Goal: Information Seeking & Learning: Learn about a topic

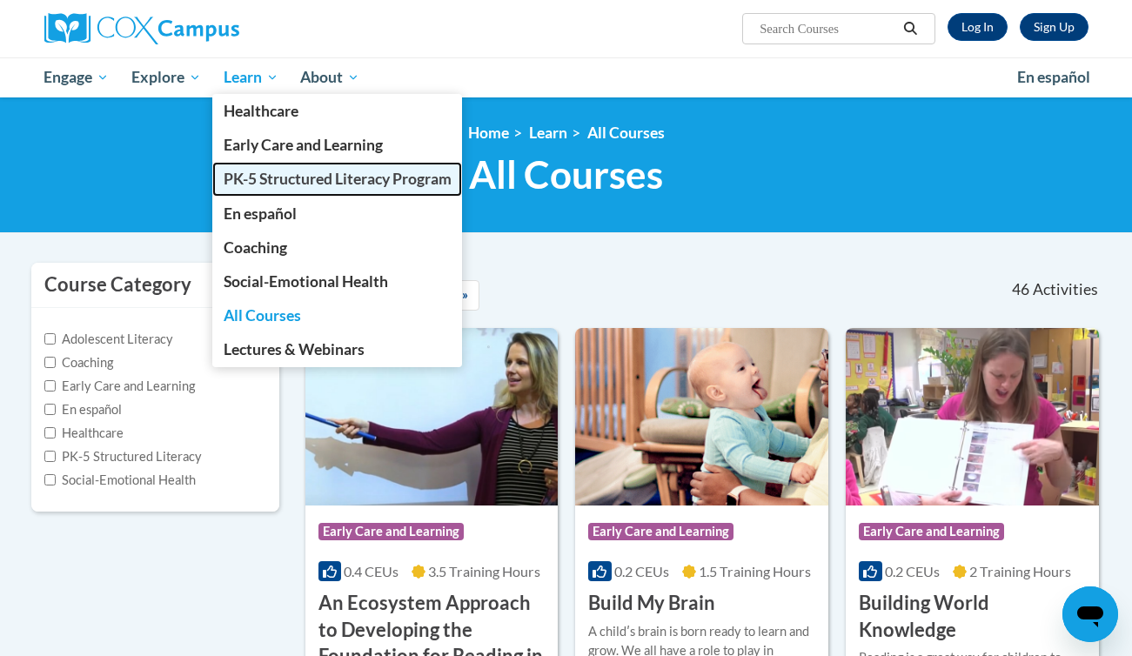
click at [274, 180] on span "PK-5 Structured Literacy Program" at bounding box center [338, 179] width 228 height 18
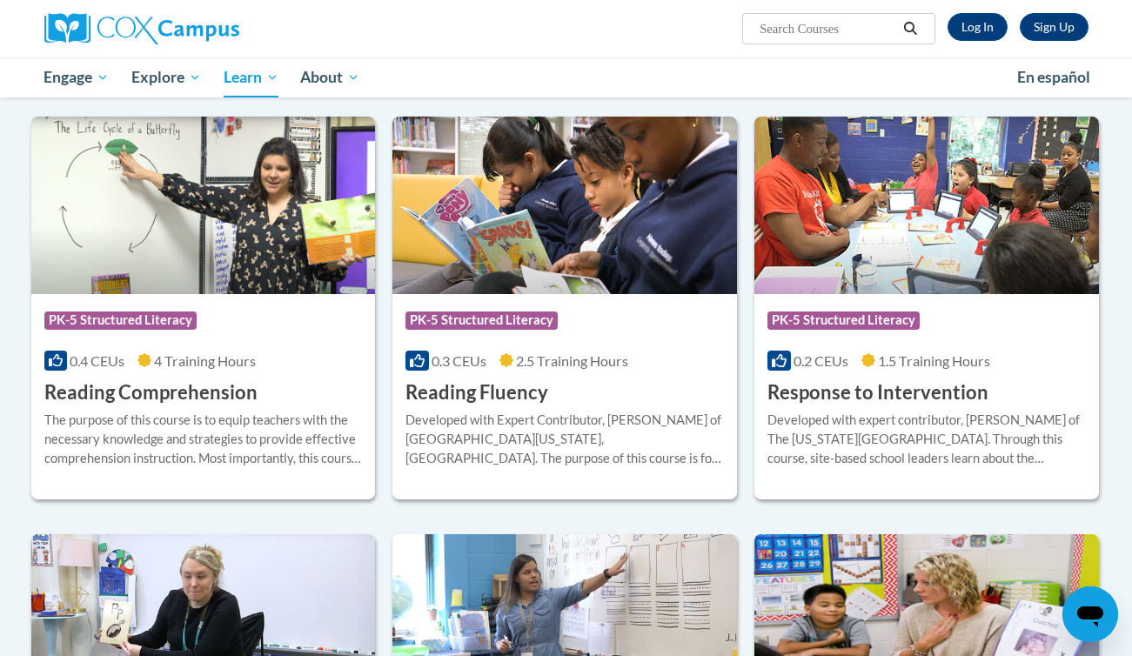
scroll to position [1391, 0]
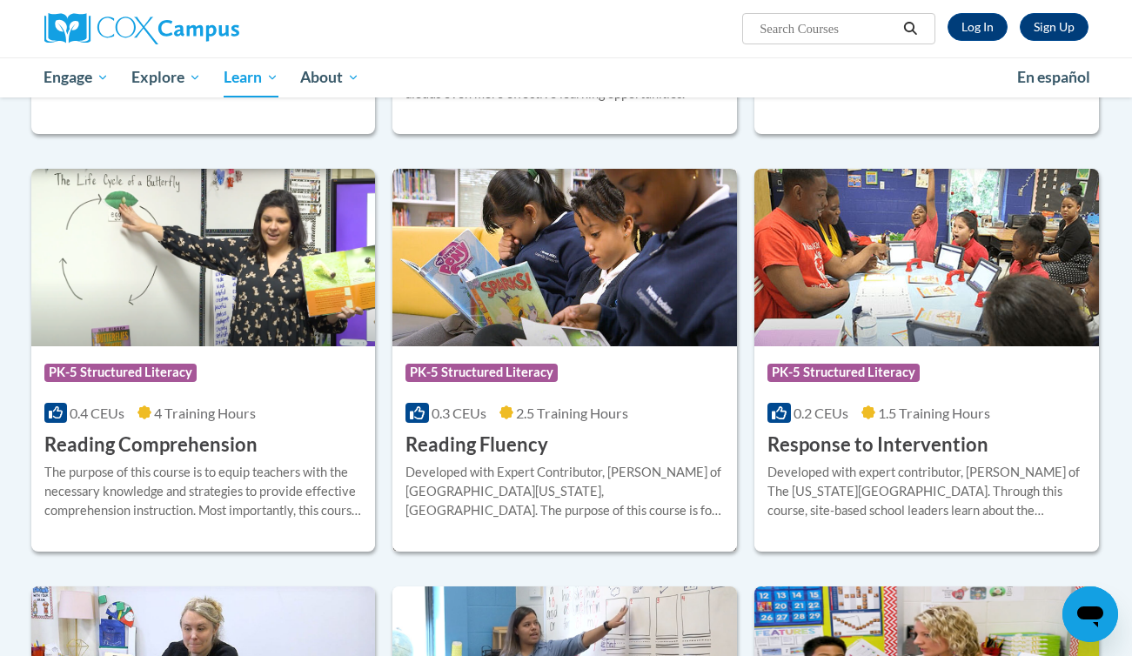
click at [566, 480] on div "Developed with Expert Contributor, Dr. Laura Rhinehart of University California…" at bounding box center [565, 491] width 319 height 57
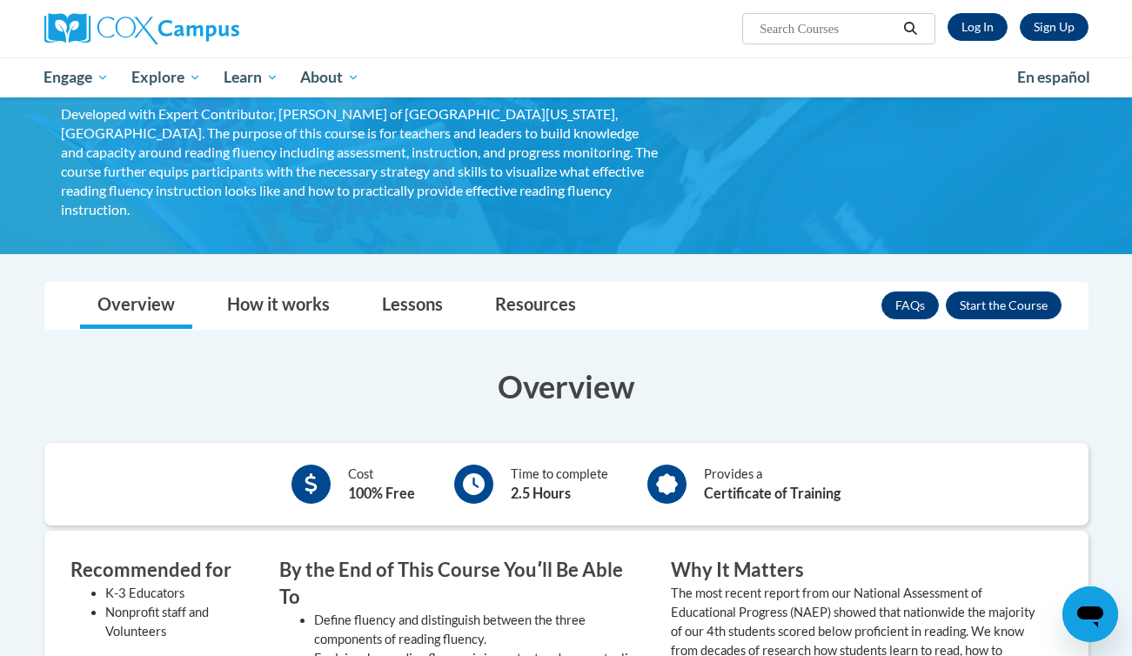
scroll to position [49, 0]
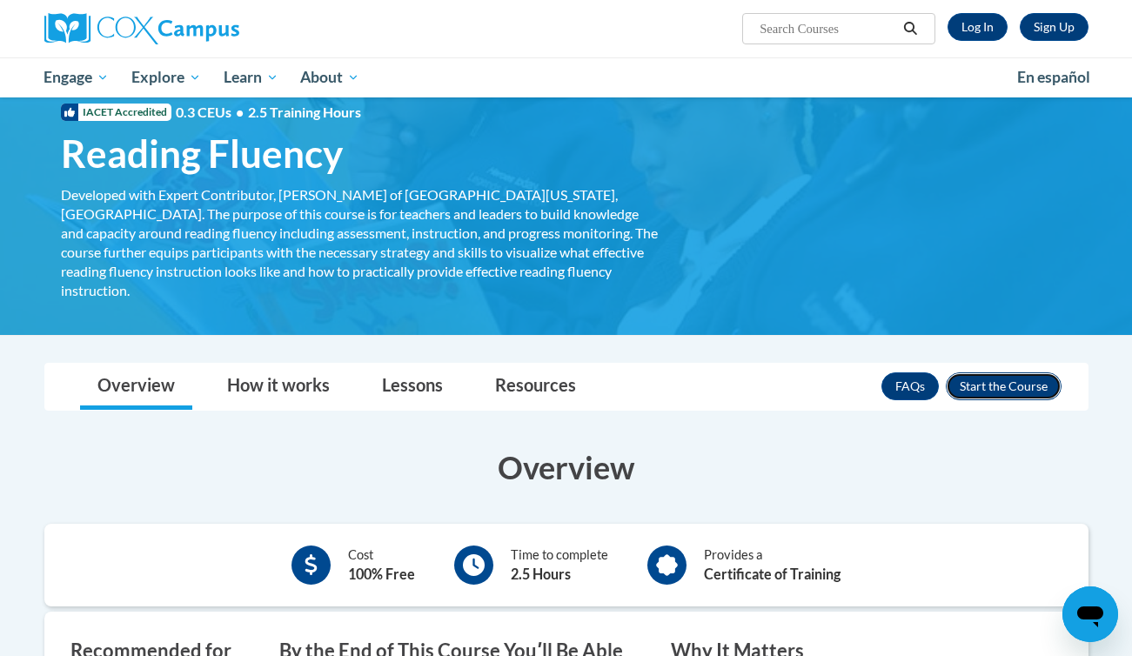
click at [1010, 372] on button "Enroll" at bounding box center [1004, 386] width 116 height 28
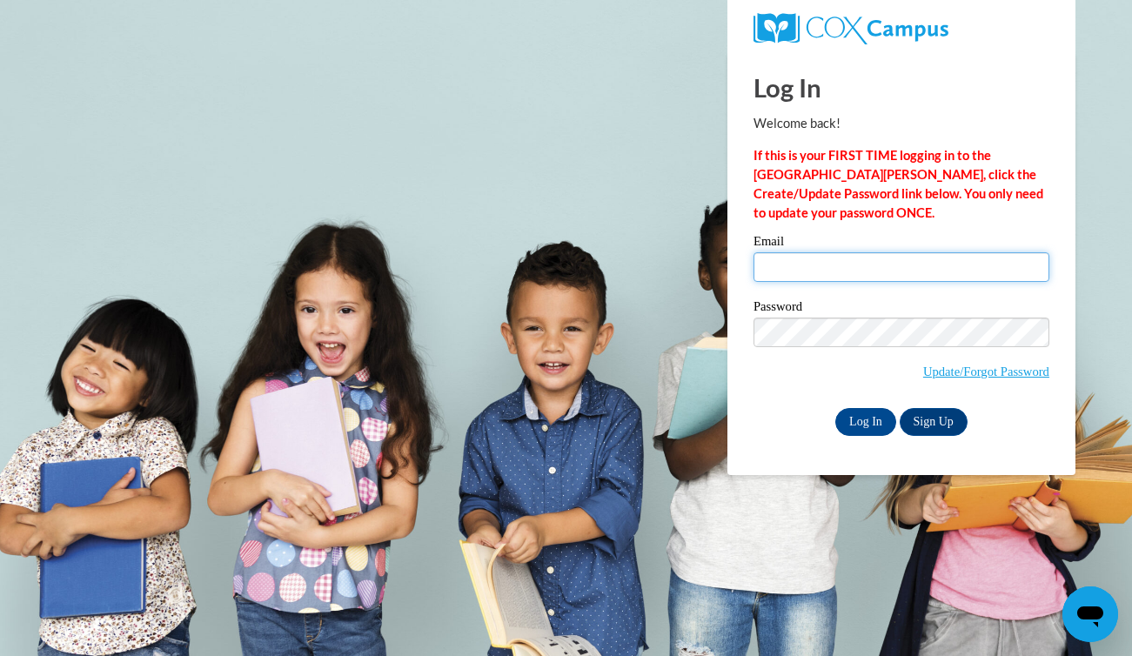
type input "srelich@waukesha.k12.wi.us"
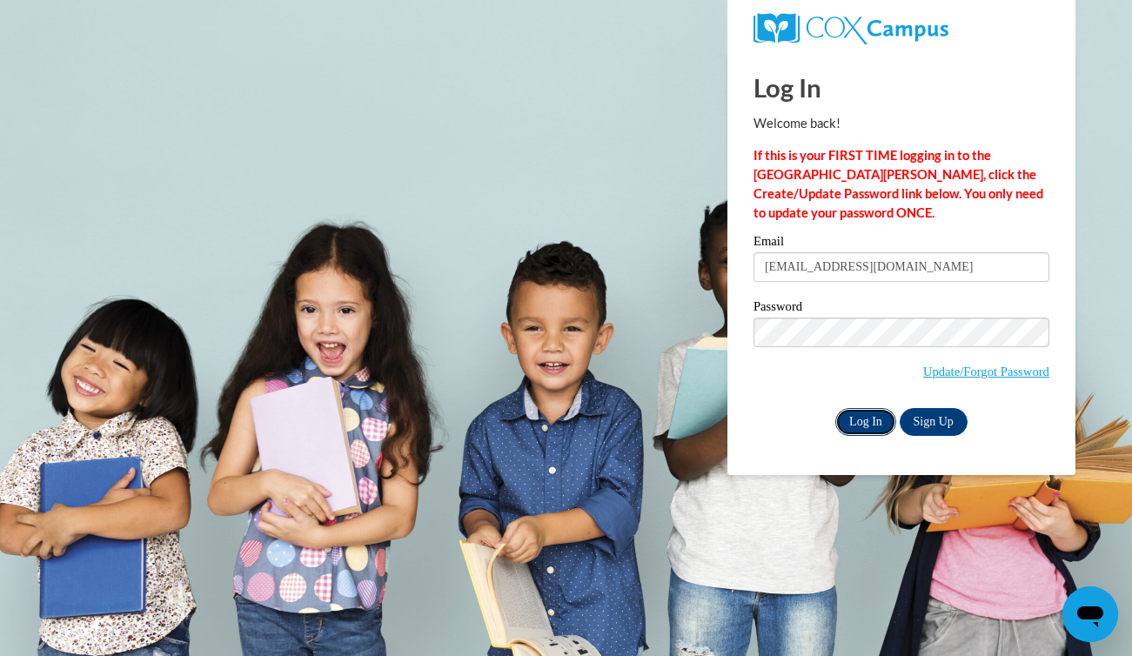
click at [873, 426] on input "Log In" at bounding box center [866, 422] width 61 height 28
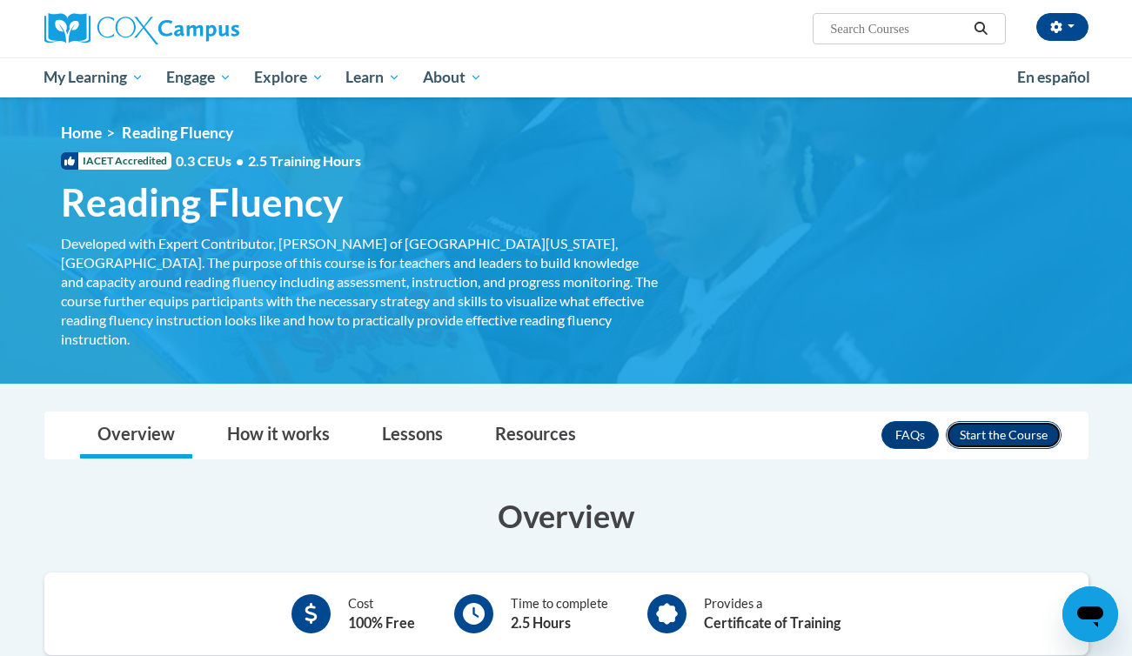
click at [997, 421] on button "Enroll" at bounding box center [1004, 435] width 116 height 28
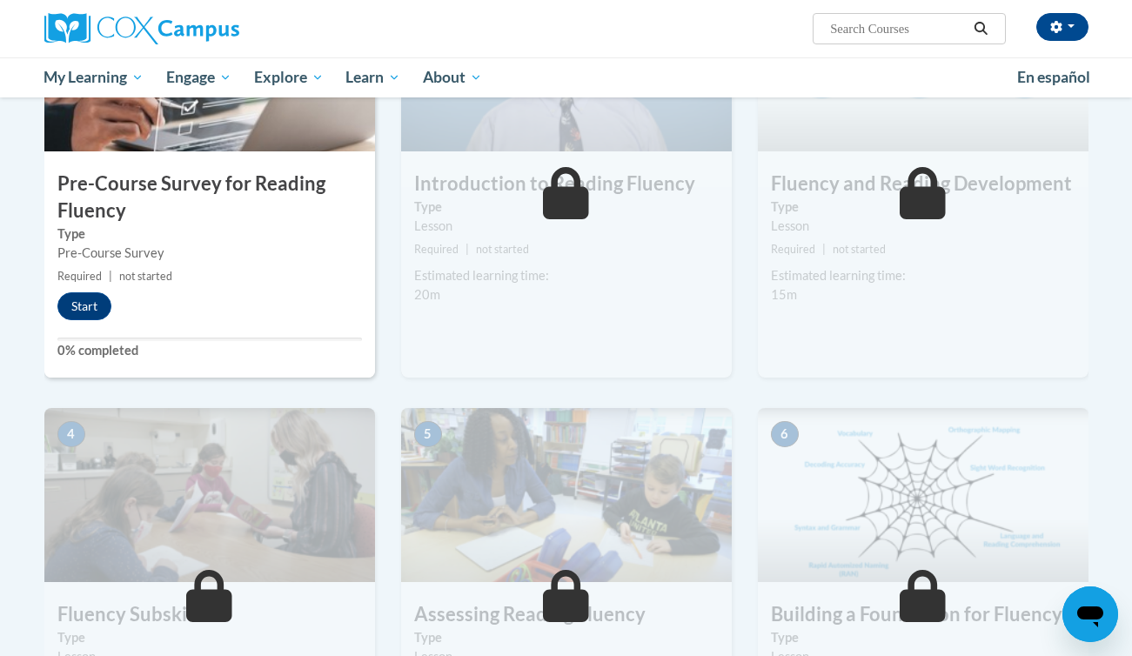
scroll to position [479, 0]
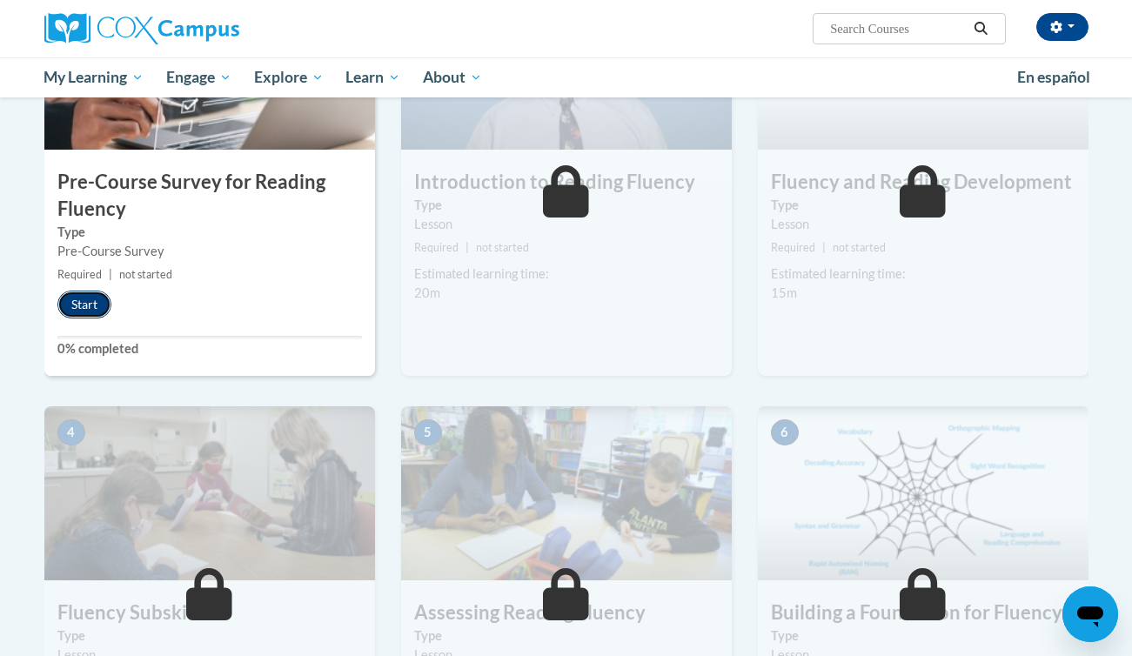
click at [82, 308] on button "Start" at bounding box center [84, 305] width 54 height 28
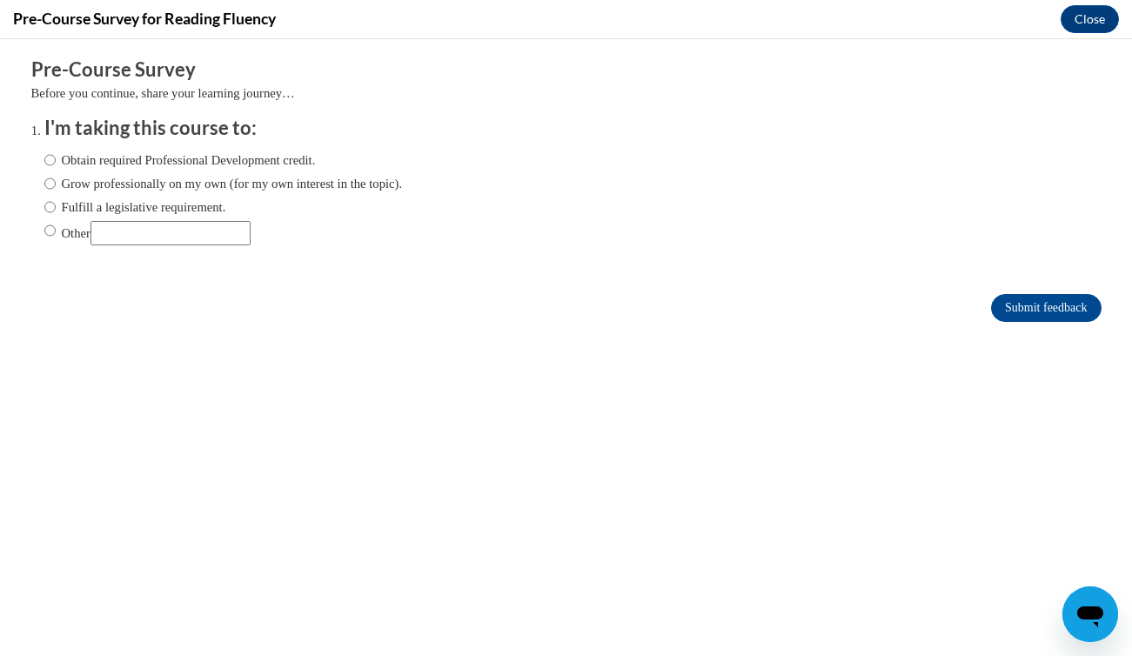
scroll to position [0, 0]
click at [55, 158] on input "Obtain required Professional Development credit." at bounding box center [49, 160] width 11 height 19
radio input "true"
click at [1027, 312] on input "Submit feedback" at bounding box center [1046, 308] width 110 height 28
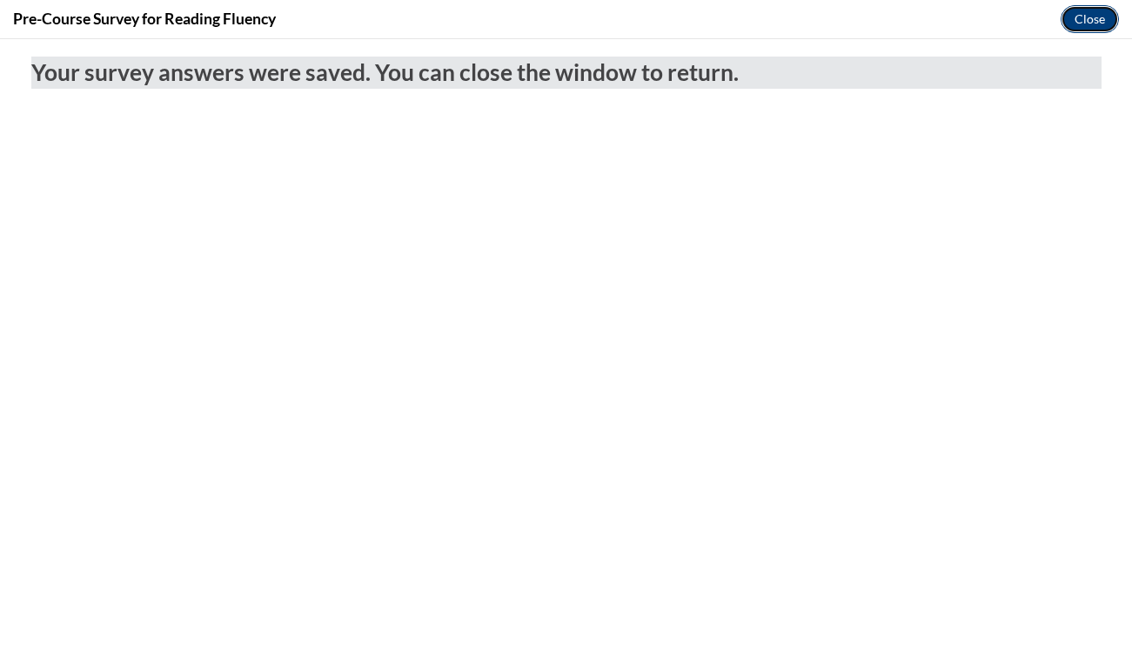
click at [1096, 18] on button "Close" at bounding box center [1090, 19] width 58 height 28
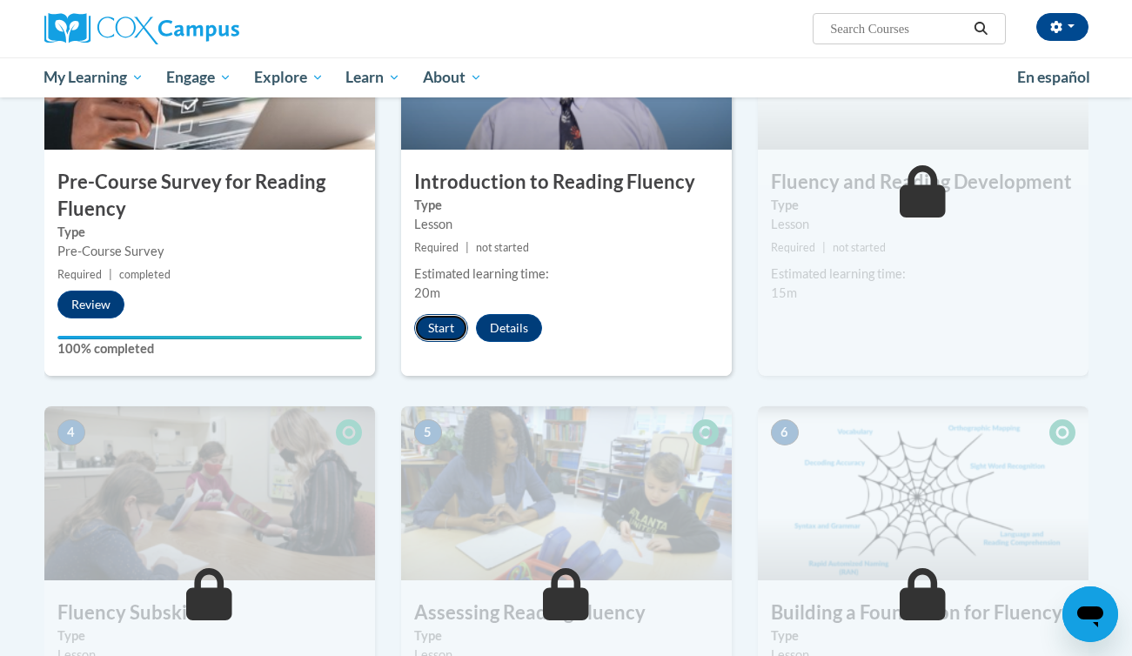
click at [436, 332] on button "Start" at bounding box center [441, 328] width 54 height 28
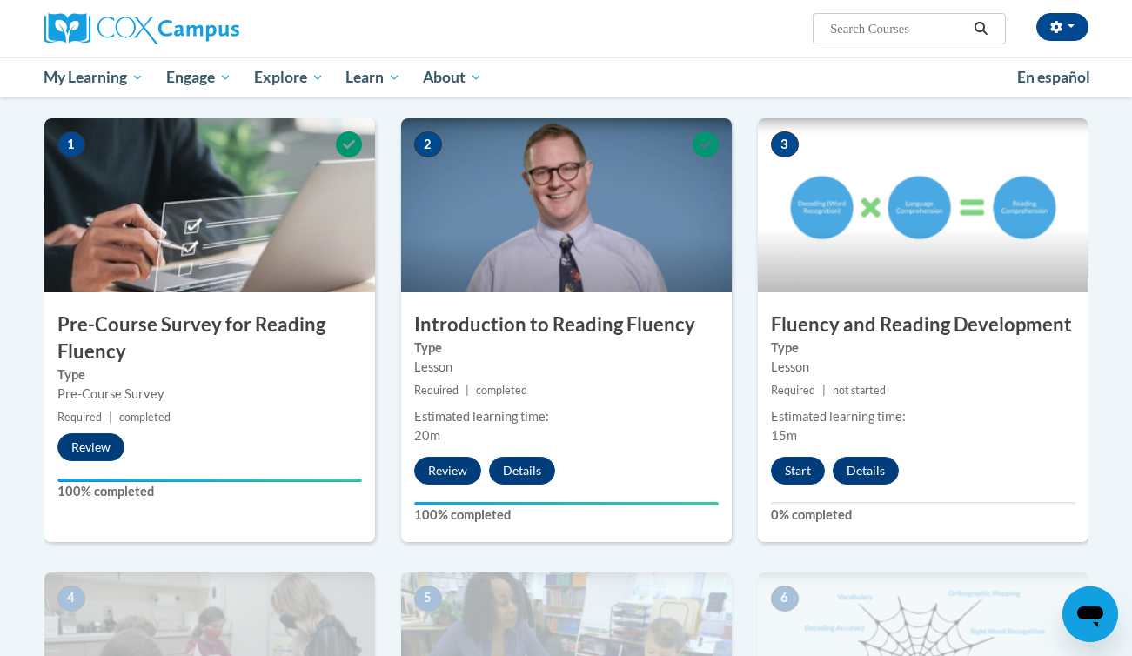
scroll to position [338, 0]
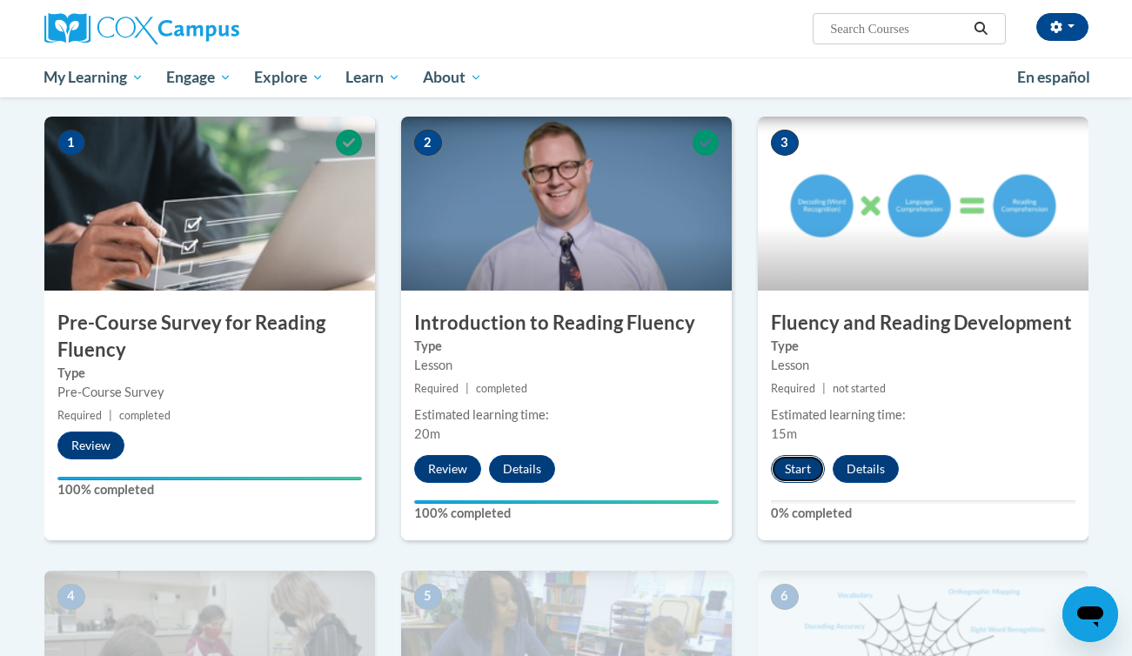
click at [784, 472] on button "Start" at bounding box center [798, 469] width 54 height 28
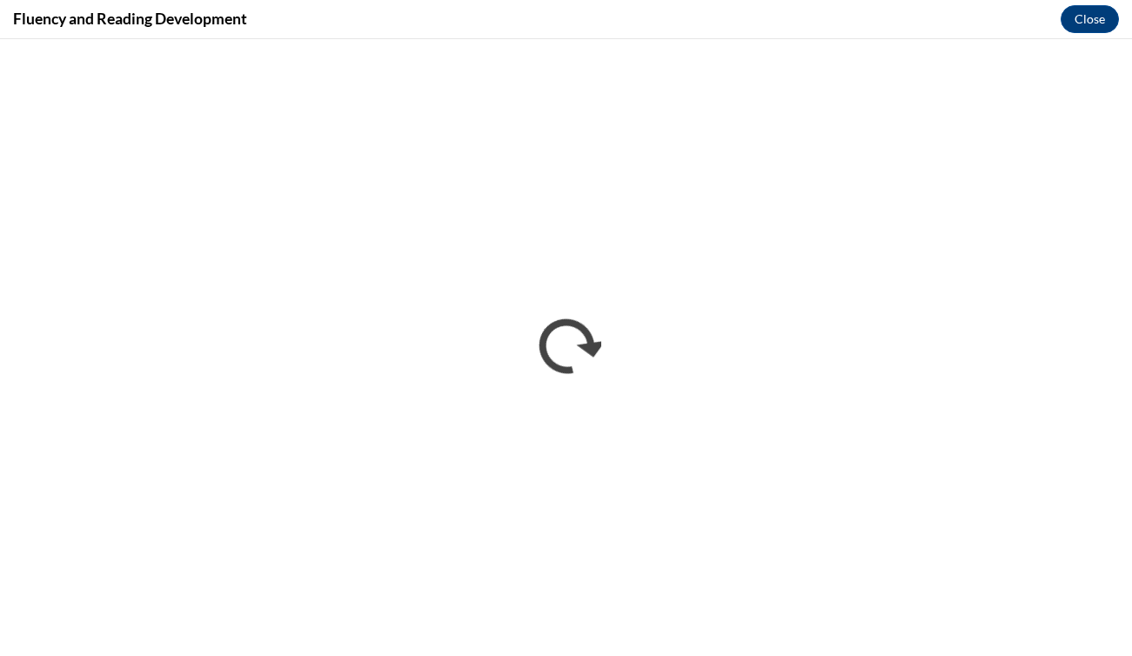
scroll to position [0, 0]
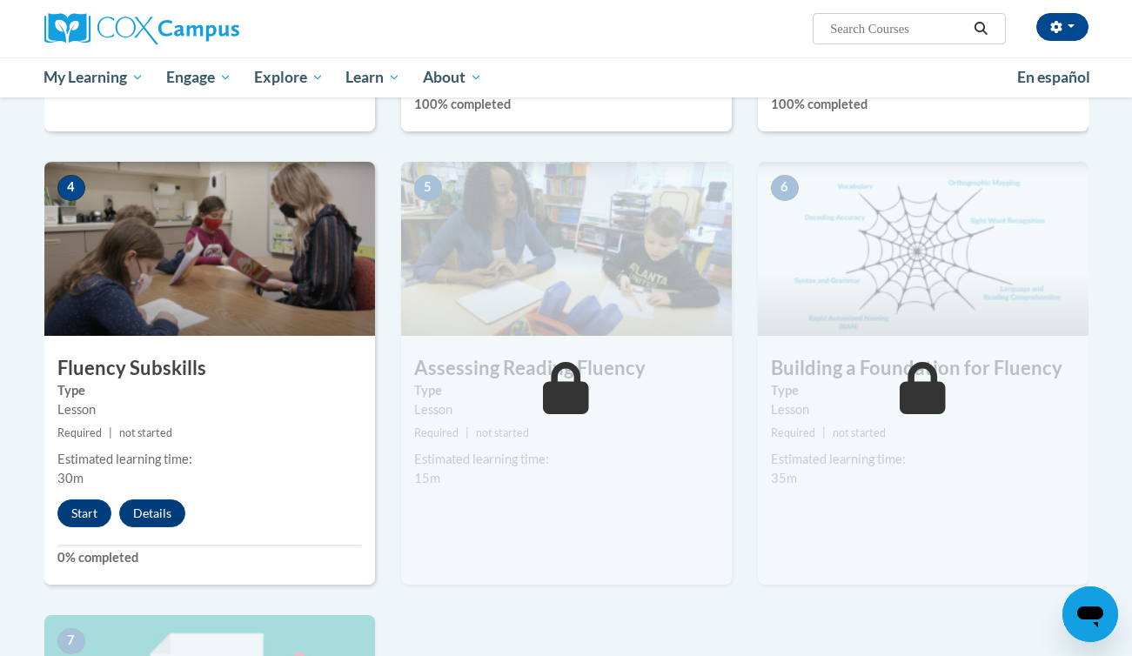
scroll to position [748, 0]
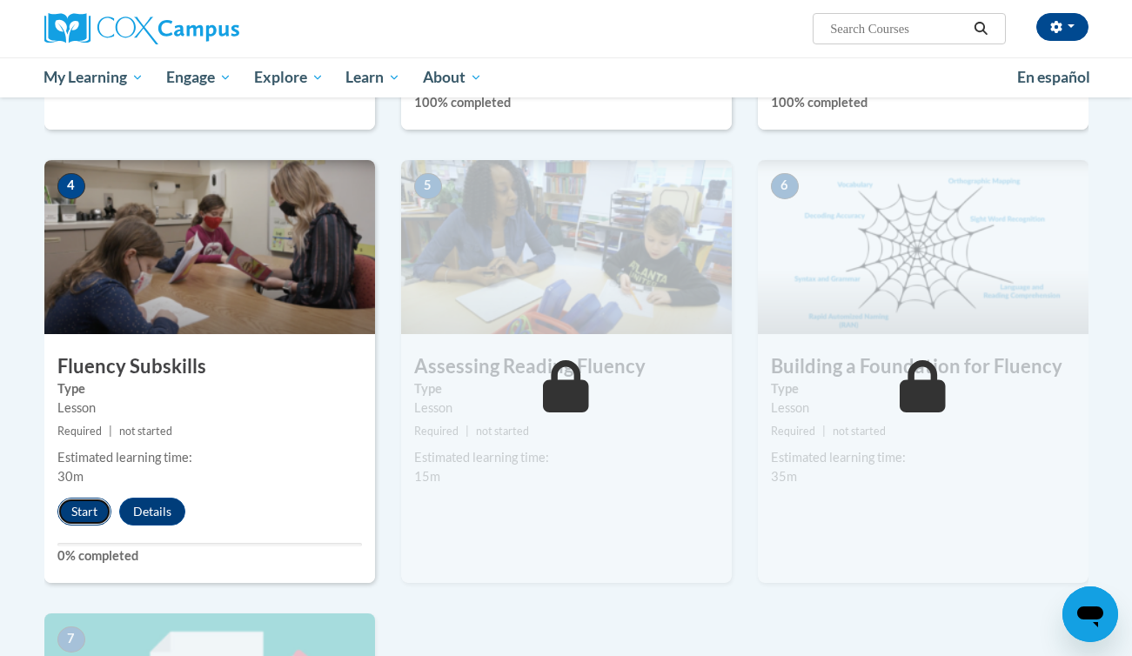
click at [86, 505] on button "Start" at bounding box center [84, 512] width 54 height 28
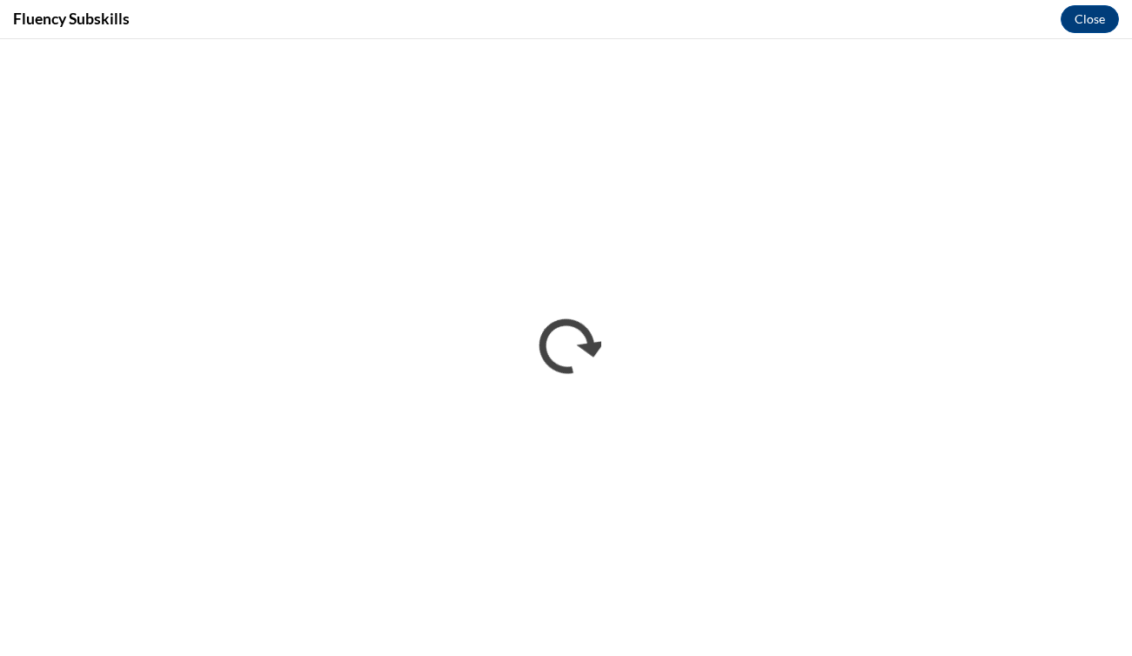
scroll to position [0, 0]
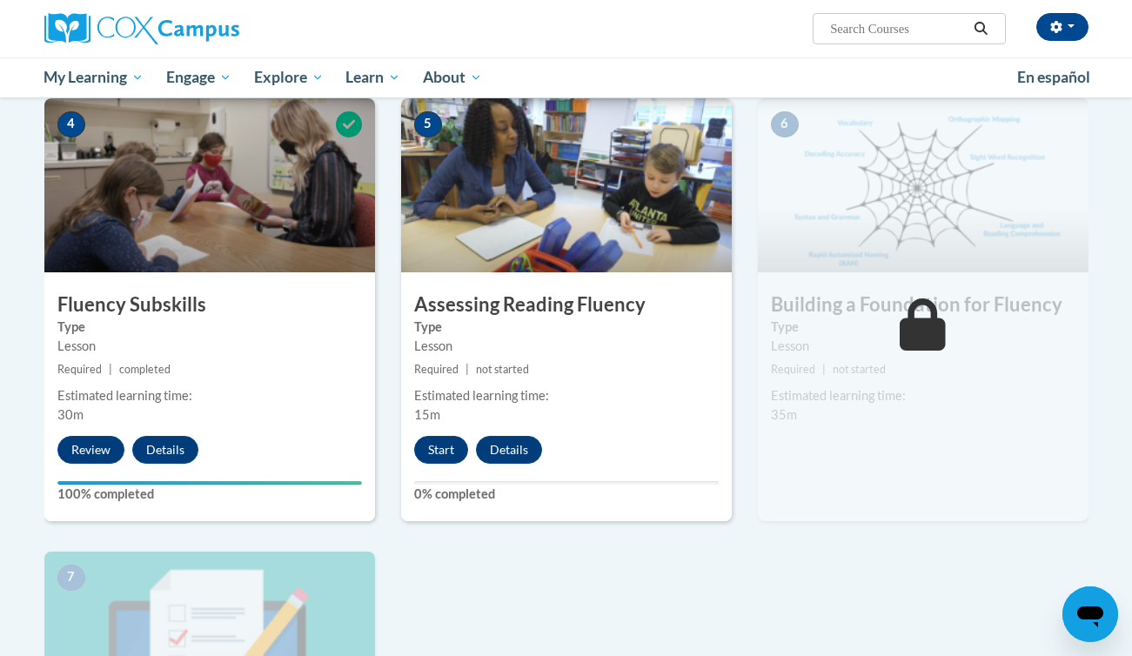
scroll to position [712, 0]
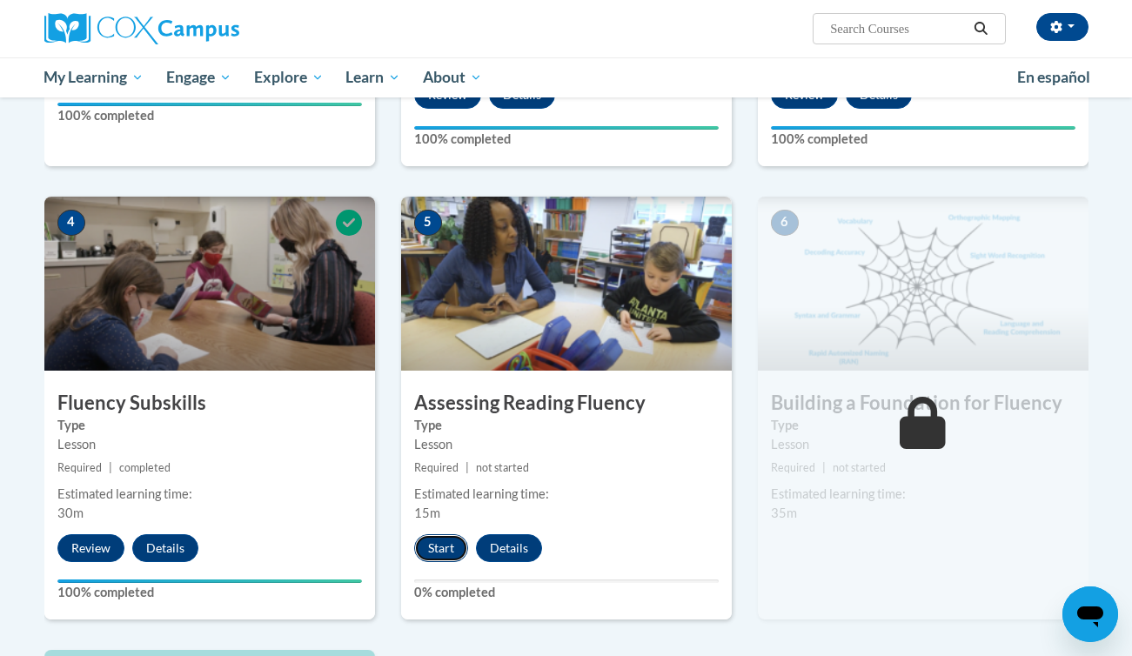
click at [432, 553] on button "Start" at bounding box center [441, 548] width 54 height 28
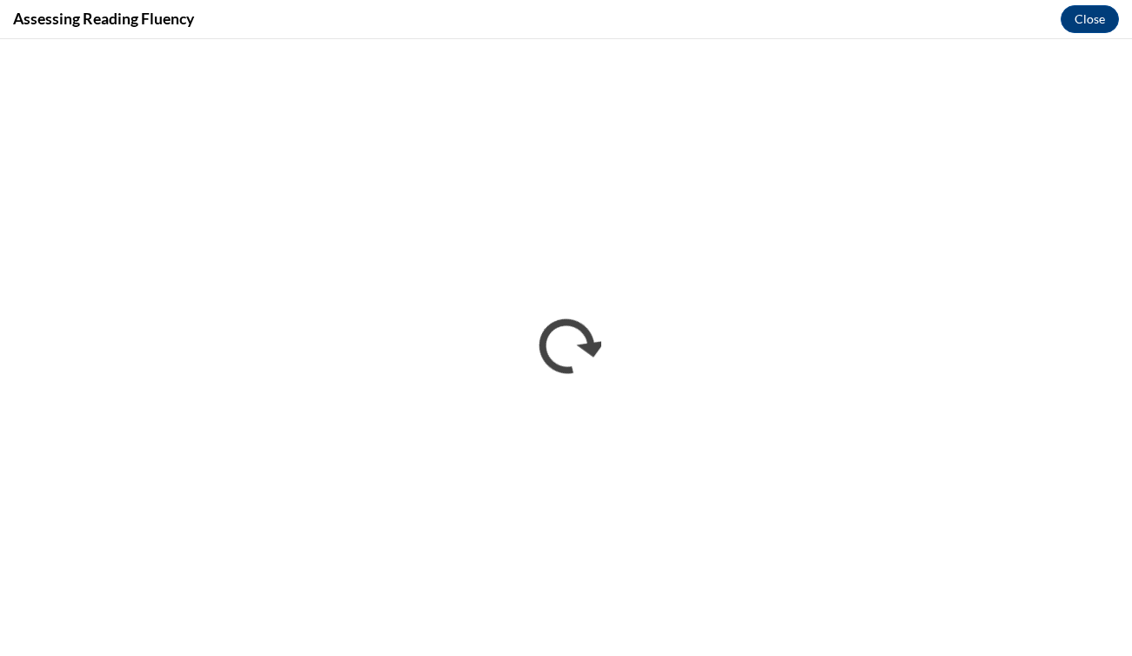
scroll to position [0, 0]
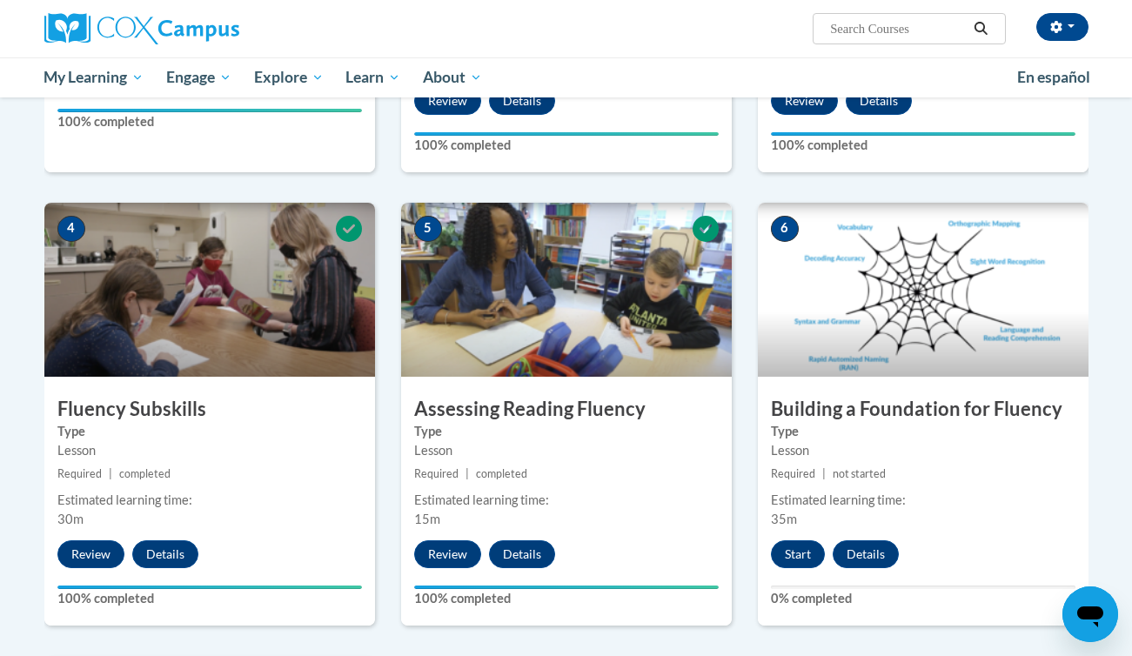
scroll to position [827, 0]
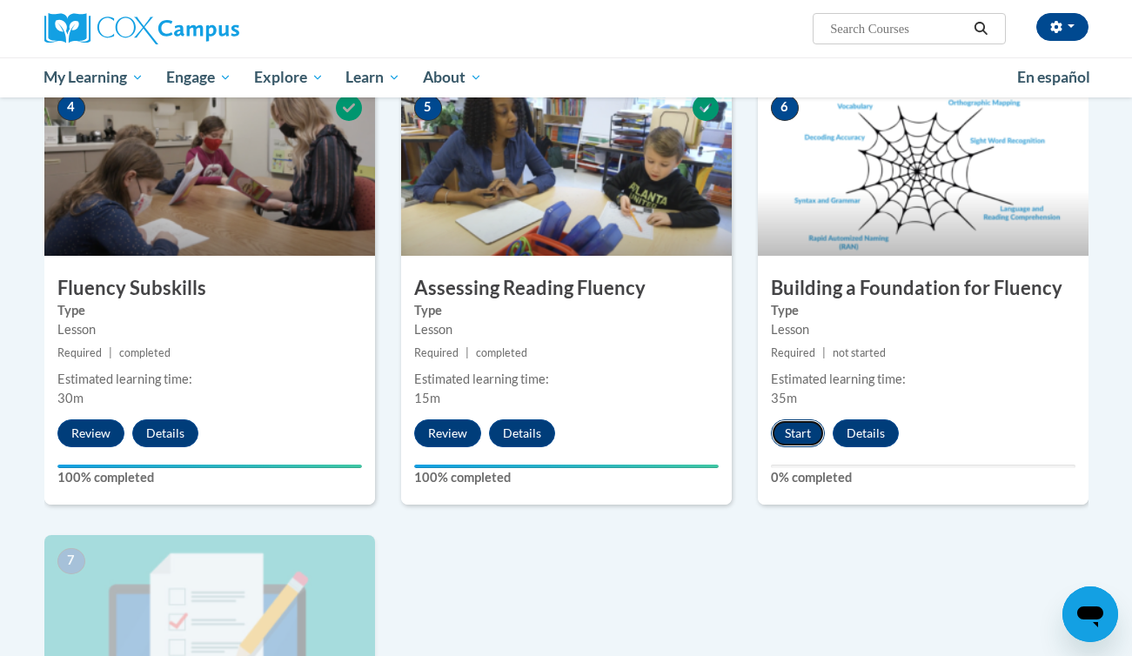
click at [801, 443] on button "Start" at bounding box center [798, 433] width 54 height 28
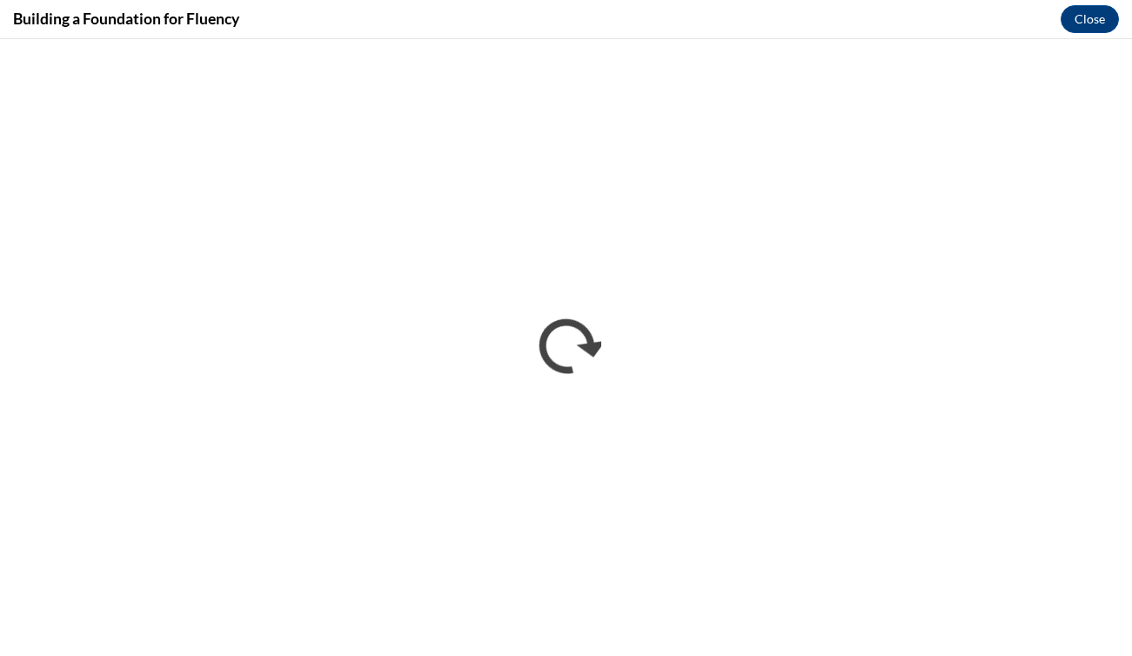
scroll to position [0, 0]
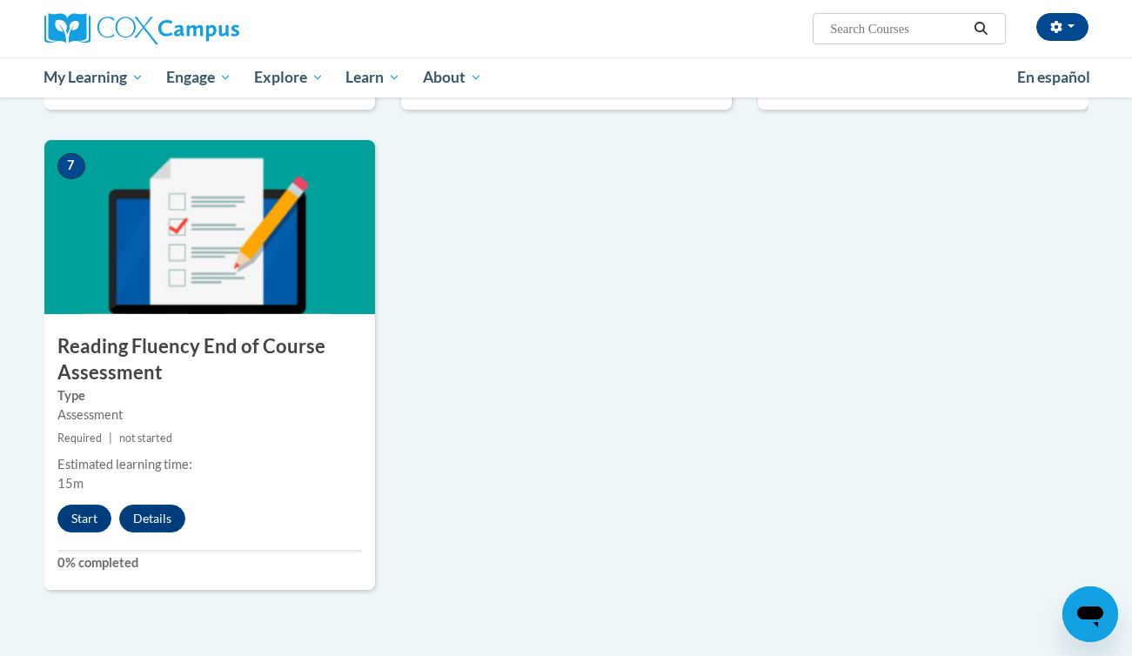
scroll to position [1223, 0]
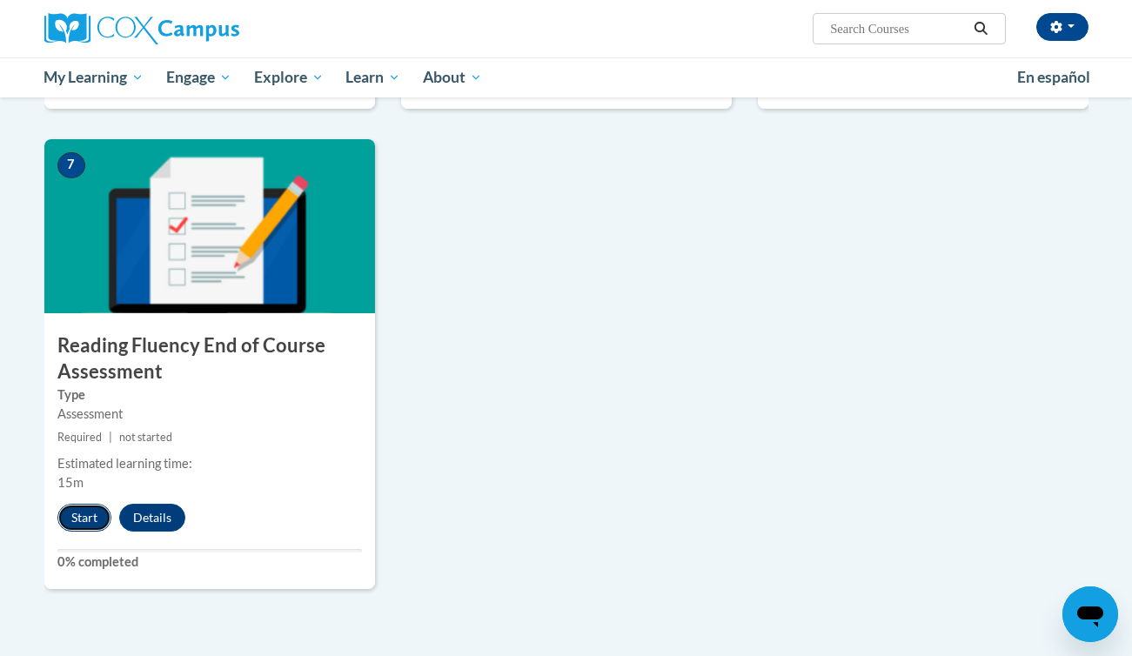
click at [73, 520] on button "Start" at bounding box center [84, 518] width 54 height 28
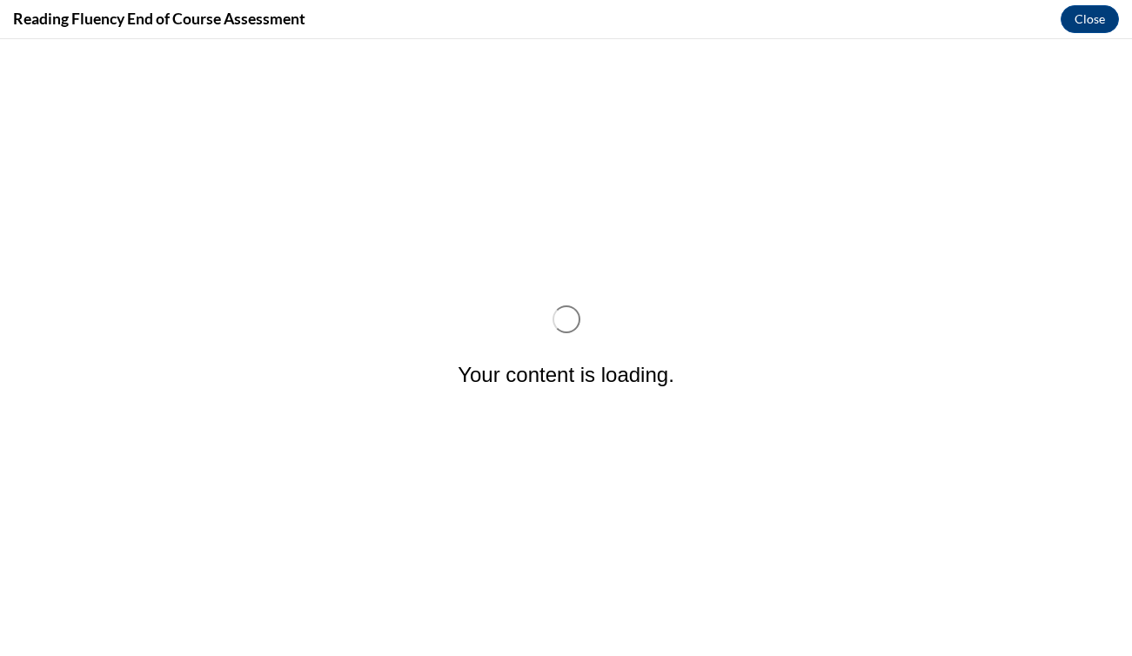
scroll to position [0, 0]
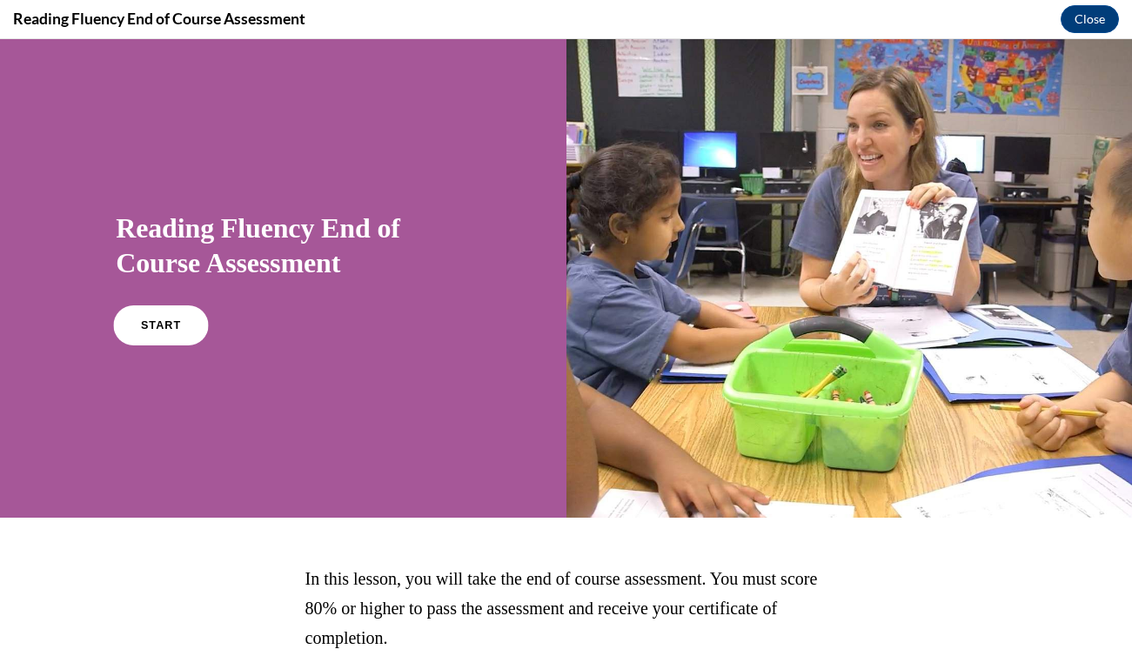
click at [159, 325] on span "START" at bounding box center [161, 325] width 40 height 13
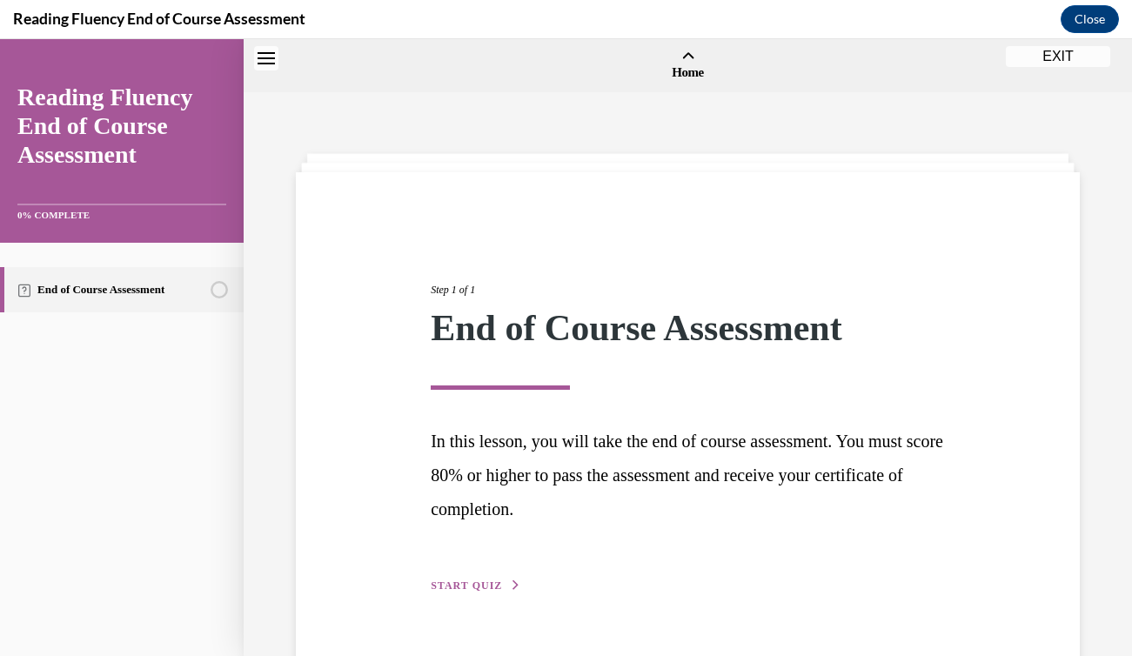
scroll to position [54, 0]
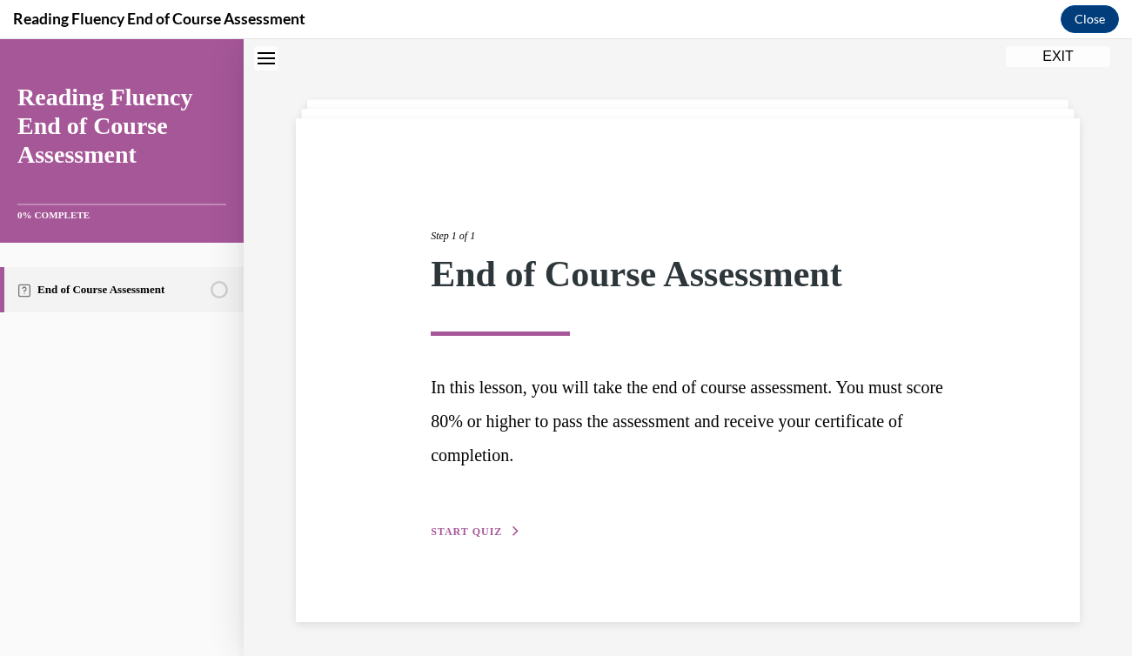
click at [484, 529] on span "START QUIZ" at bounding box center [466, 532] width 71 height 12
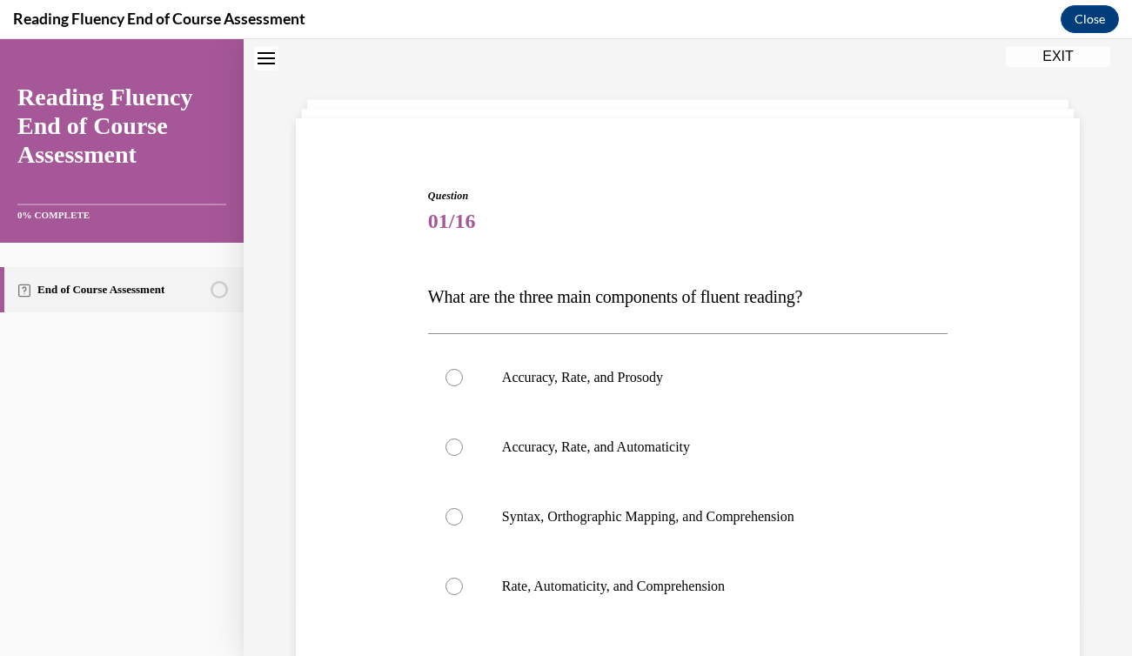
scroll to position [144, 0]
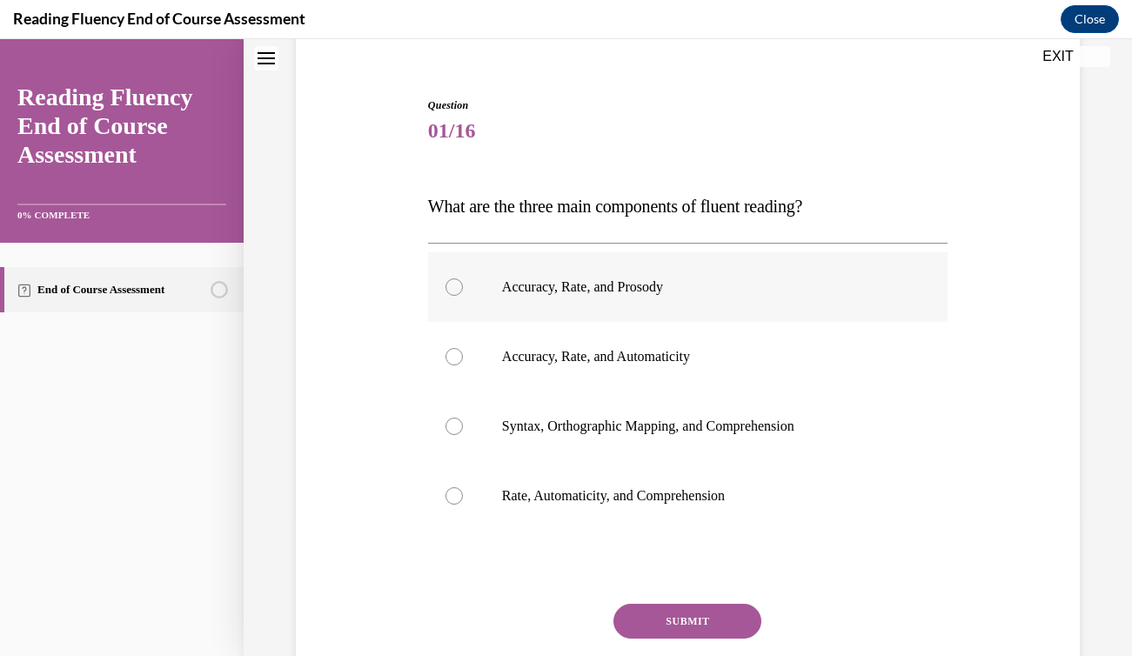
click at [450, 285] on div at bounding box center [454, 287] width 17 height 17
click at [450, 285] on input "Accuracy, Rate, and Prosody" at bounding box center [454, 287] width 17 height 17
radio input "true"
click at [667, 616] on button "SUBMIT" at bounding box center [688, 621] width 148 height 35
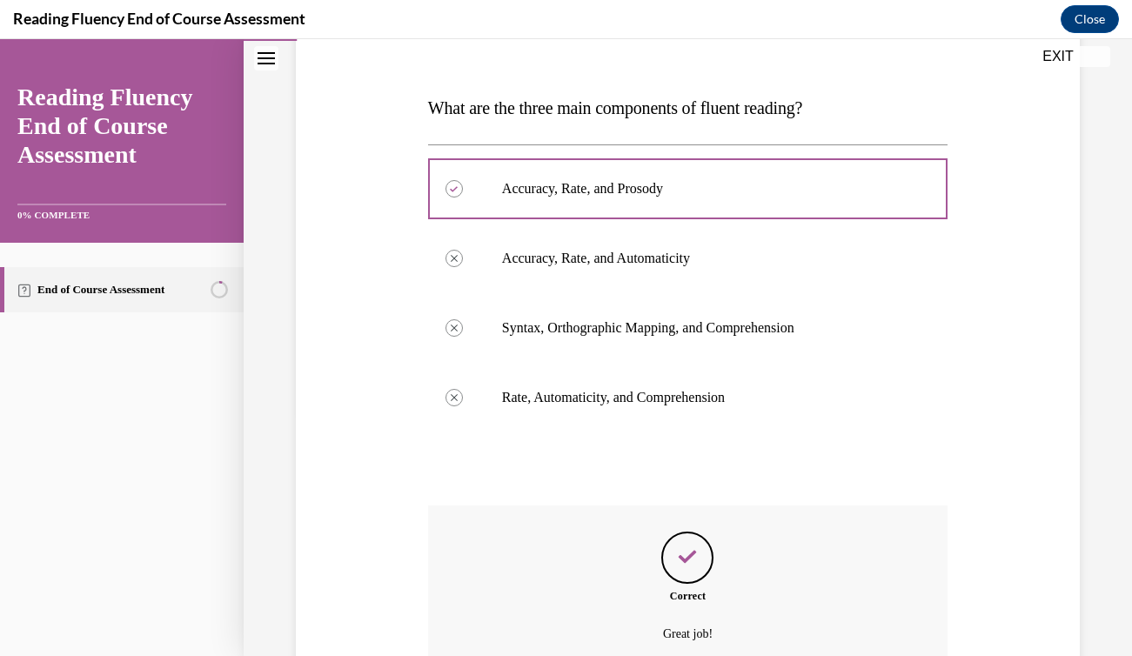
scroll to position [411, 0]
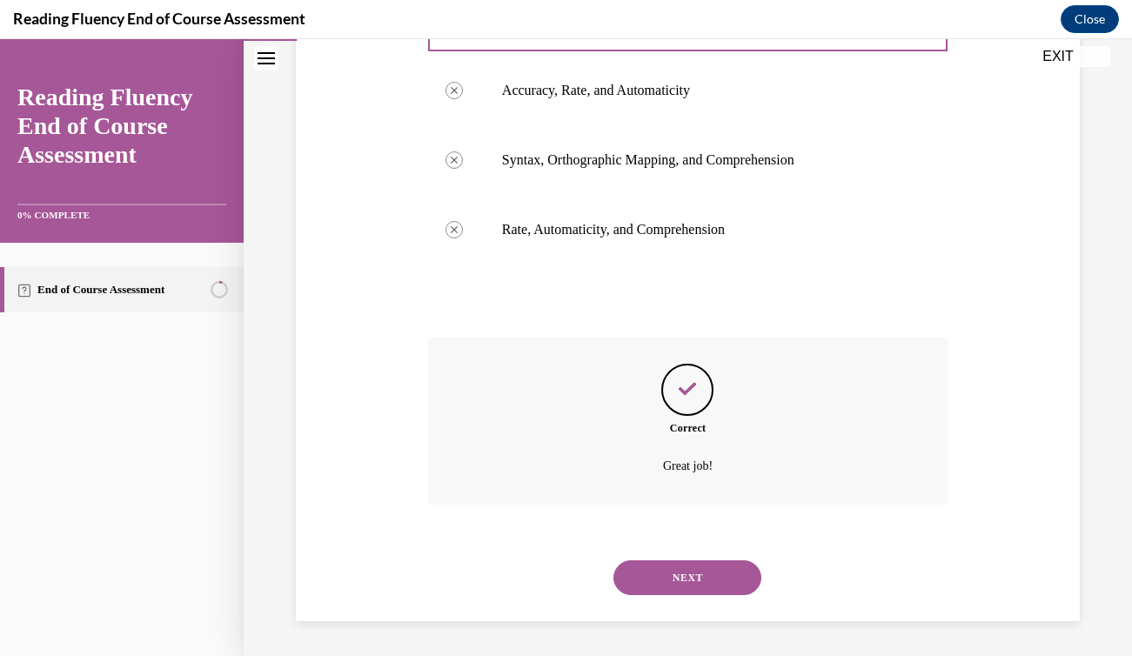
click at [679, 570] on button "NEXT" at bounding box center [688, 577] width 148 height 35
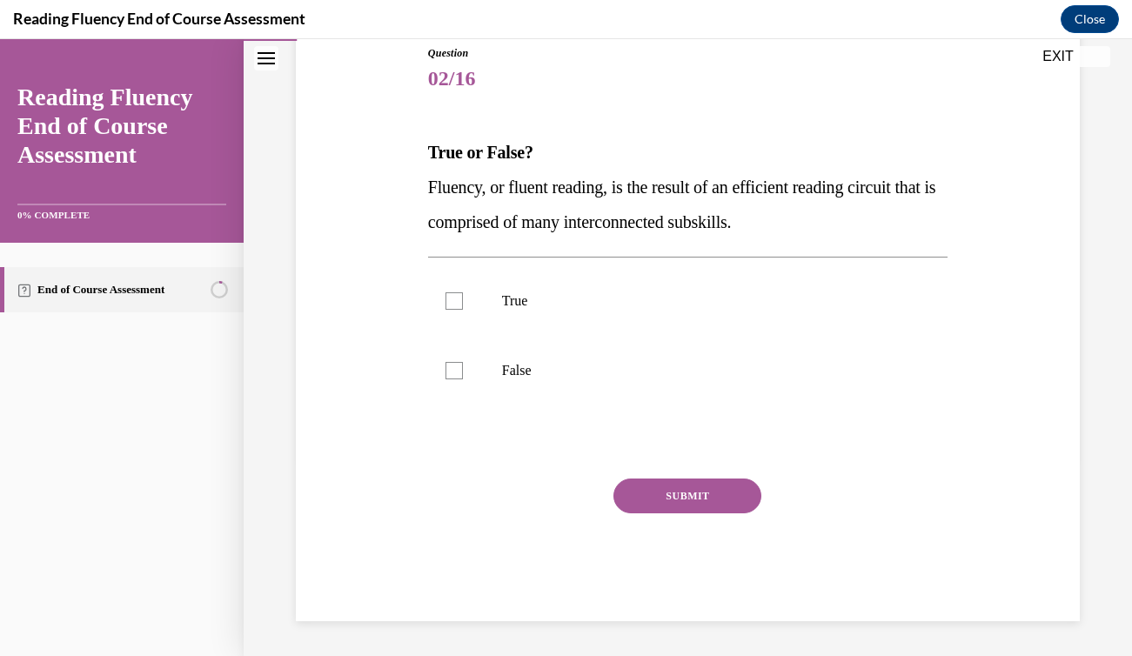
scroll to position [193, 0]
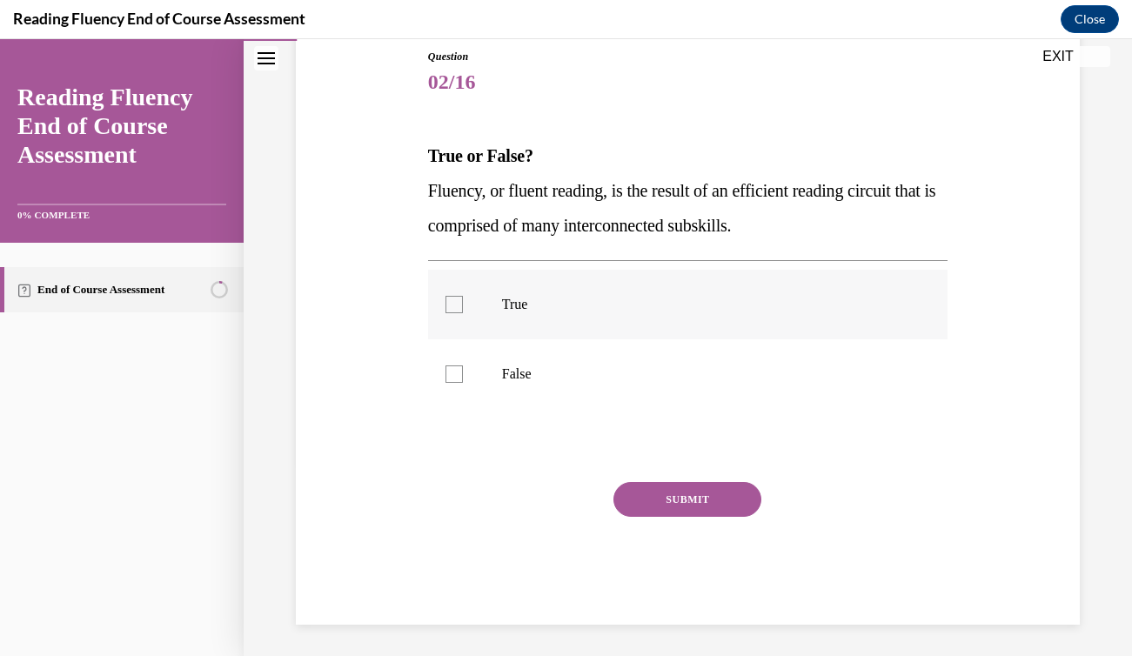
click at [459, 298] on div at bounding box center [454, 304] width 17 height 17
click at [459, 298] on input "True" at bounding box center [454, 304] width 17 height 17
checkbox input "true"
click at [652, 494] on button "SUBMIT" at bounding box center [688, 499] width 148 height 35
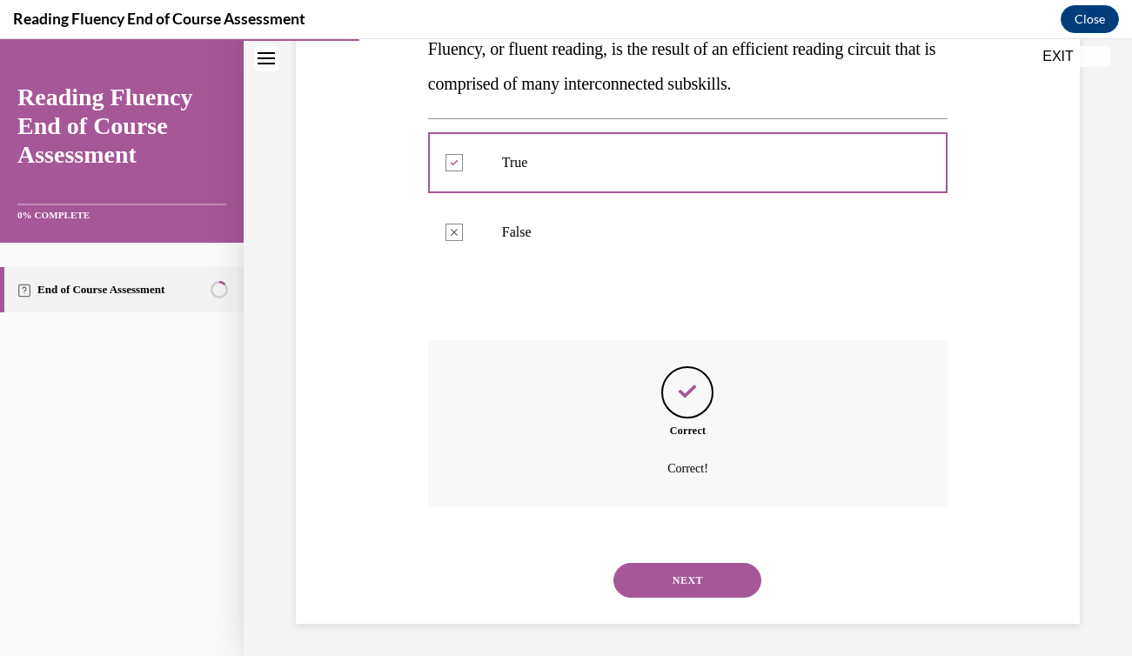
scroll to position [338, 0]
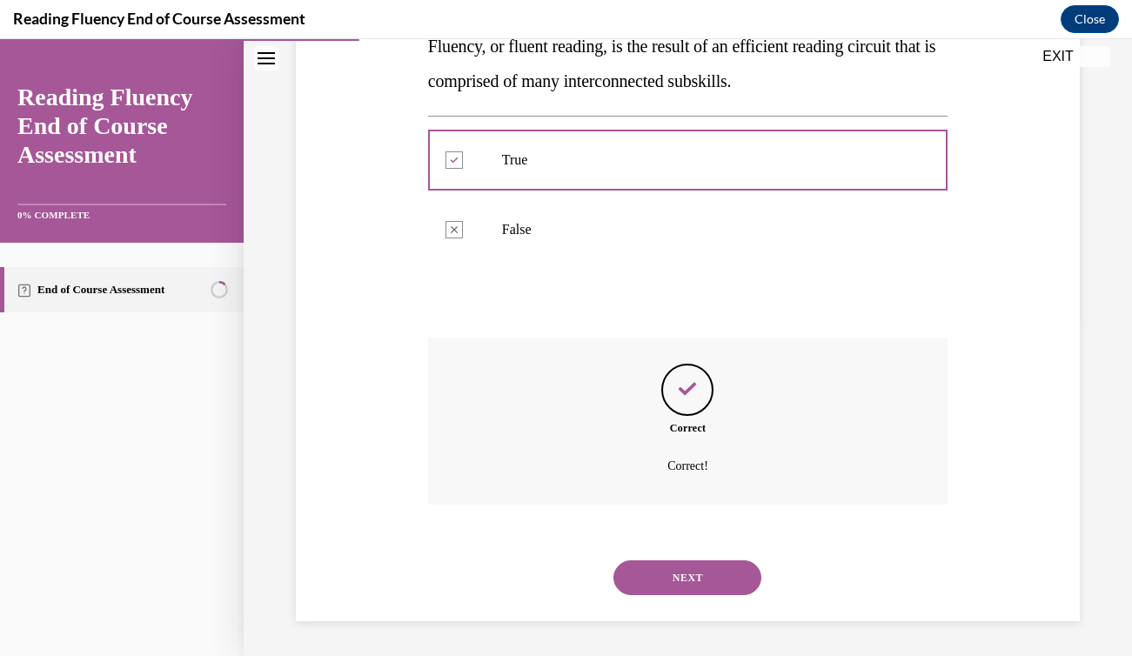
click at [673, 587] on button "NEXT" at bounding box center [688, 577] width 148 height 35
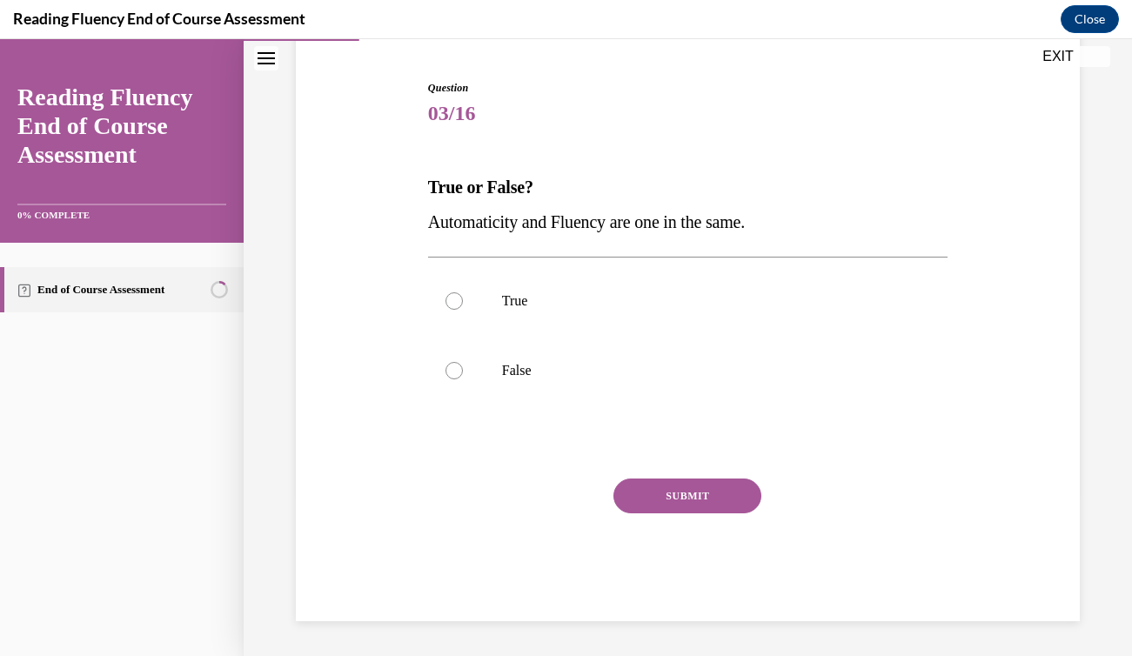
scroll to position [162, 0]
click at [458, 372] on div at bounding box center [454, 370] width 17 height 17
click at [458, 372] on input "False" at bounding box center [454, 370] width 17 height 17
radio input "true"
click at [647, 500] on button "SUBMIT" at bounding box center [688, 496] width 148 height 35
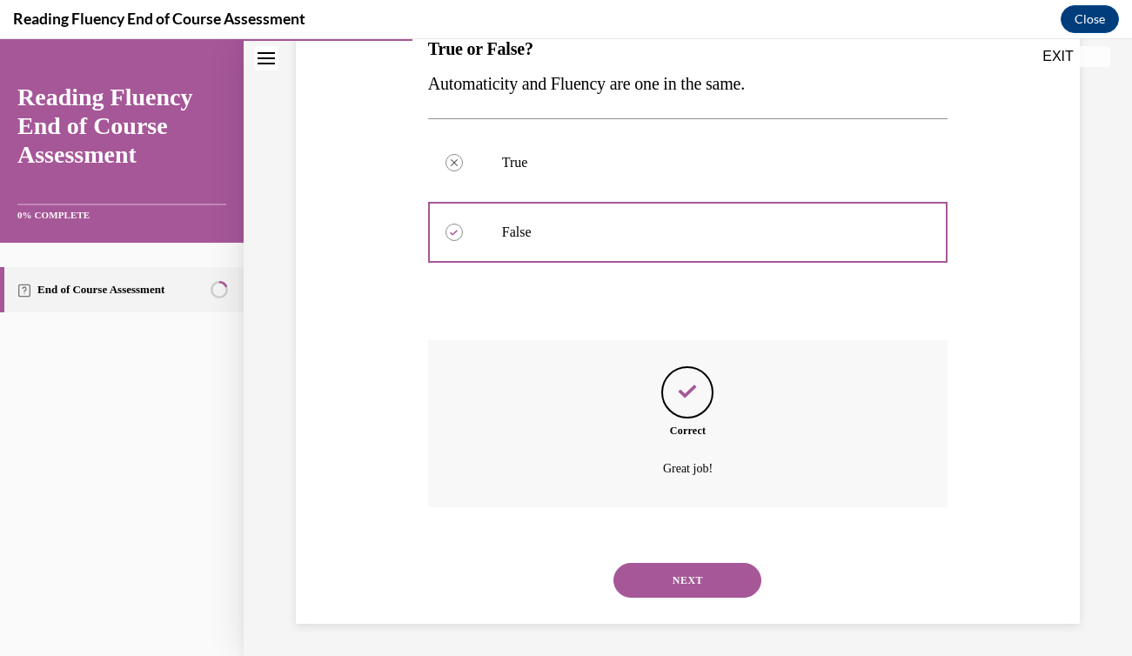
scroll to position [303, 0]
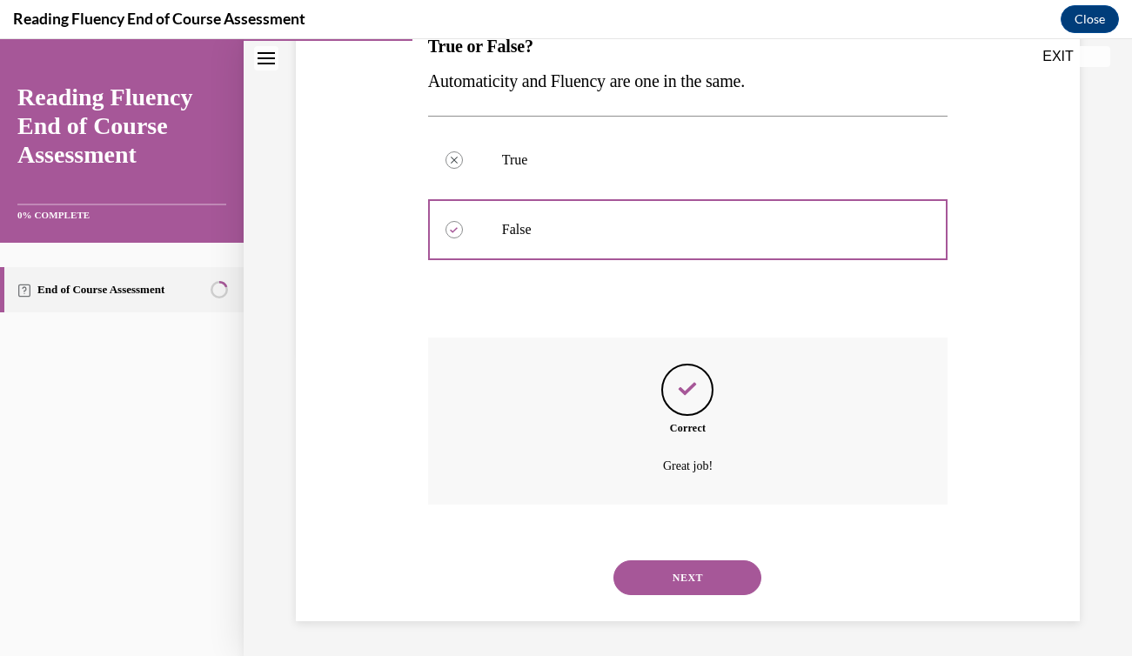
click at [672, 569] on button "NEXT" at bounding box center [688, 577] width 148 height 35
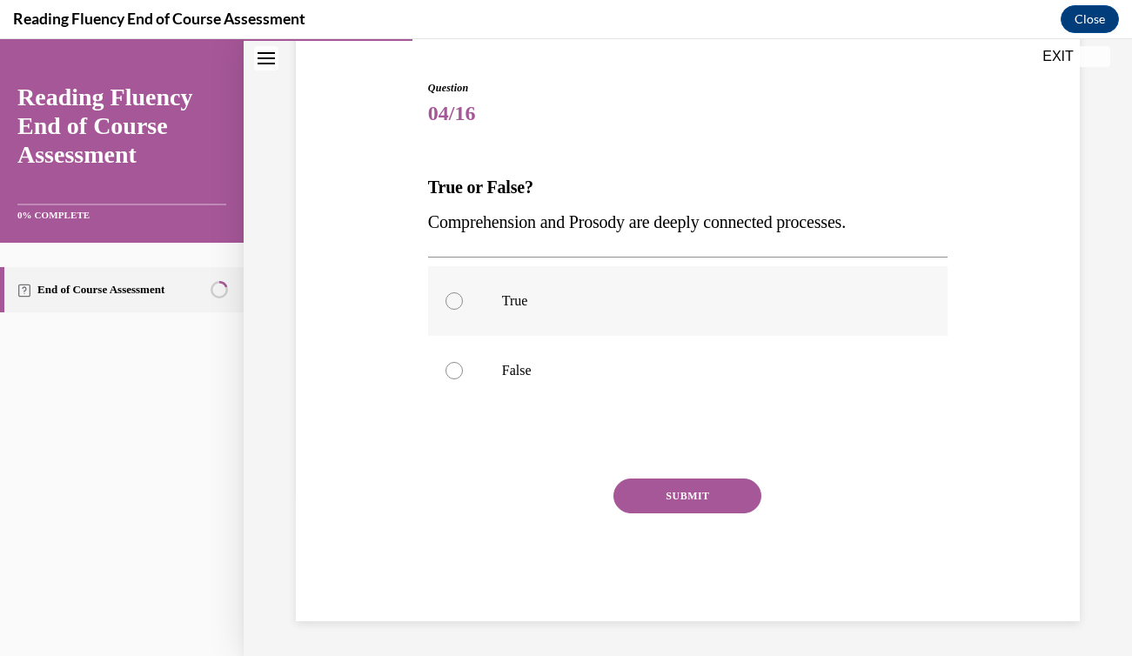
click at [449, 301] on div at bounding box center [454, 300] width 17 height 17
click at [449, 301] on input "True" at bounding box center [454, 300] width 17 height 17
radio input "true"
click at [635, 491] on button "SUBMIT" at bounding box center [688, 496] width 148 height 35
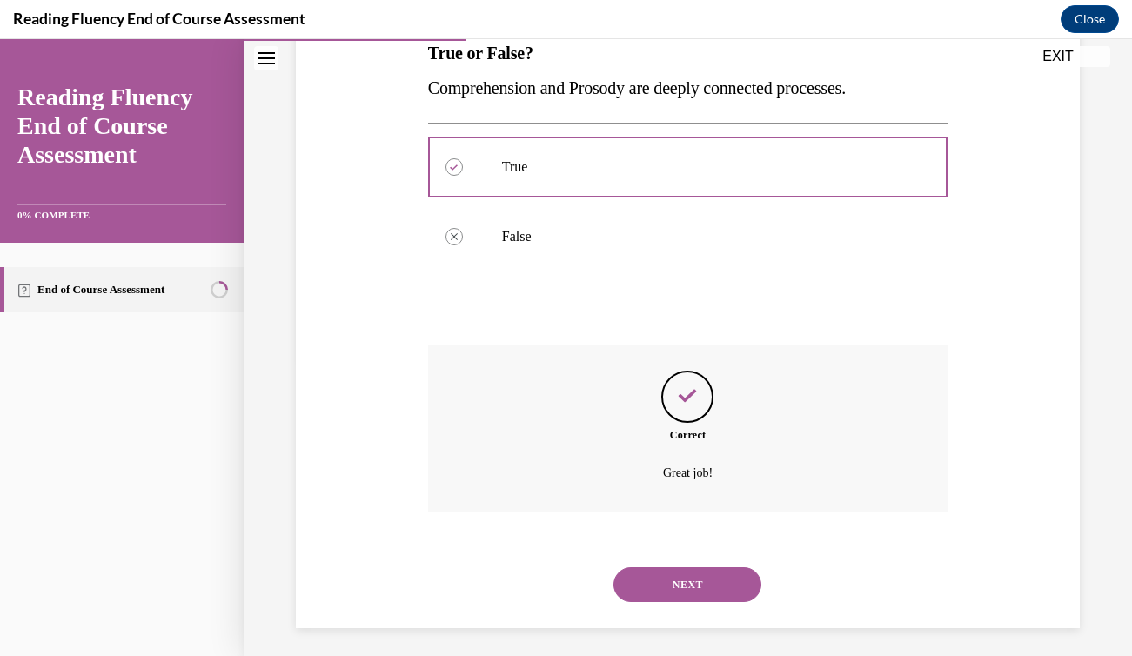
scroll to position [303, 0]
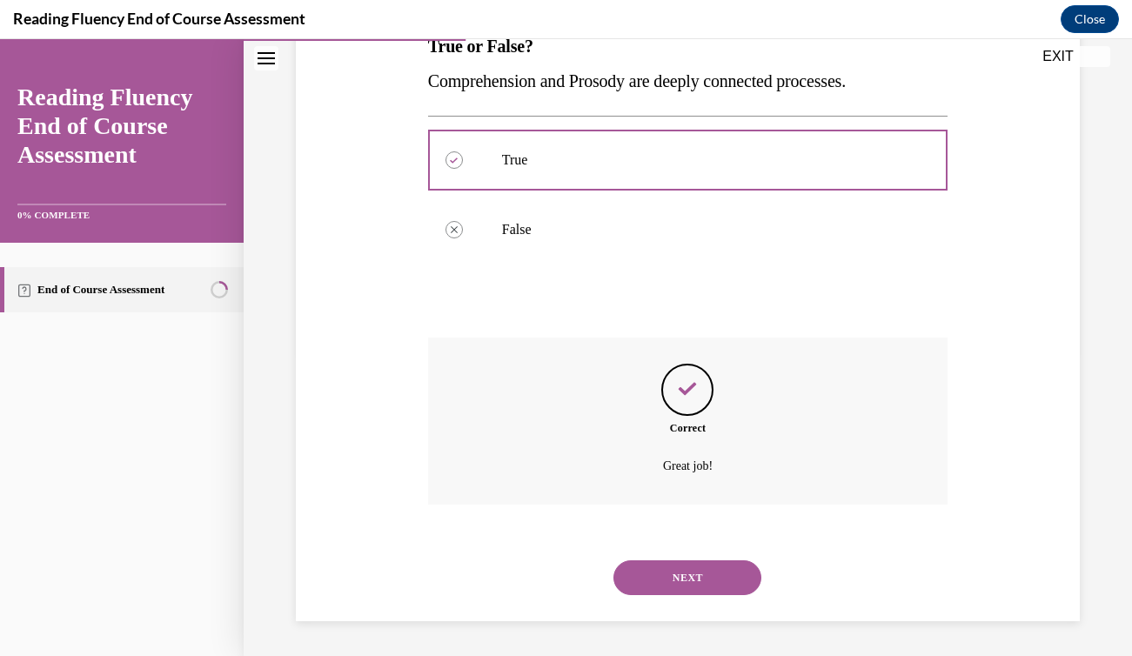
click at [668, 579] on button "NEXT" at bounding box center [688, 577] width 148 height 35
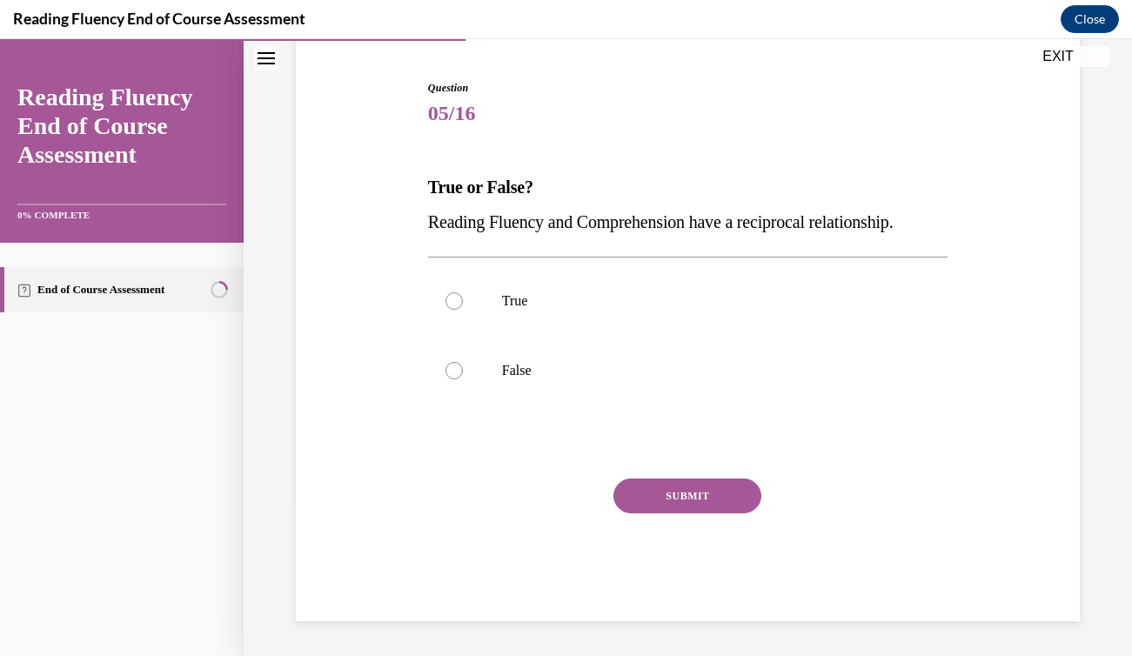
scroll to position [162, 0]
click at [454, 300] on div at bounding box center [454, 300] width 17 height 17
click at [454, 300] on input "True" at bounding box center [454, 300] width 17 height 17
radio input "true"
click at [656, 493] on button "SUBMIT" at bounding box center [688, 496] width 148 height 35
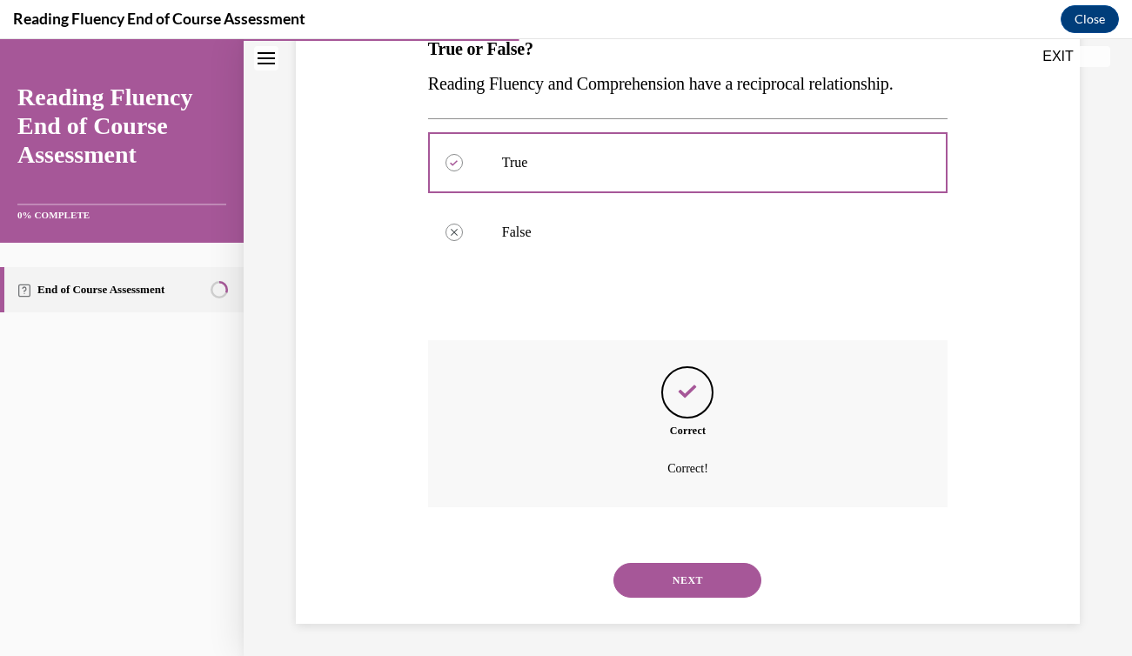
scroll to position [303, 0]
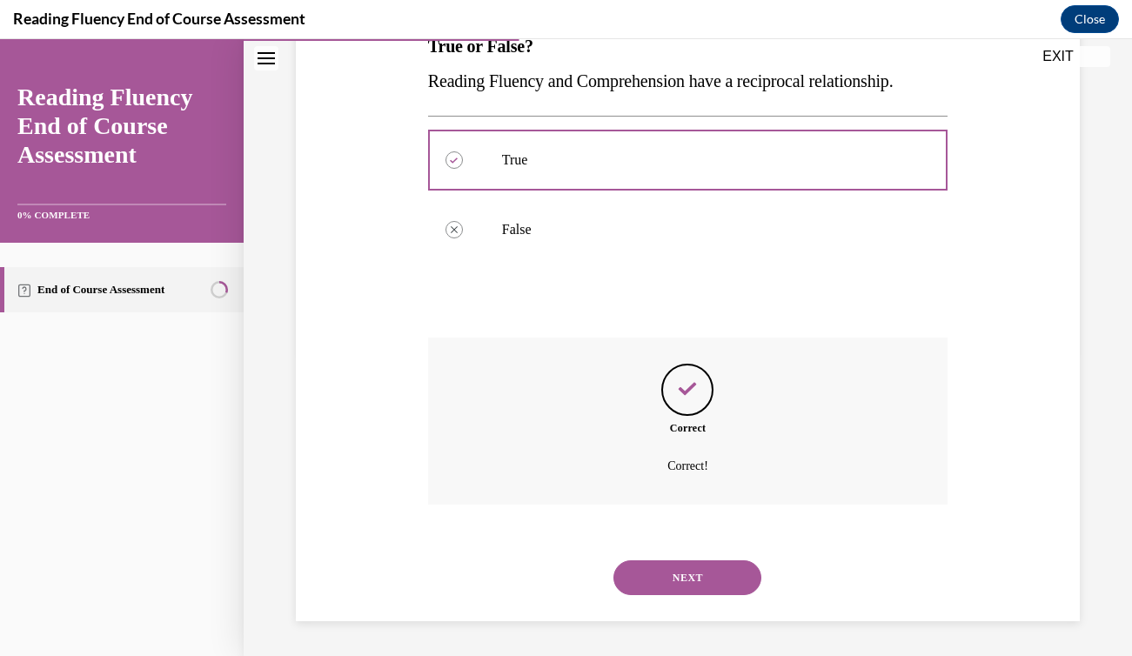
click at [684, 580] on button "NEXT" at bounding box center [688, 577] width 148 height 35
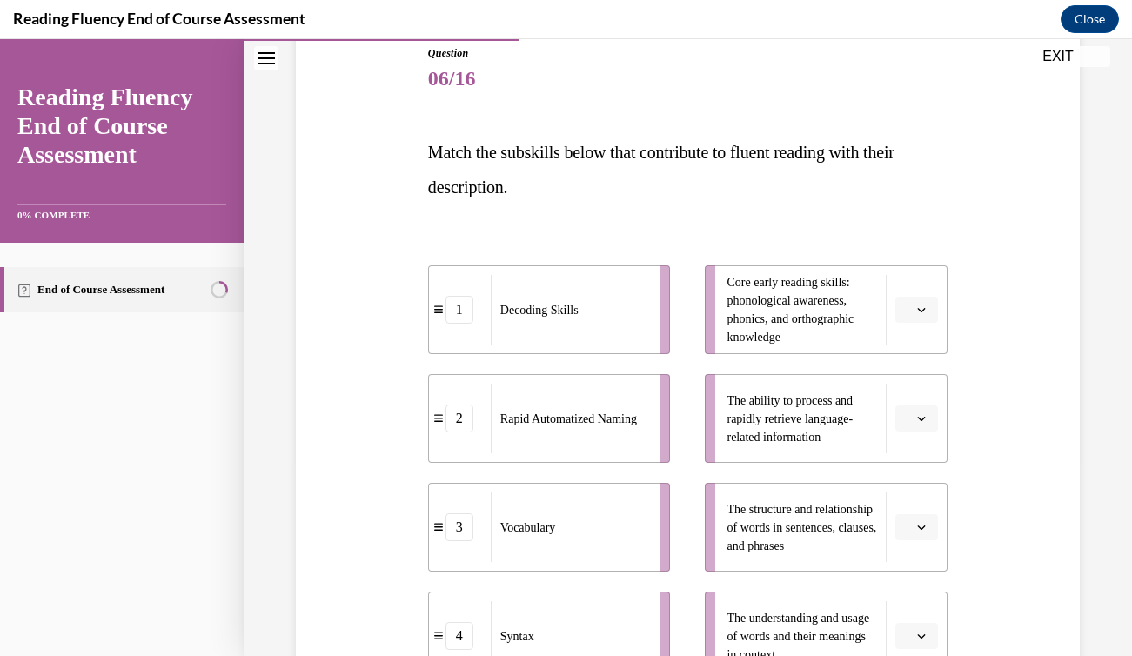
scroll to position [198, 0]
click at [918, 421] on icon "button" at bounding box center [921, 417] width 9 height 9
click at [920, 530] on div "2" at bounding box center [915, 526] width 44 height 35
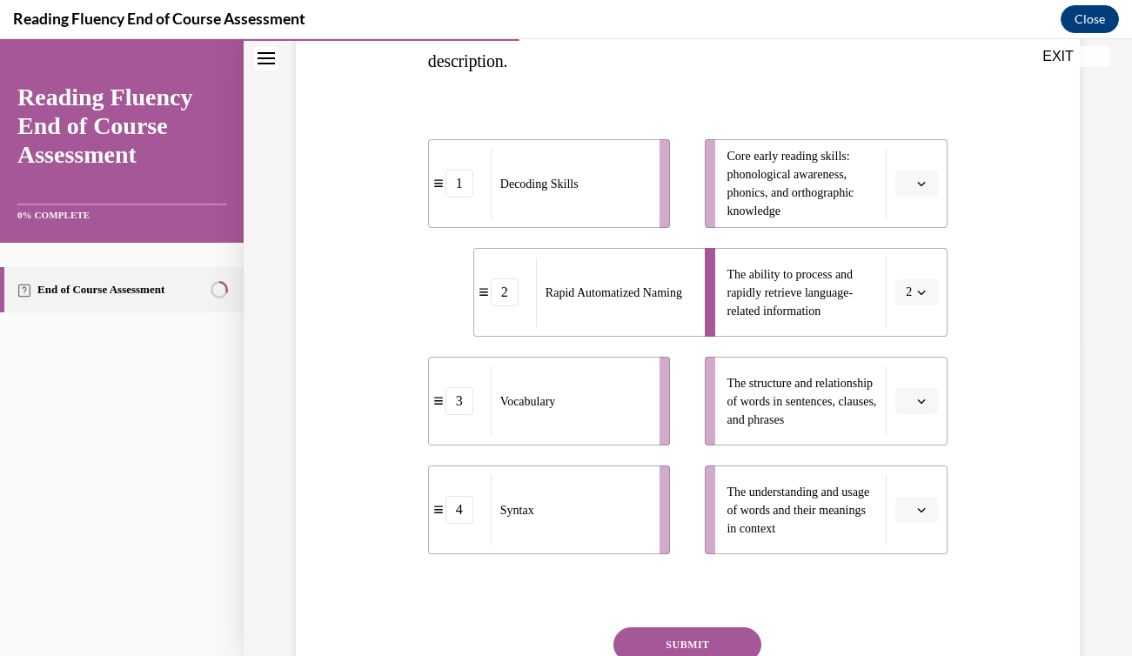
click at [917, 507] on icon "button" at bounding box center [921, 510] width 9 height 9
click at [913, 439] on span "3" at bounding box center [910, 436] width 6 height 14
click at [912, 185] on button "button" at bounding box center [917, 184] width 43 height 26
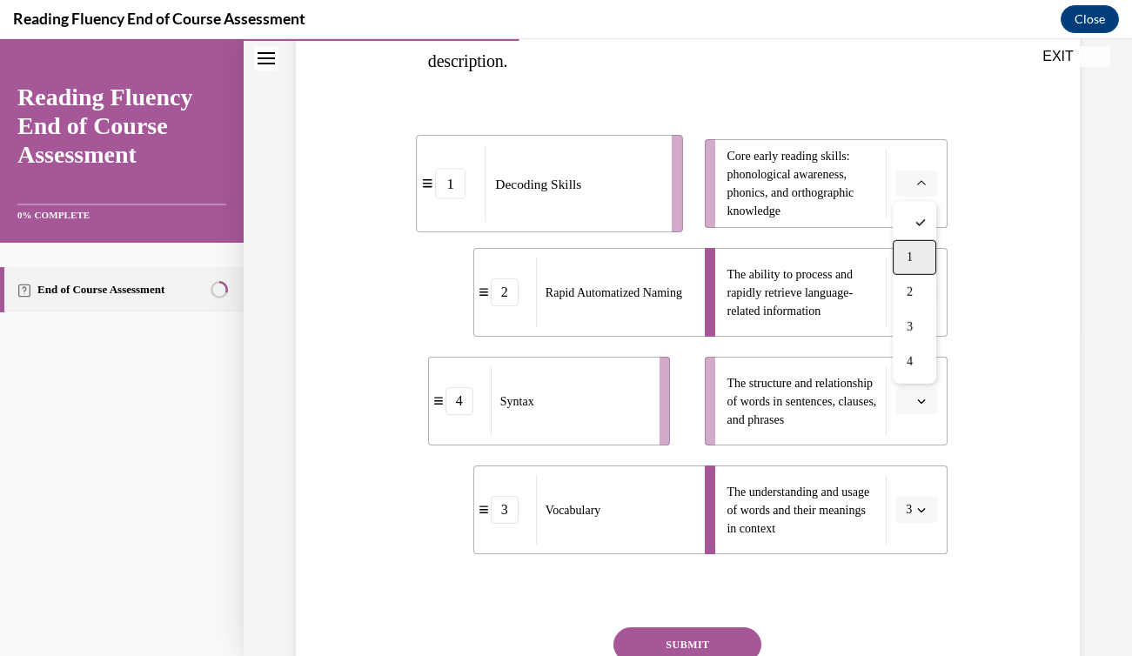
click at [904, 260] on div "1" at bounding box center [915, 257] width 44 height 35
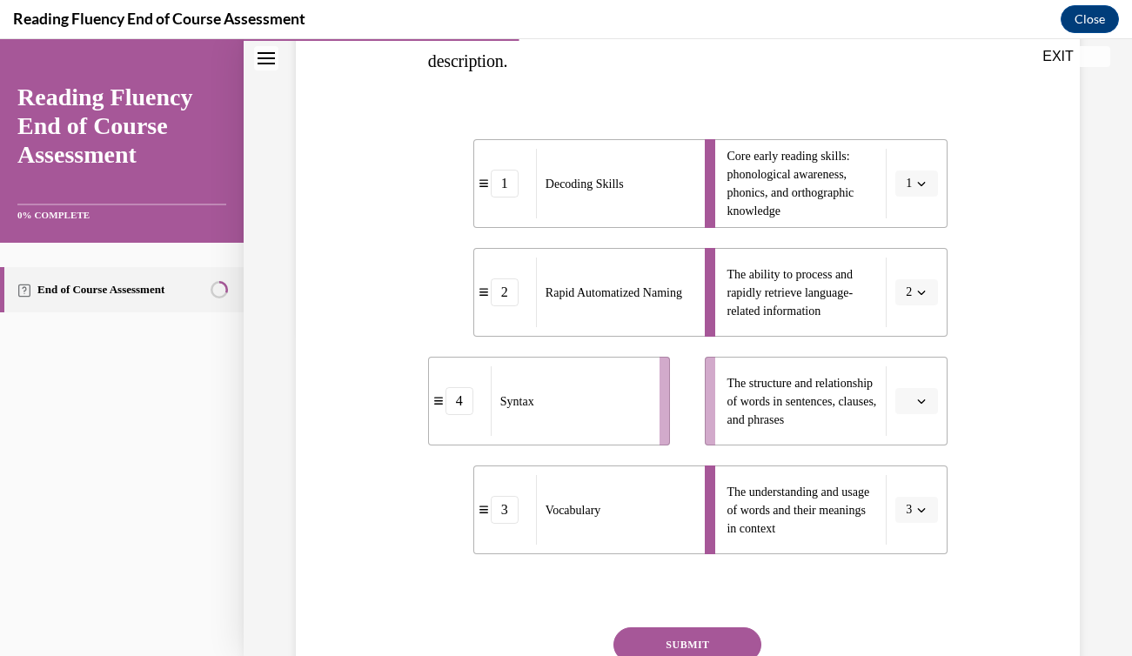
click at [917, 399] on icon "button" at bounding box center [921, 401] width 9 height 9
click at [914, 569] on div "4" at bounding box center [915, 579] width 44 height 35
click at [703, 644] on button "SUBMIT" at bounding box center [688, 645] width 148 height 35
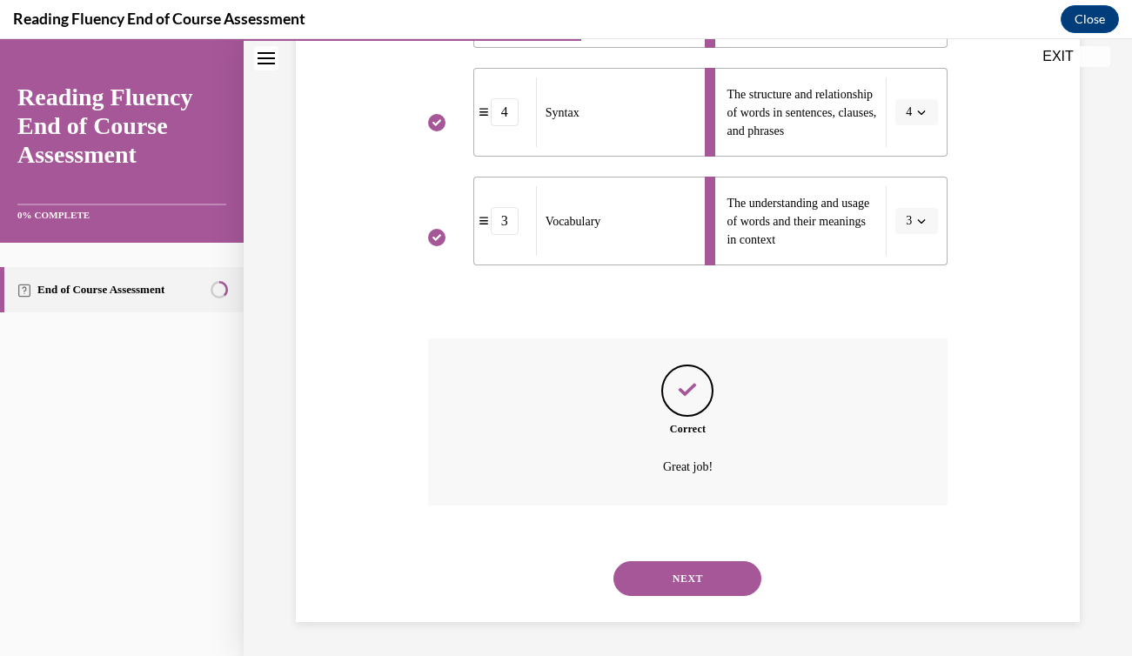
scroll to position [613, 0]
click at [681, 578] on button "NEXT" at bounding box center [688, 577] width 148 height 35
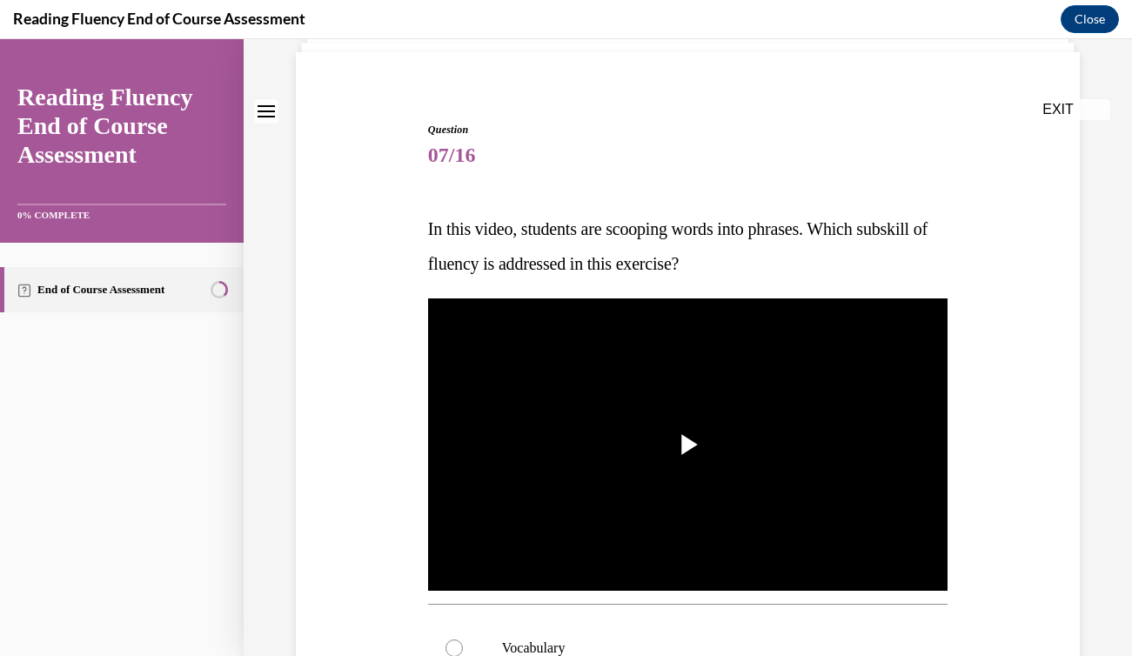
scroll to position [125, 0]
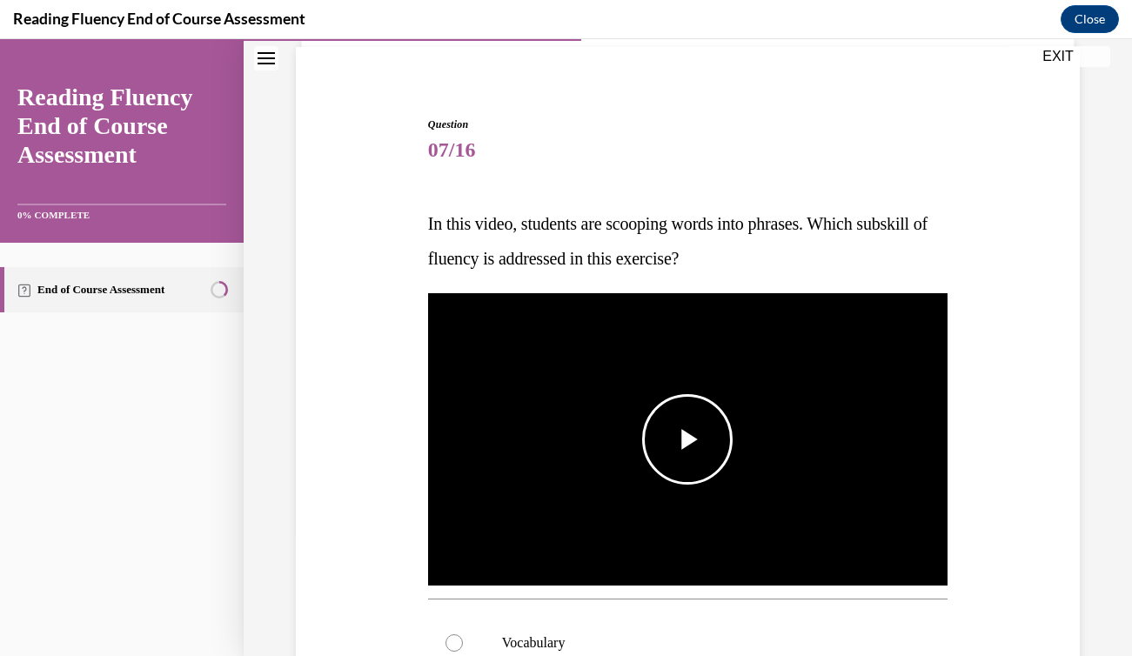
click at [688, 440] on span "Video player" at bounding box center [688, 440] width 0 height 0
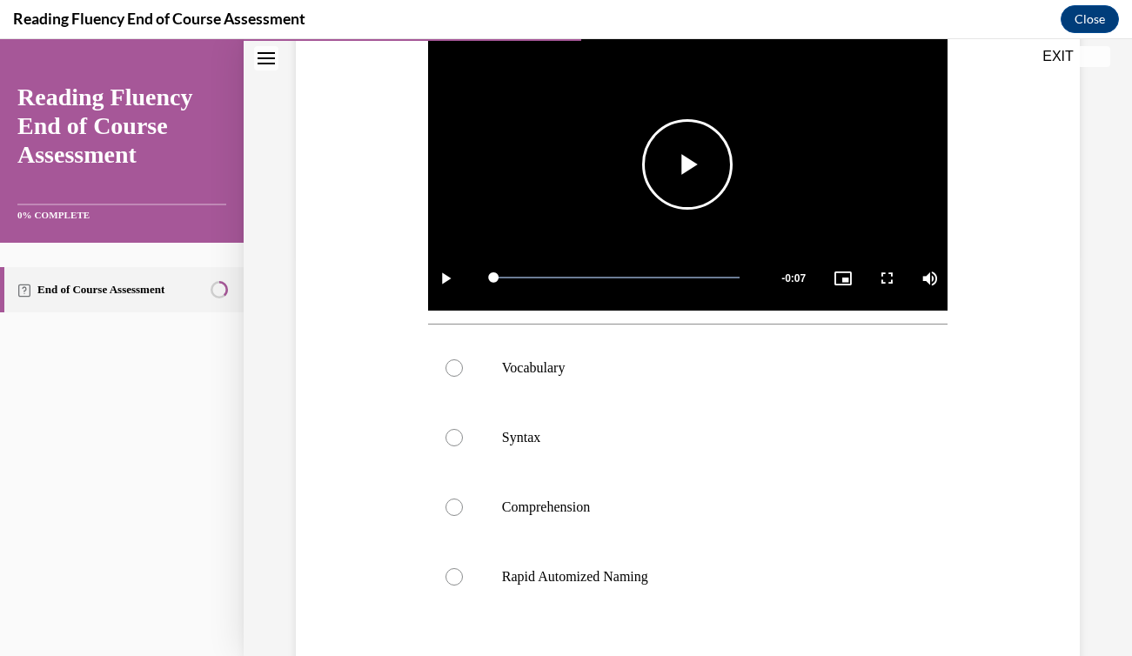
scroll to position [401, 0]
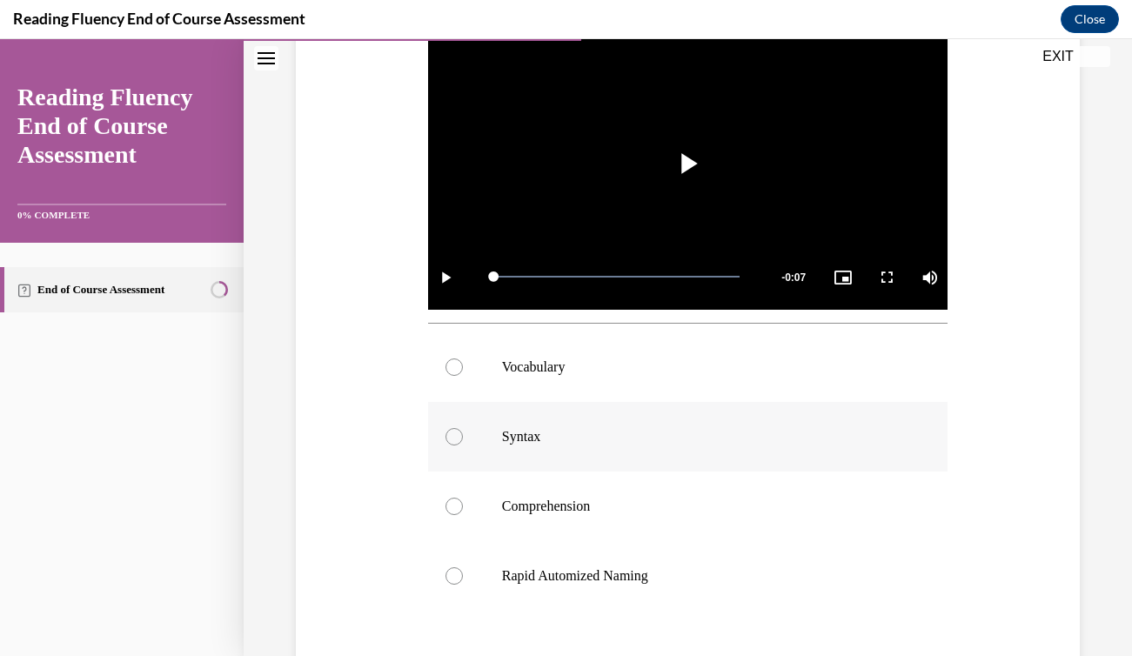
click at [461, 440] on div at bounding box center [454, 436] width 17 height 17
click at [461, 440] on input "Syntax" at bounding box center [454, 436] width 17 height 17
radio input "true"
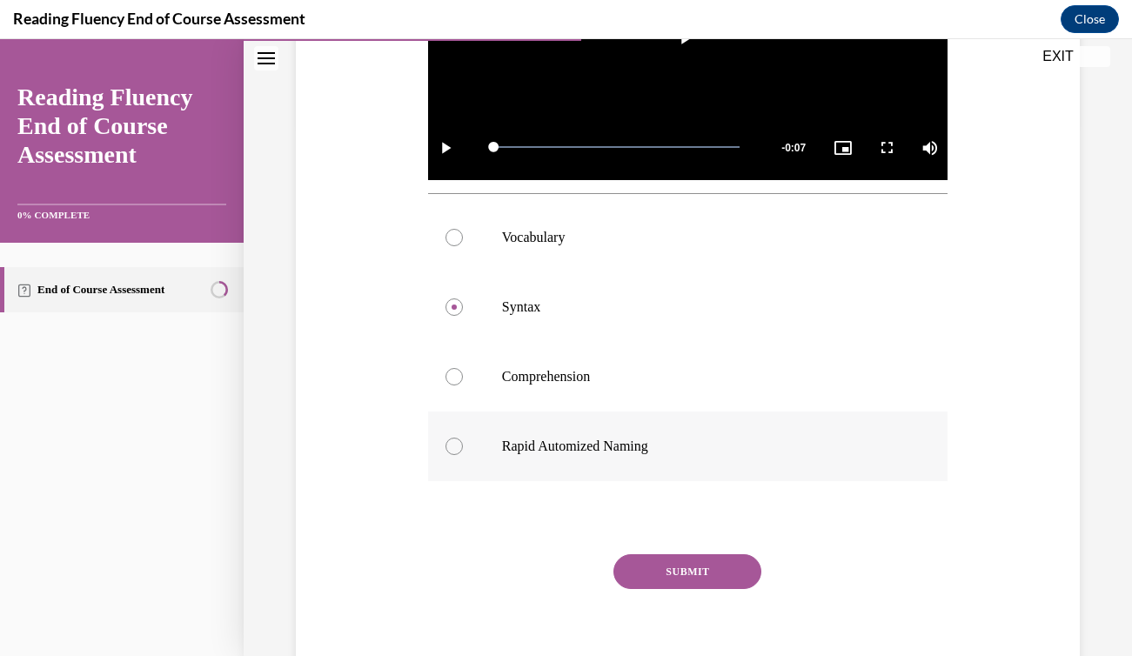
scroll to position [607, 0]
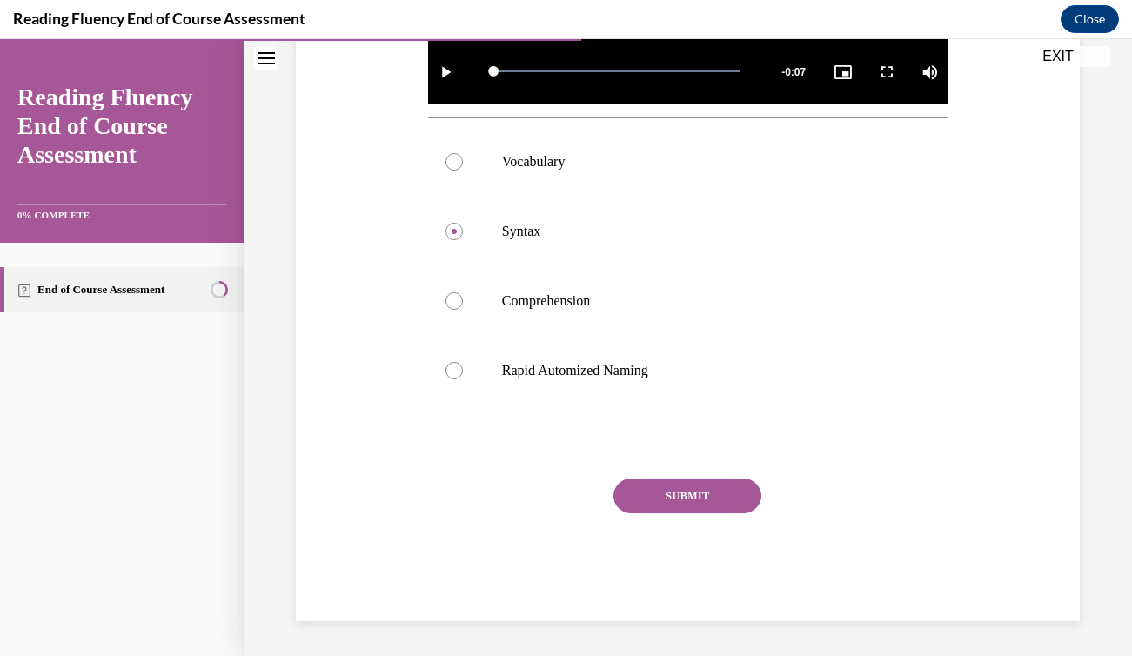
click at [687, 507] on button "SUBMIT" at bounding box center [688, 496] width 148 height 35
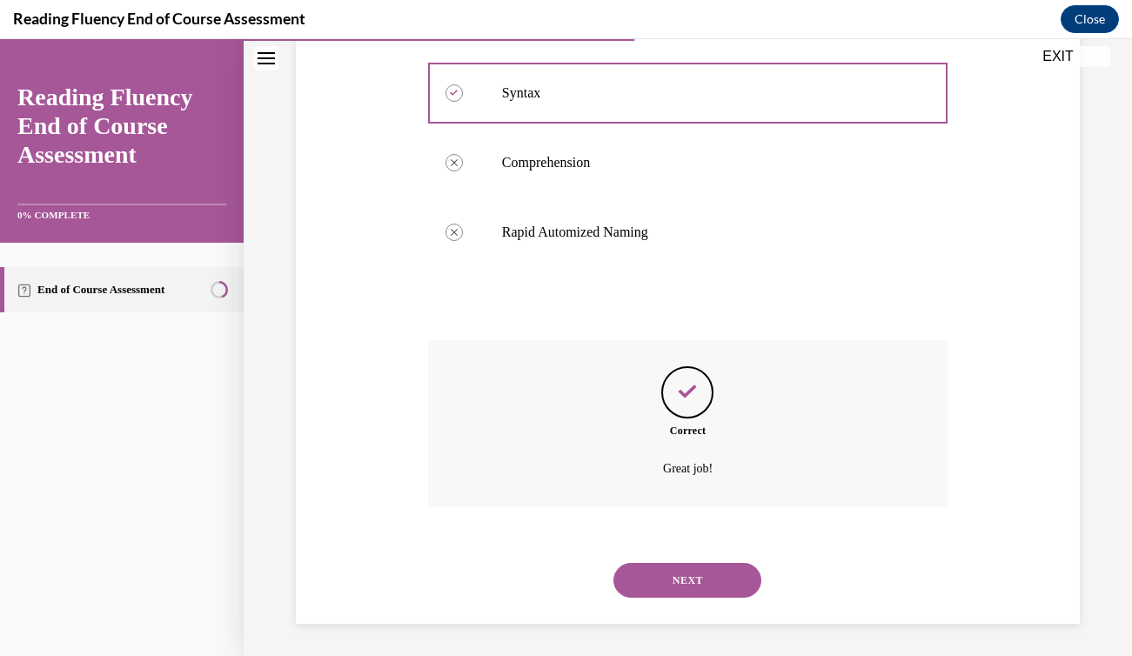
scroll to position [748, 0]
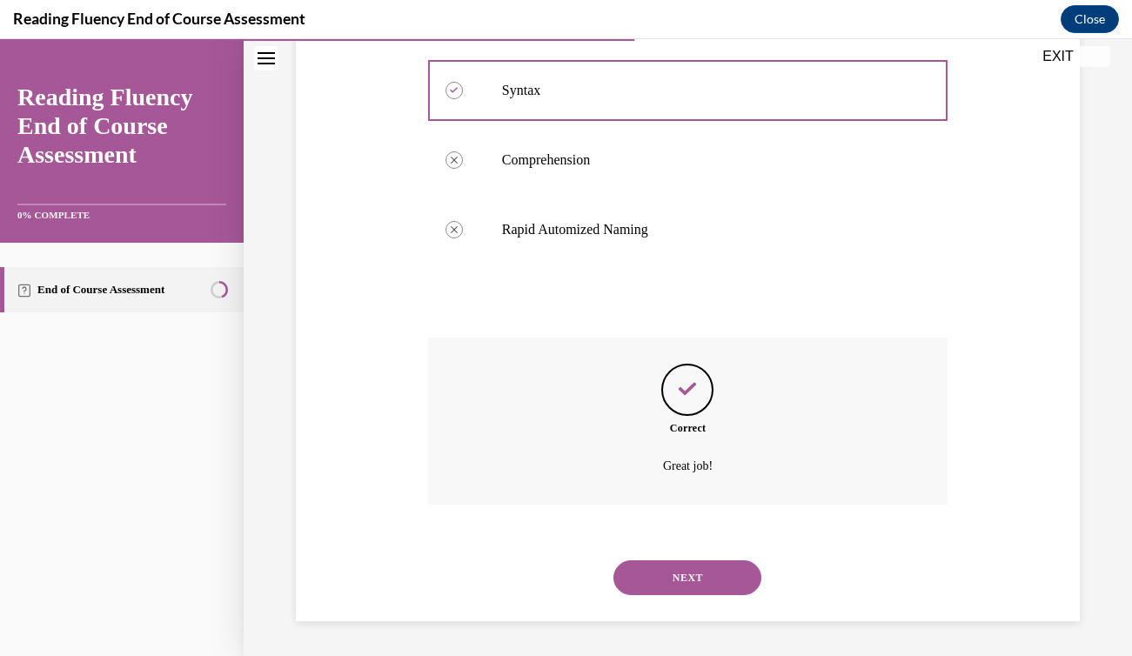
click at [683, 586] on button "NEXT" at bounding box center [688, 577] width 148 height 35
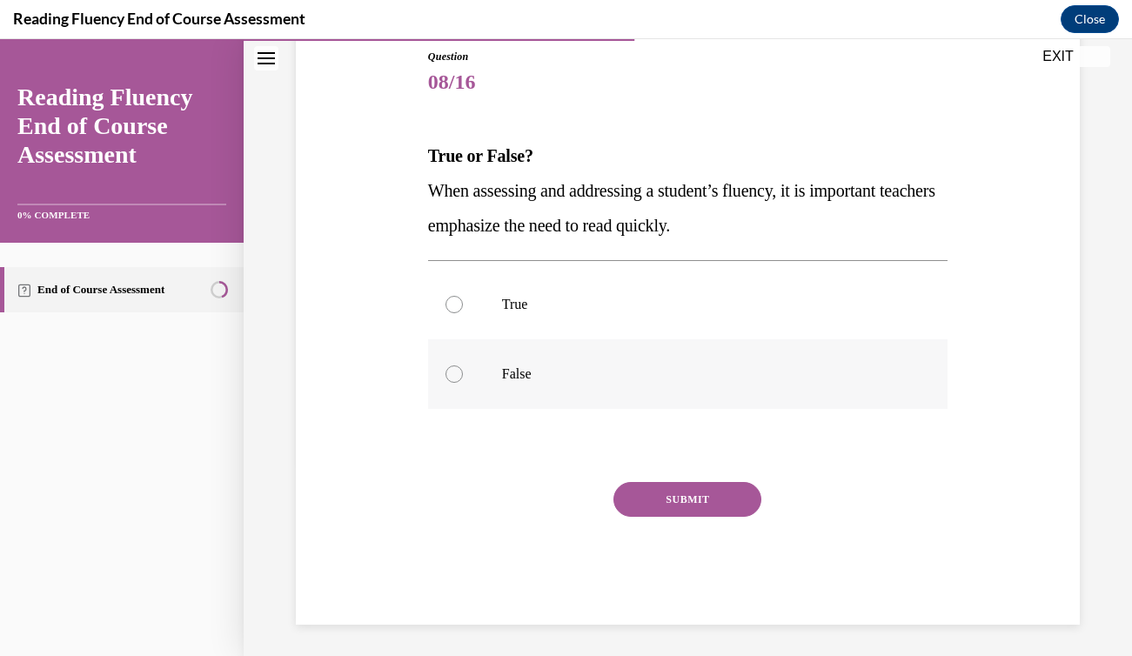
click at [458, 372] on div at bounding box center [454, 374] width 17 height 17
click at [458, 372] on input "False" at bounding box center [454, 374] width 17 height 17
radio input "true"
click at [693, 495] on button "SUBMIT" at bounding box center [688, 499] width 148 height 35
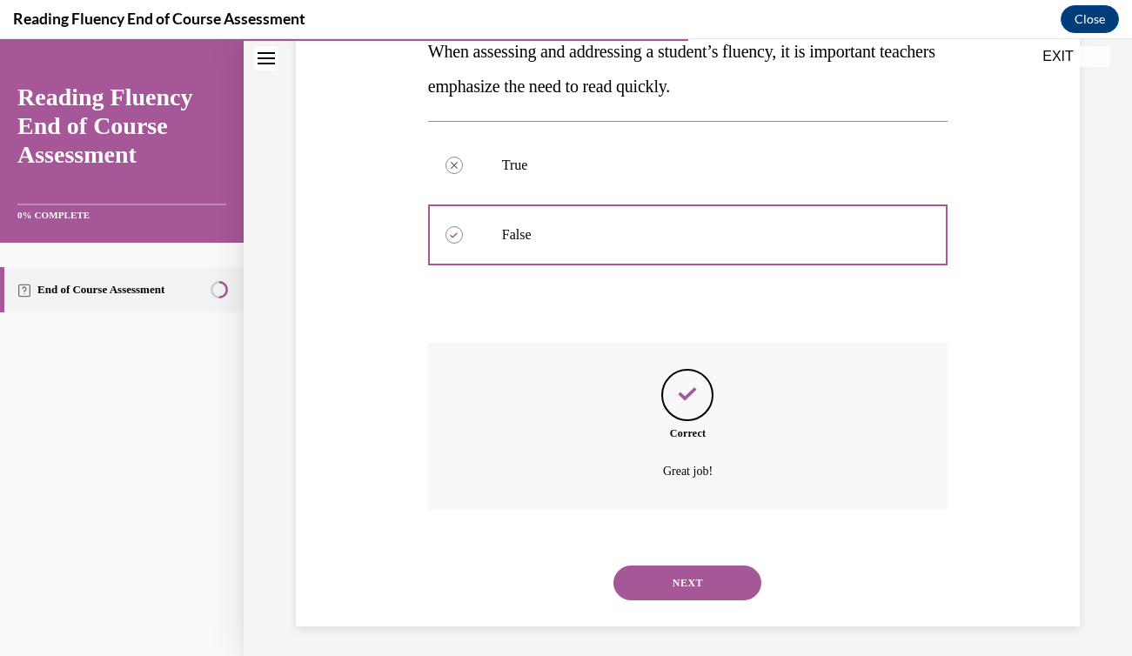
scroll to position [338, 0]
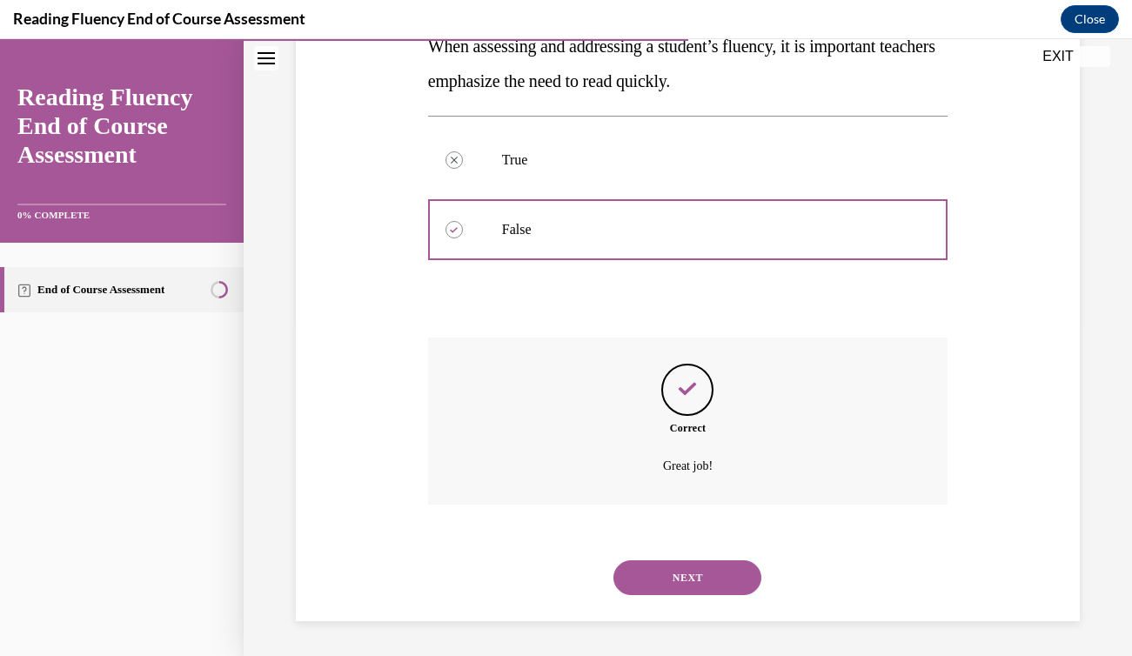
click at [688, 565] on button "NEXT" at bounding box center [688, 577] width 148 height 35
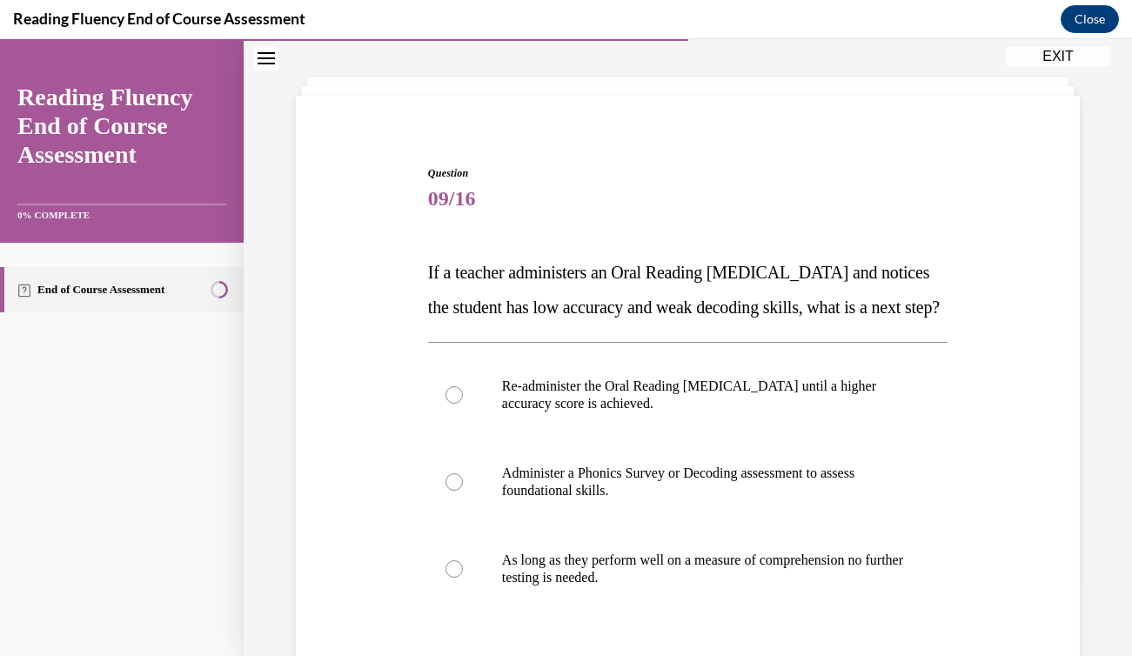
scroll to position [102, 0]
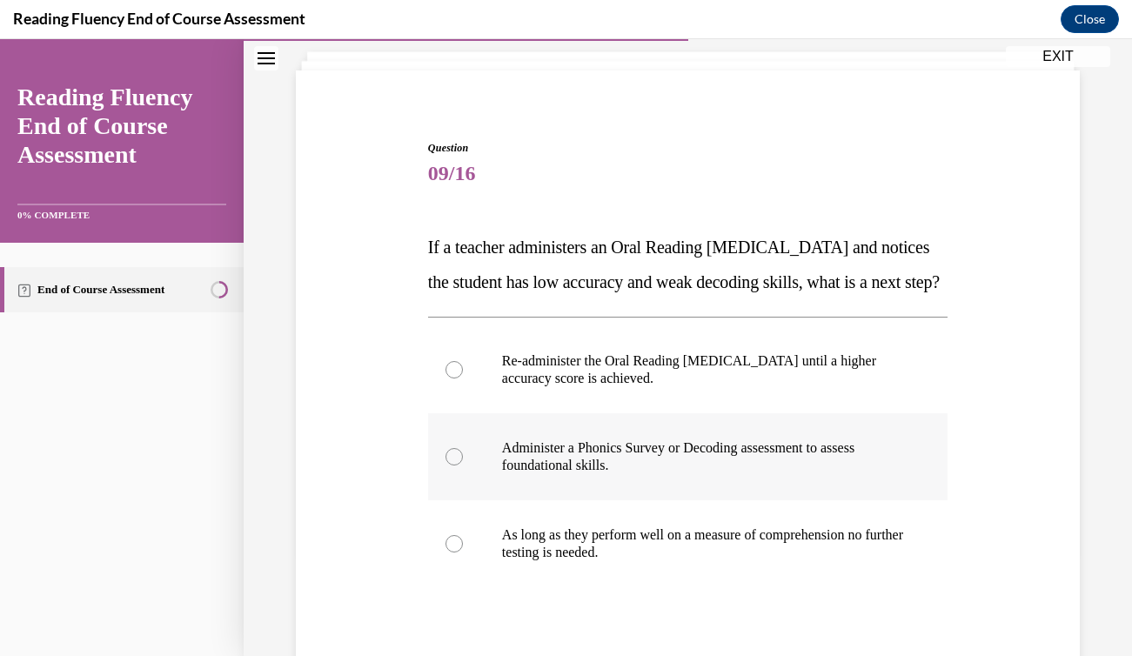
click at [452, 466] on div at bounding box center [454, 456] width 17 height 17
click at [452, 466] on input "Administer a Phonics Survey or Decoding assessment to assess foundational skill…" at bounding box center [454, 456] width 17 height 17
radio input "true"
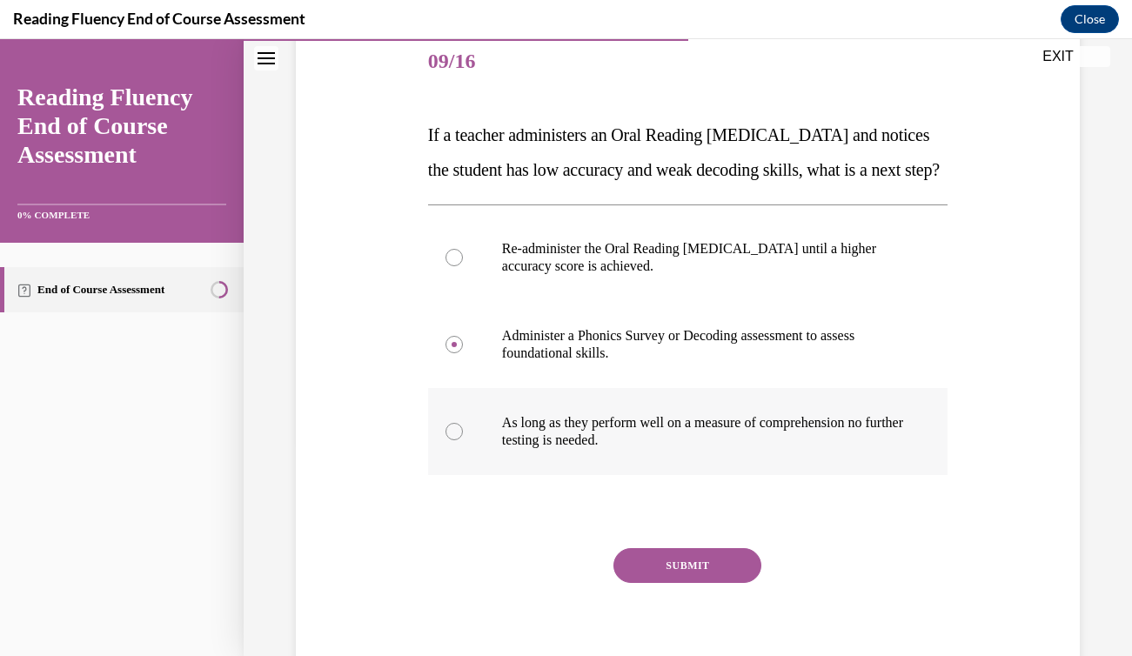
scroll to position [225, 0]
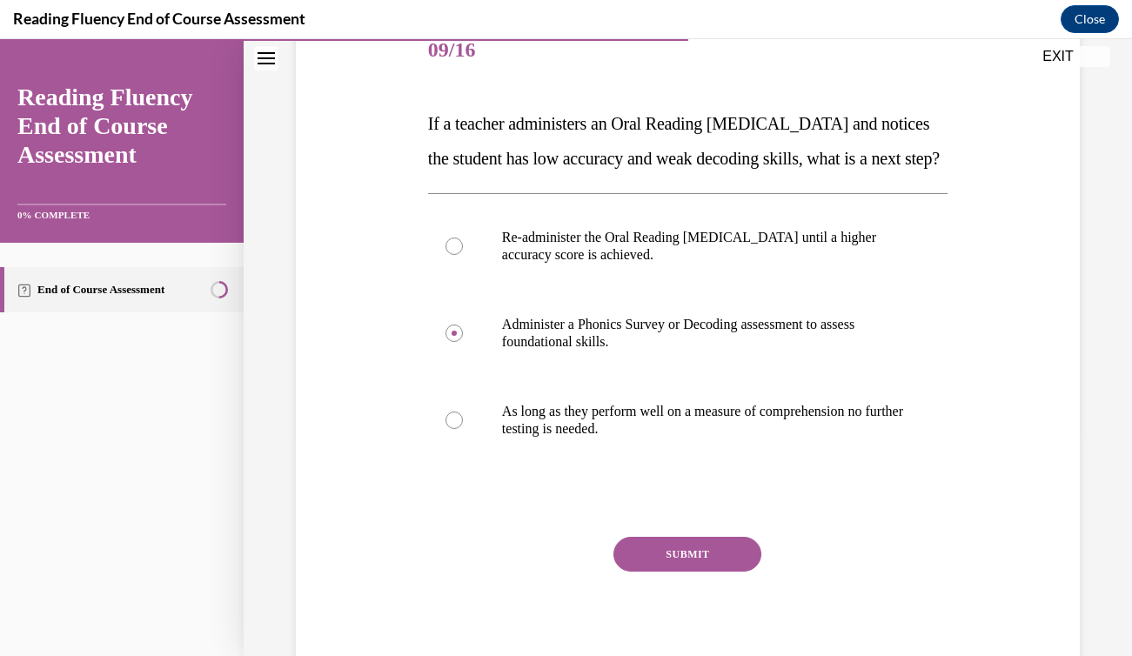
click at [655, 572] on button "SUBMIT" at bounding box center [688, 554] width 148 height 35
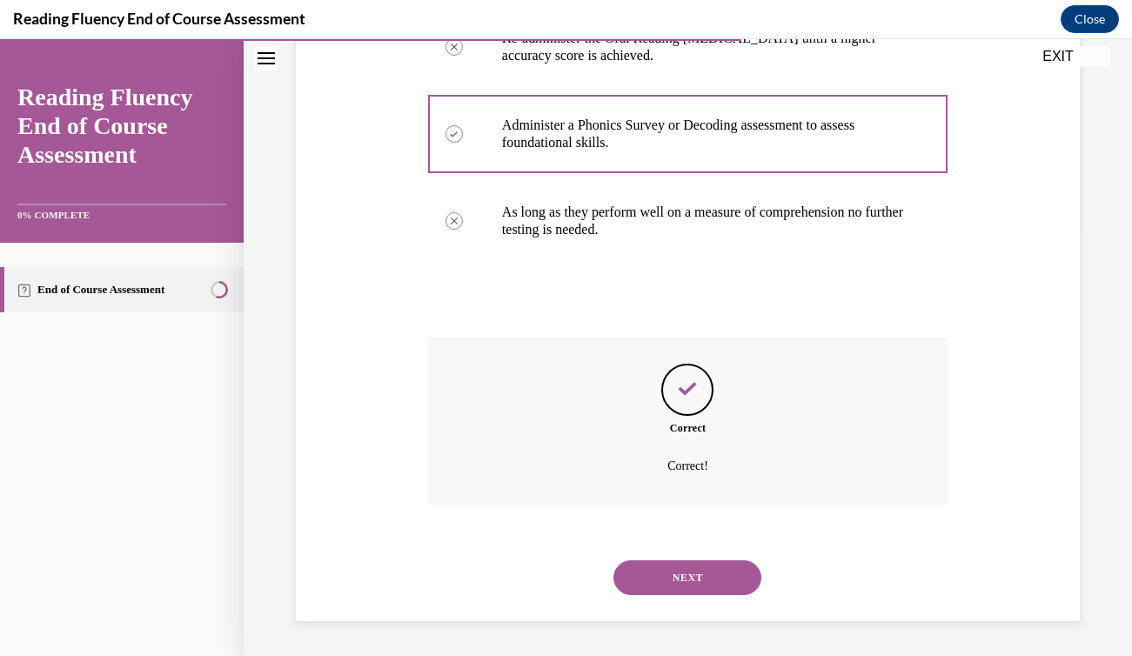
scroll to position [460, 0]
click at [667, 579] on button "NEXT" at bounding box center [688, 577] width 148 height 35
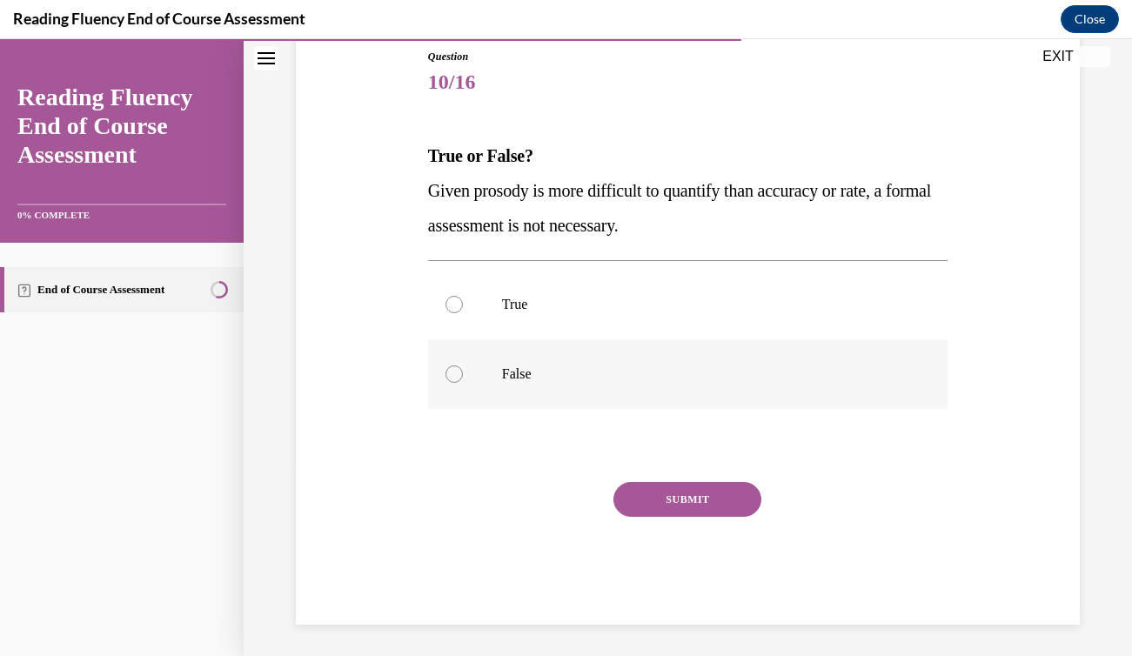
click at [454, 374] on div at bounding box center [454, 374] width 17 height 17
click at [454, 374] on input "False" at bounding box center [454, 374] width 17 height 17
radio input "true"
click at [634, 493] on button "SUBMIT" at bounding box center [688, 499] width 148 height 35
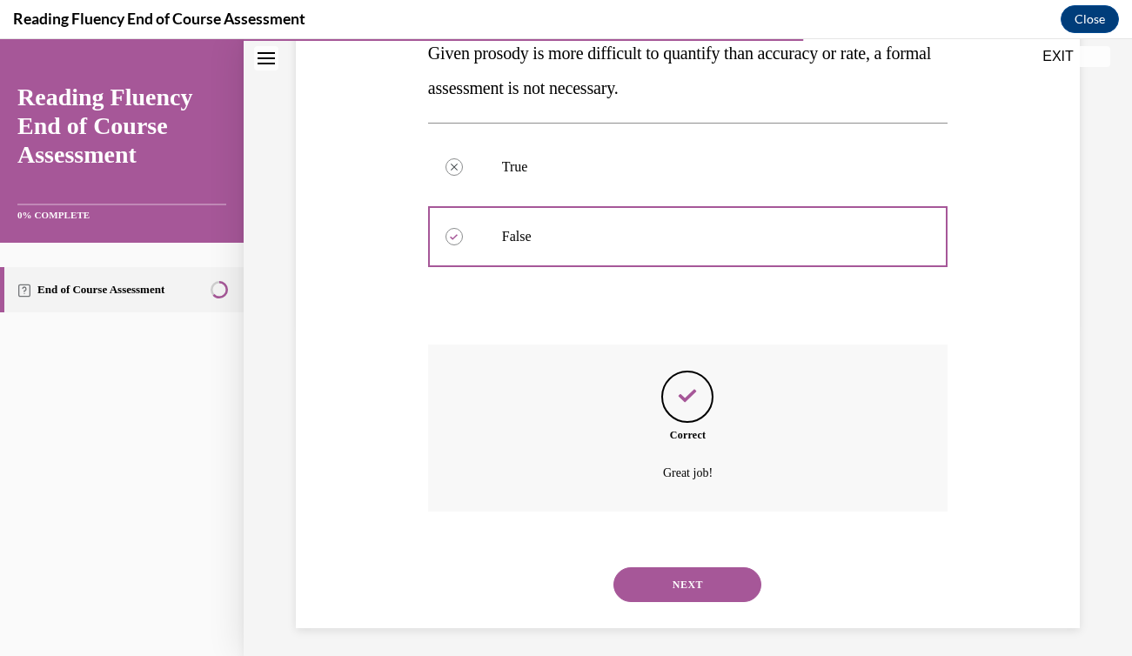
scroll to position [338, 0]
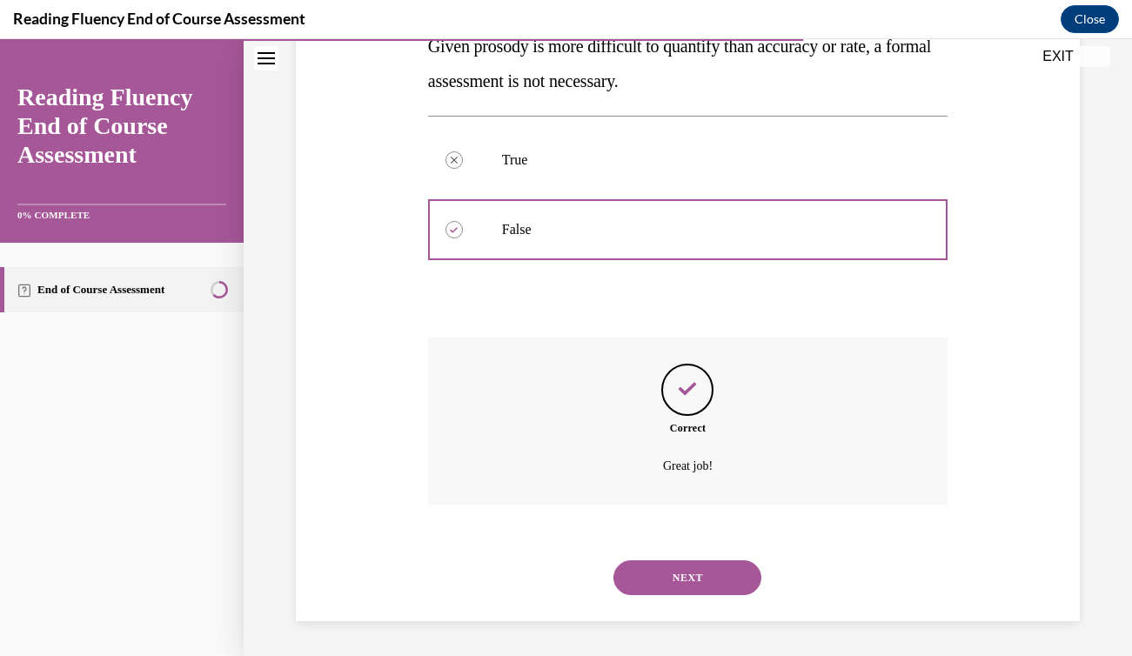
click at [661, 572] on button "NEXT" at bounding box center [688, 577] width 148 height 35
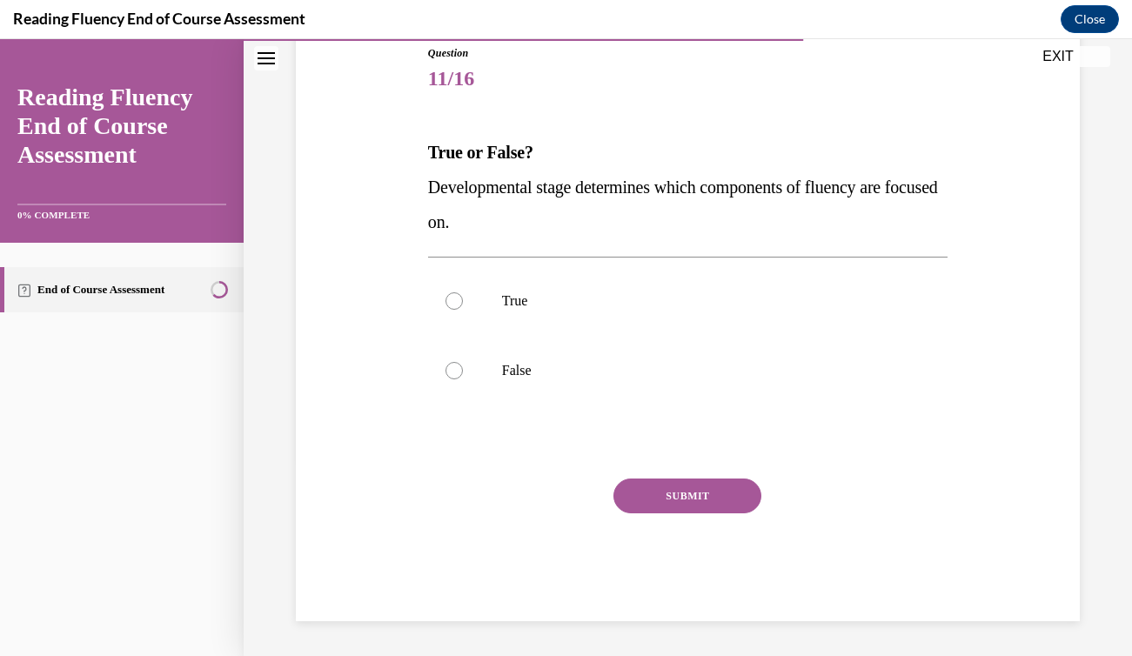
scroll to position [193, 0]
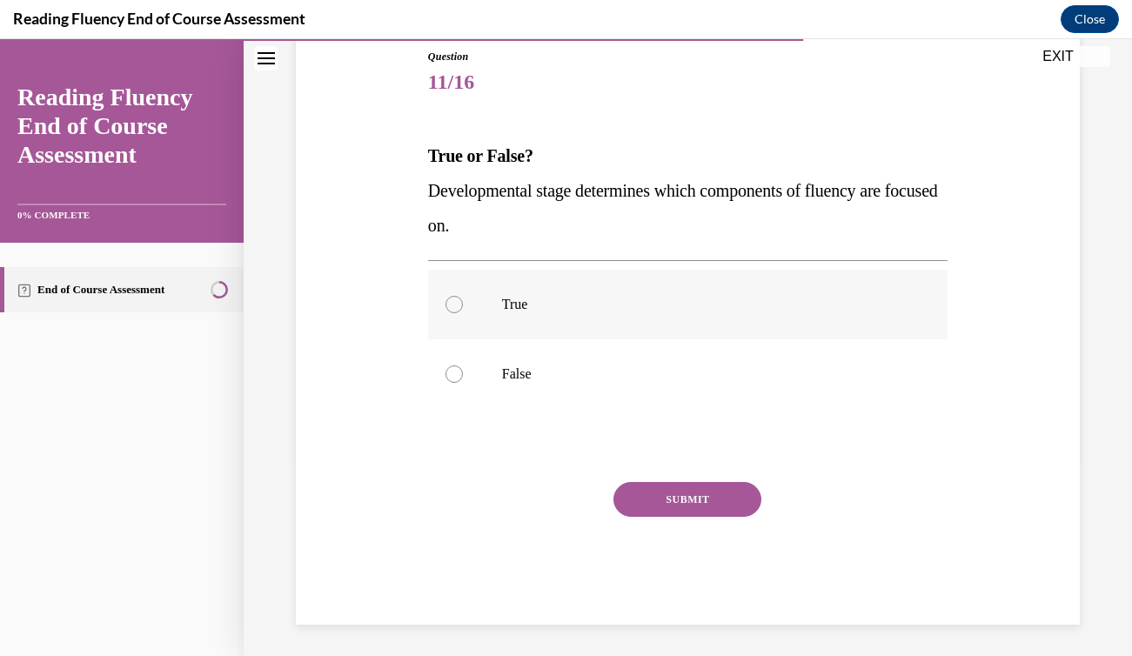
click at [450, 302] on div at bounding box center [454, 304] width 17 height 17
click at [450, 302] on input "True" at bounding box center [454, 304] width 17 height 17
radio input "true"
click at [630, 495] on button "SUBMIT" at bounding box center [688, 499] width 148 height 35
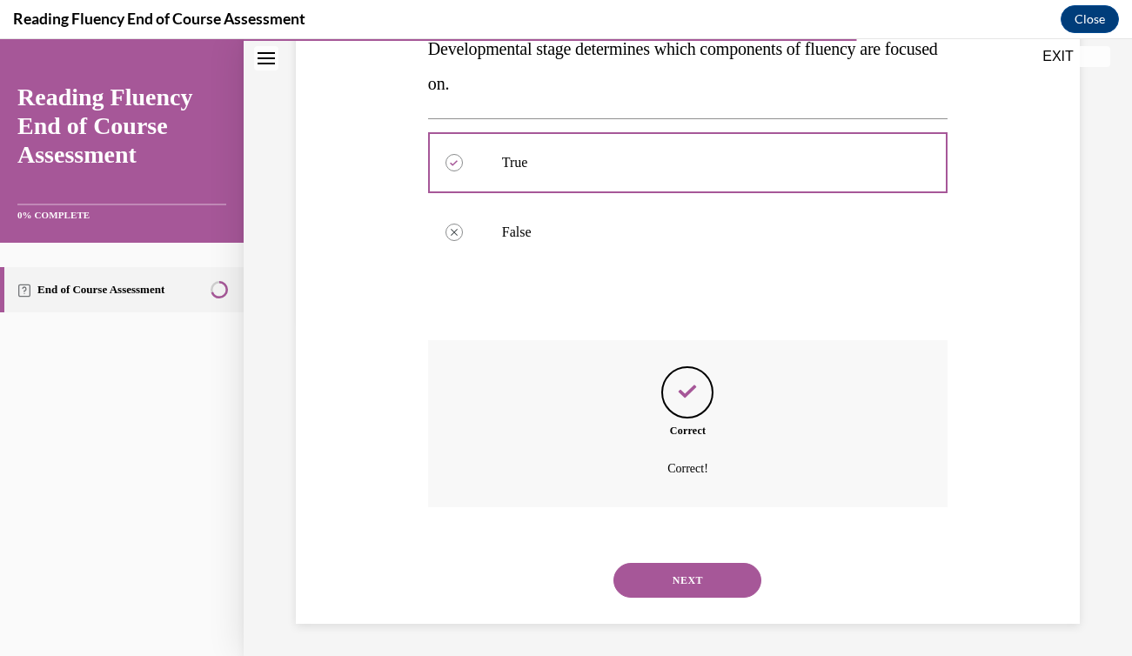
scroll to position [338, 0]
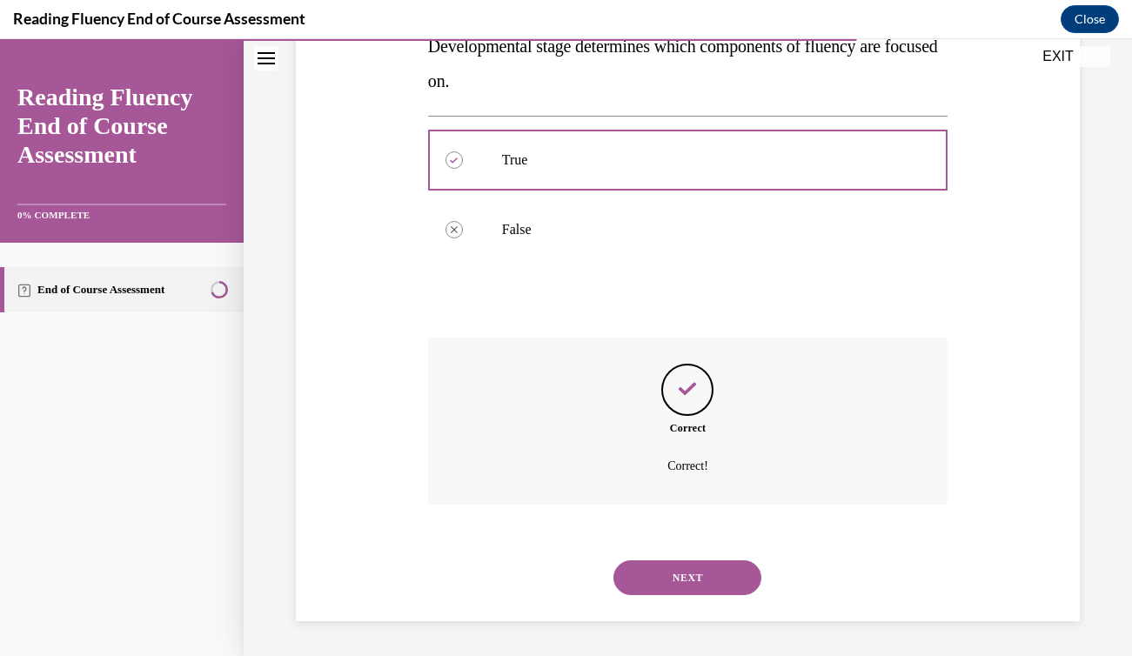
click at [667, 574] on button "NEXT" at bounding box center [688, 577] width 148 height 35
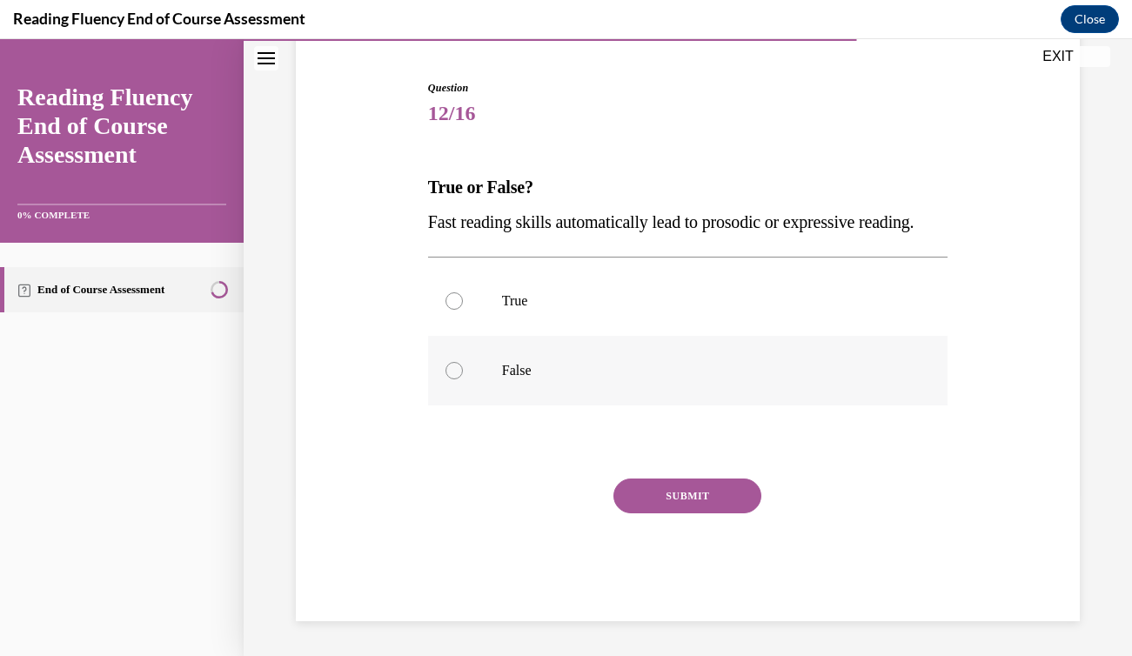
click at [458, 373] on div at bounding box center [454, 370] width 17 height 17
click at [458, 373] on input "False" at bounding box center [454, 370] width 17 height 17
radio input "true"
click at [660, 513] on button "SUBMIT" at bounding box center [688, 496] width 148 height 35
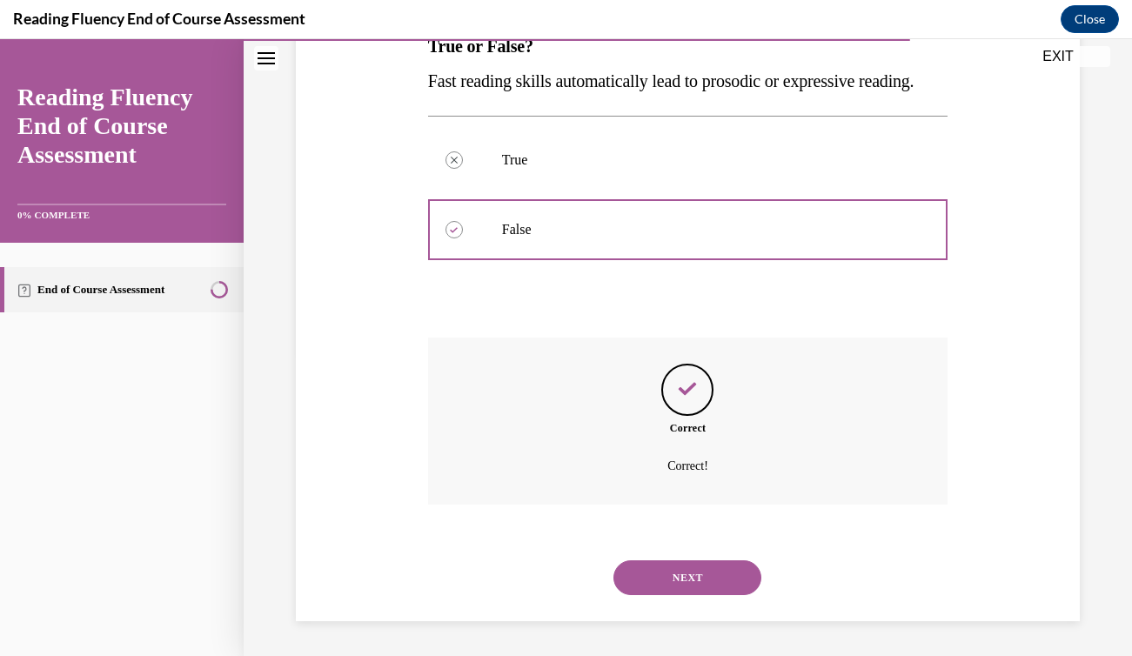
scroll to position [338, 0]
click at [675, 574] on button "NEXT" at bounding box center [688, 577] width 148 height 35
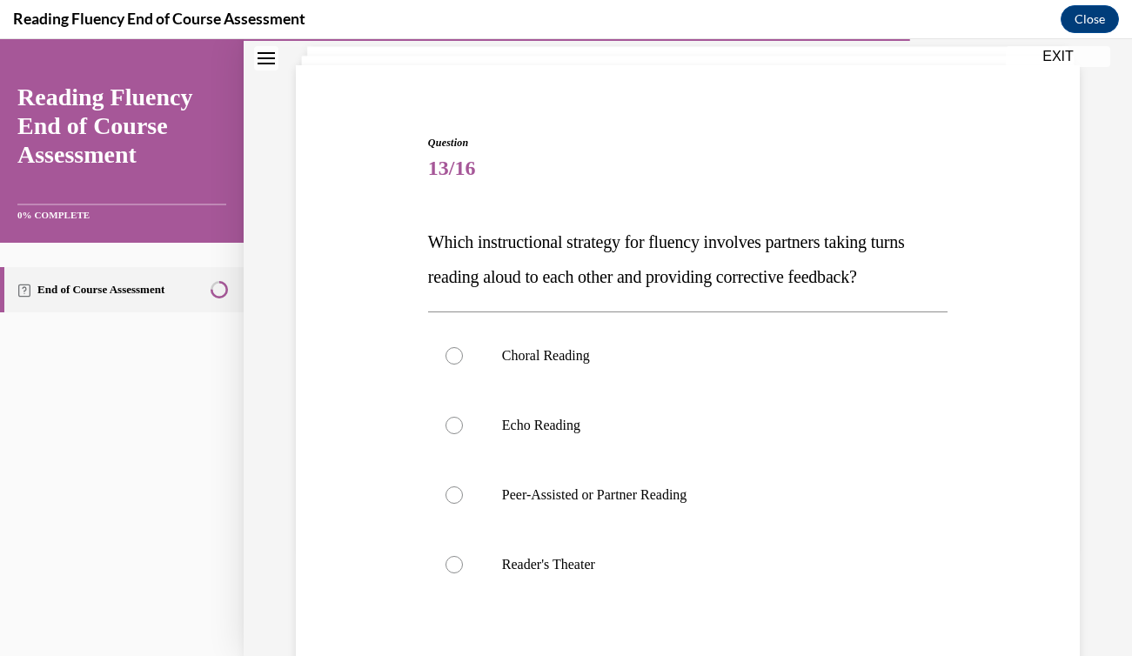
scroll to position [109, 0]
click at [455, 420] on div at bounding box center [454, 423] width 17 height 17
click at [455, 420] on input "Echo Reading" at bounding box center [454, 423] width 17 height 17
radio input "true"
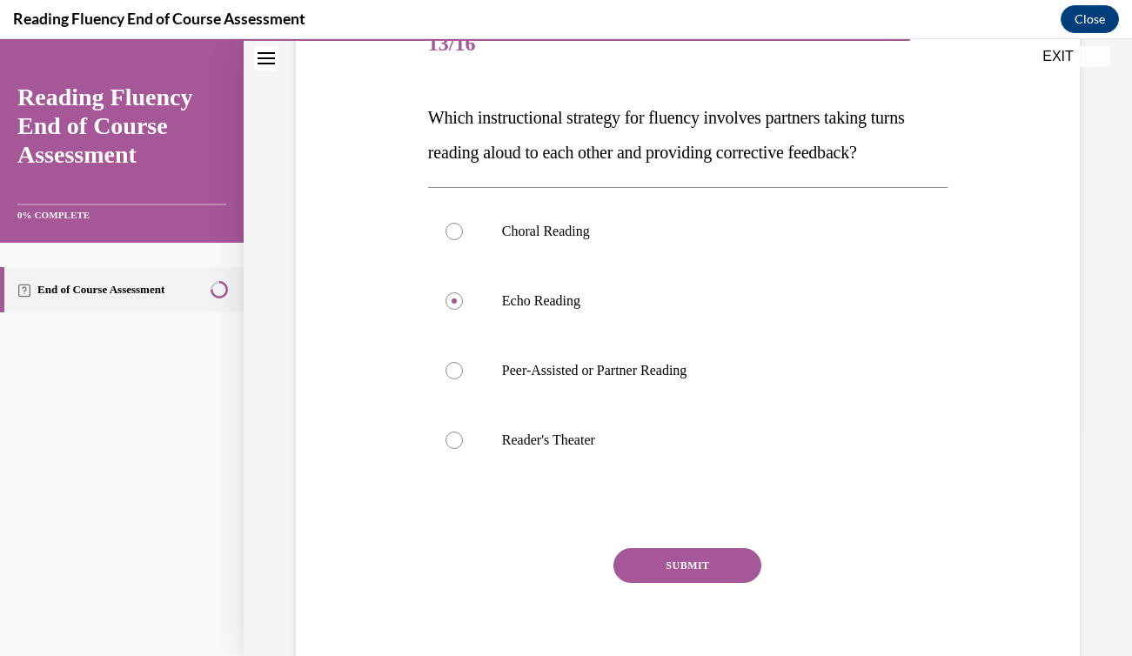
click at [705, 568] on button "SUBMIT" at bounding box center [688, 565] width 148 height 35
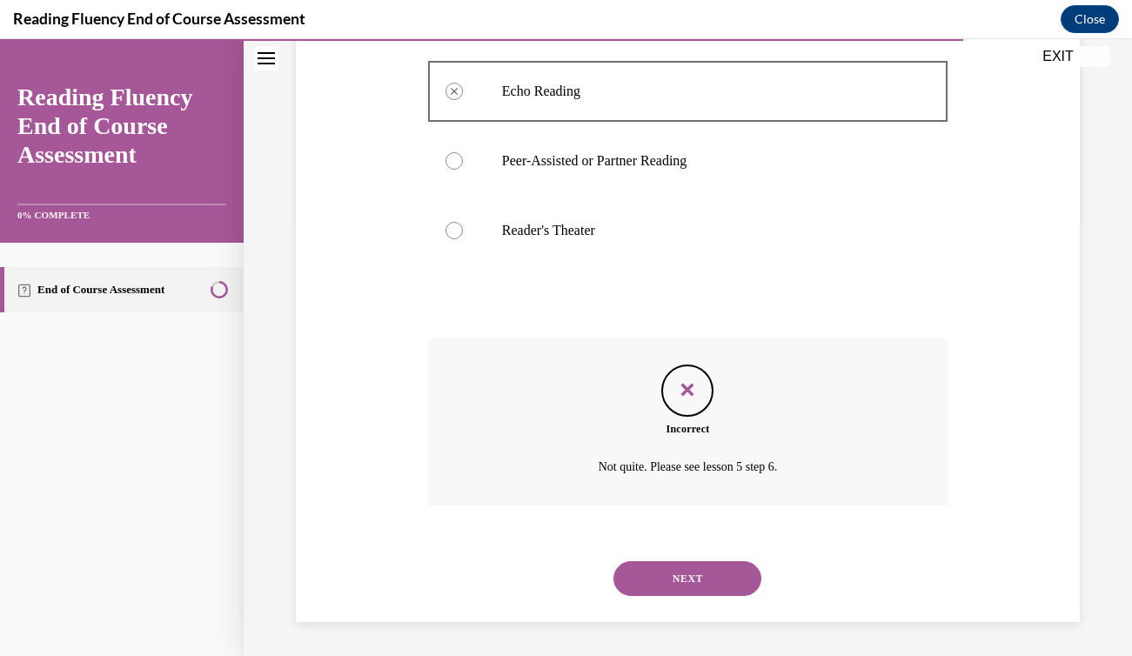
scroll to position [442, 0]
click at [700, 581] on button "NEXT" at bounding box center [688, 577] width 148 height 35
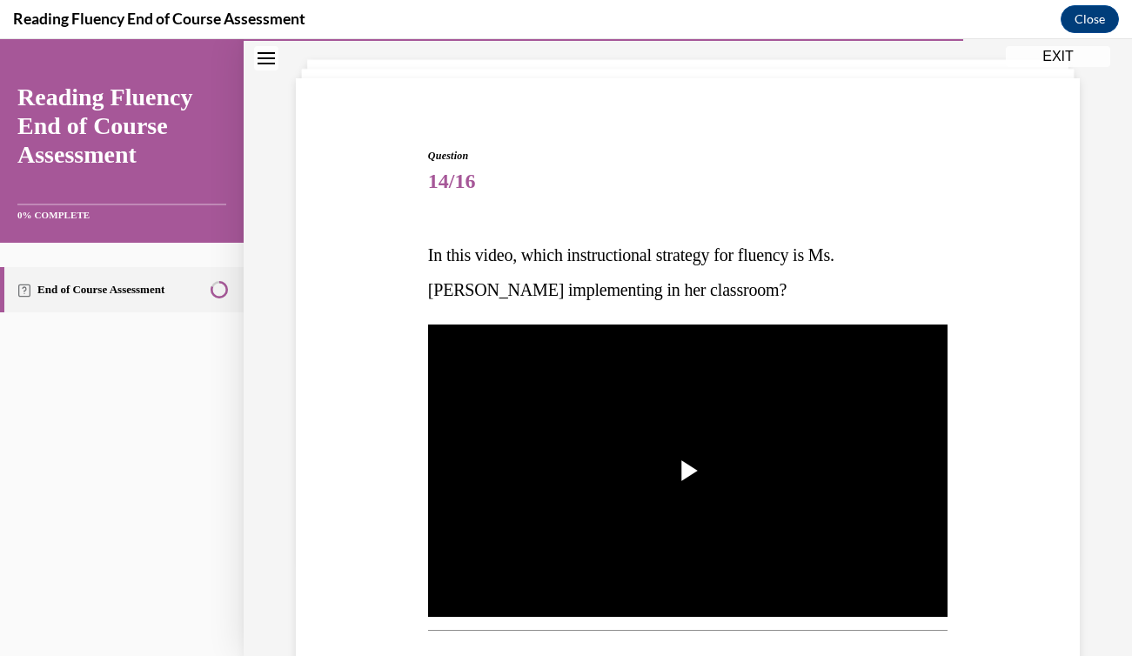
scroll to position [99, 0]
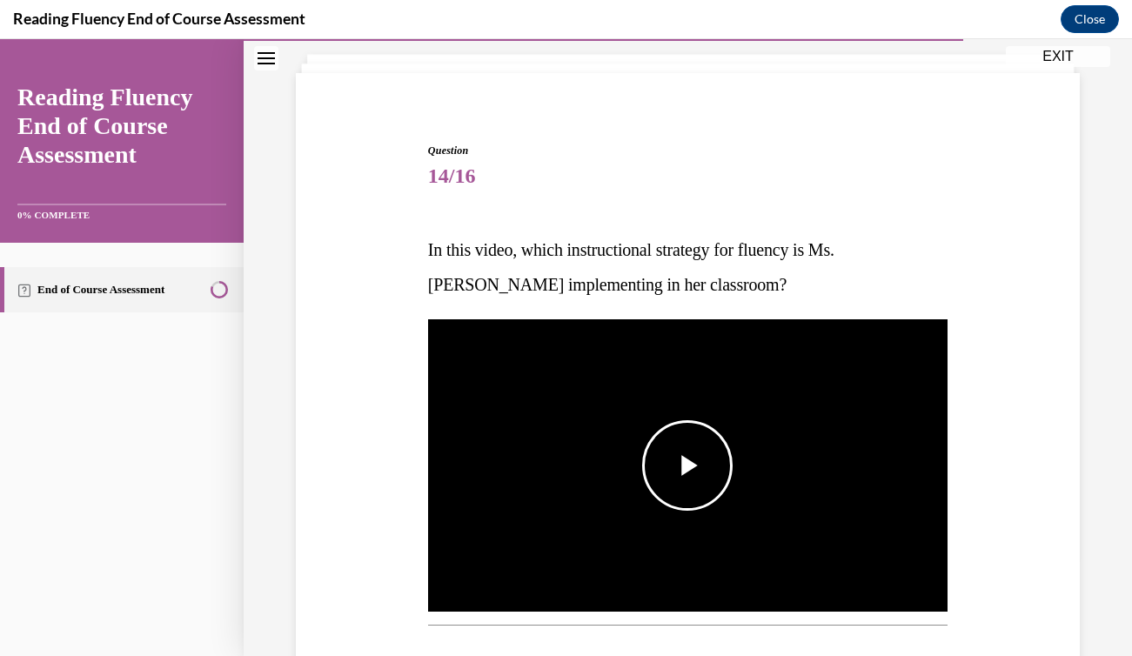
click at [688, 466] on span "Video player" at bounding box center [688, 466] width 0 height 0
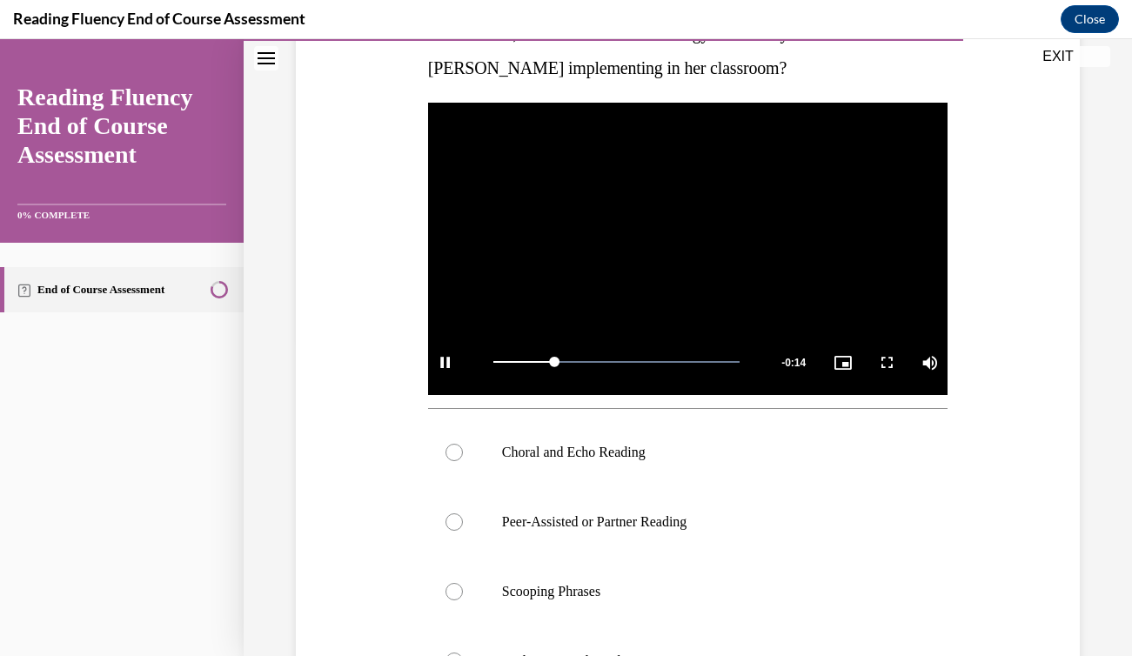
scroll to position [326, 0]
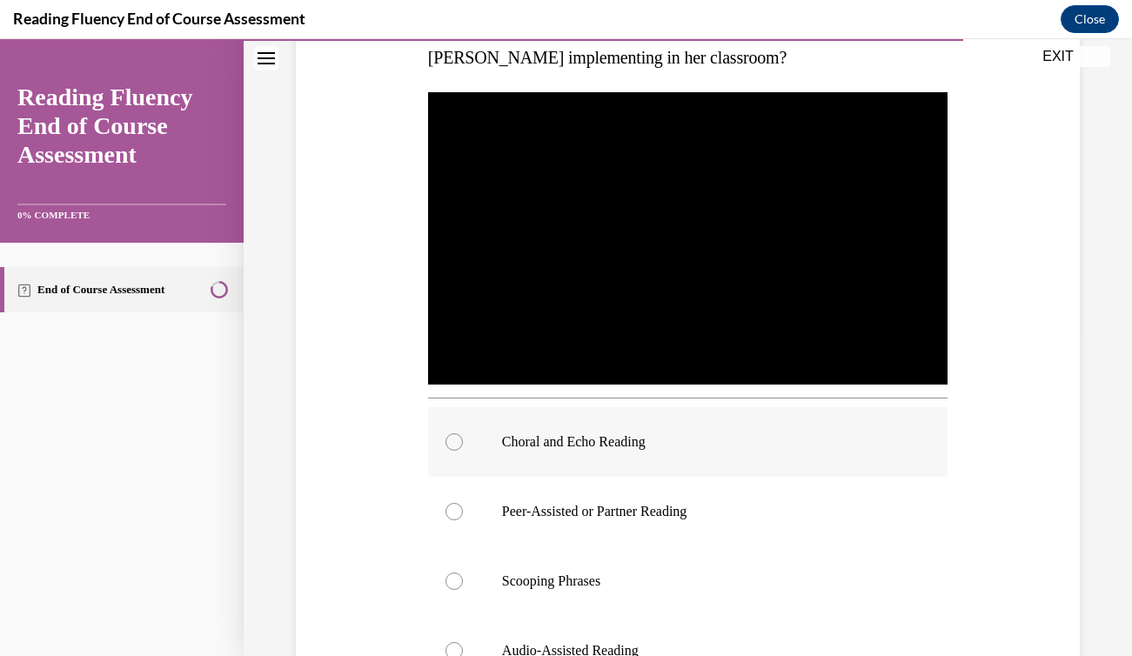
click at [461, 443] on div at bounding box center [454, 441] width 17 height 17
click at [461, 443] on input "Choral and Echo Reading" at bounding box center [454, 441] width 17 height 17
radio input "true"
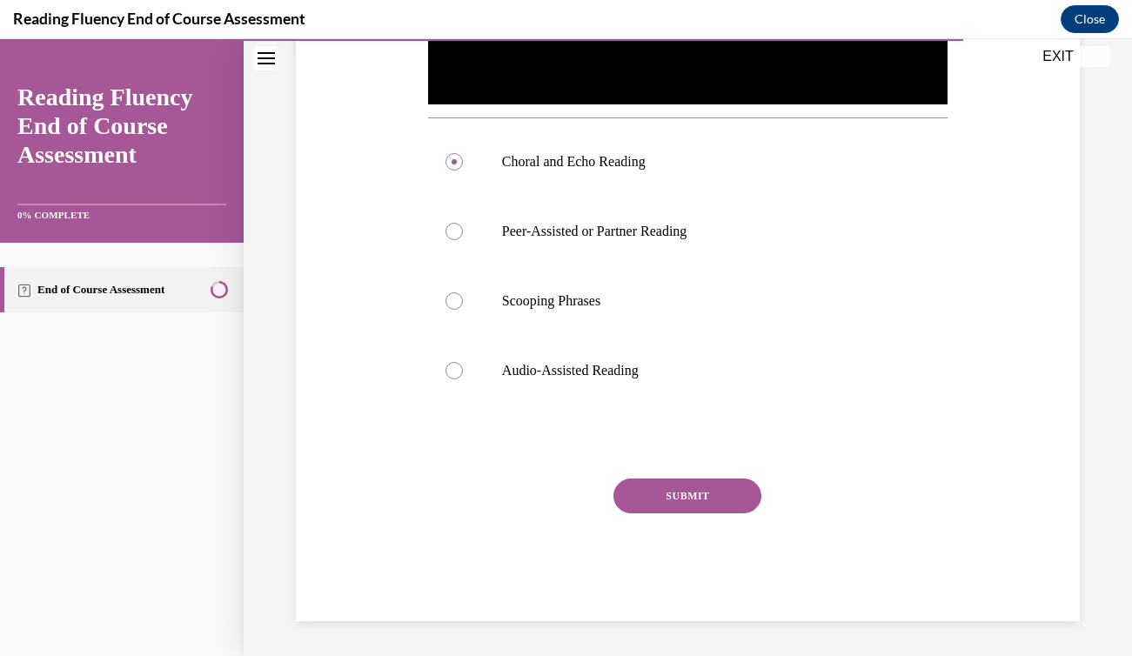
click at [663, 502] on button "SUBMIT" at bounding box center [688, 496] width 148 height 35
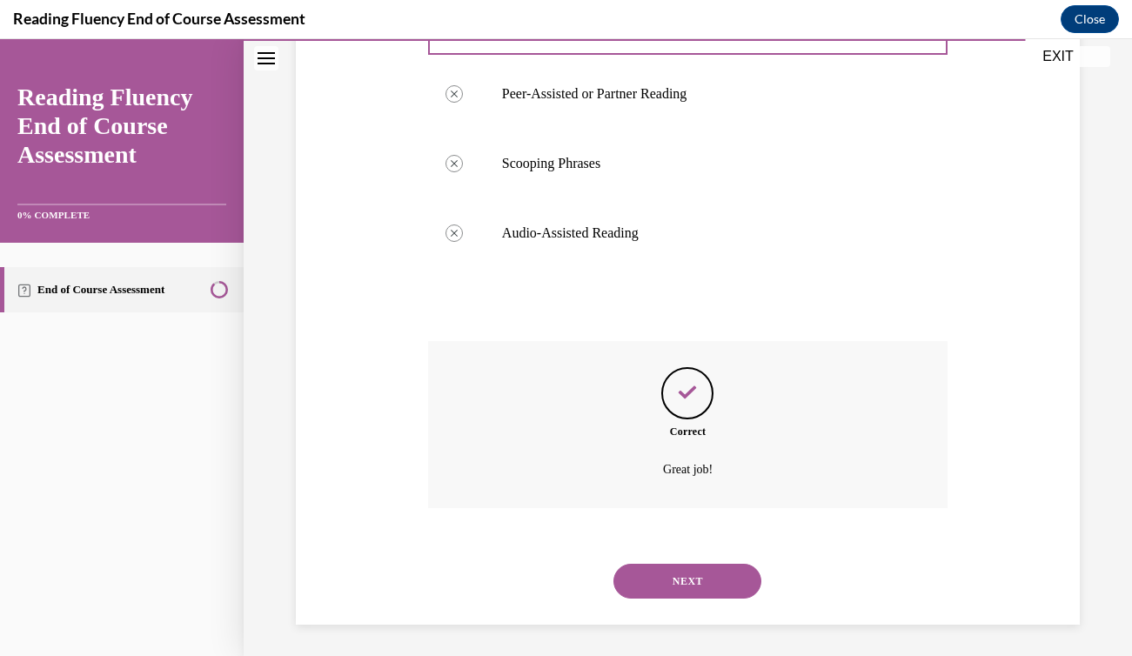
scroll to position [748, 0]
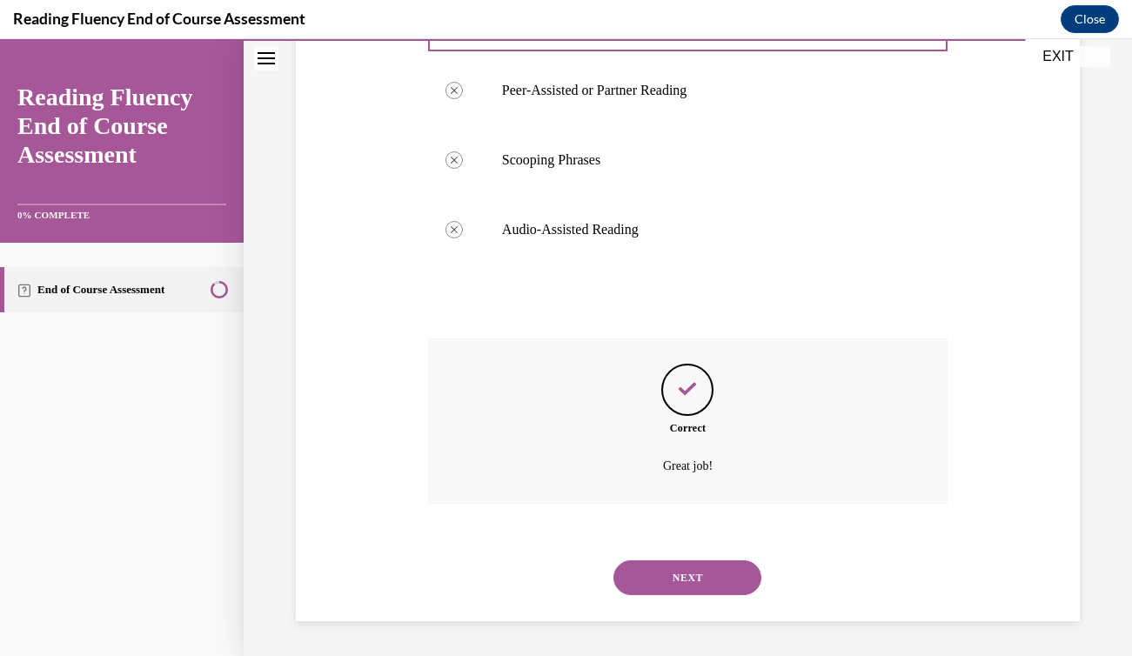
click at [683, 578] on button "NEXT" at bounding box center [688, 577] width 148 height 35
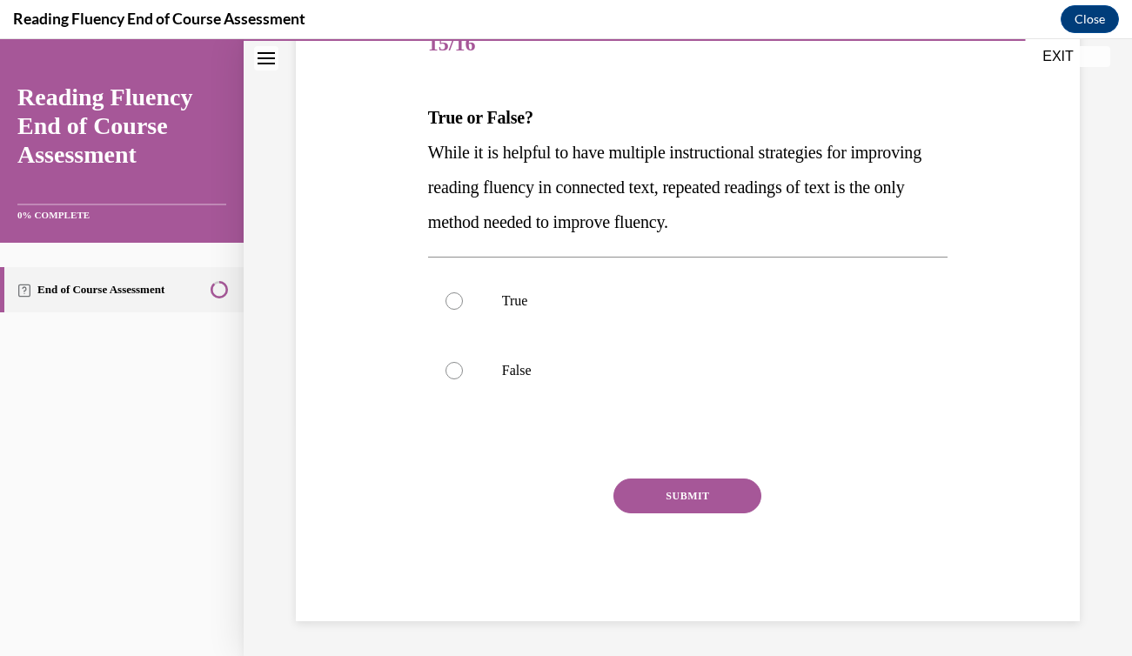
scroll to position [193, 0]
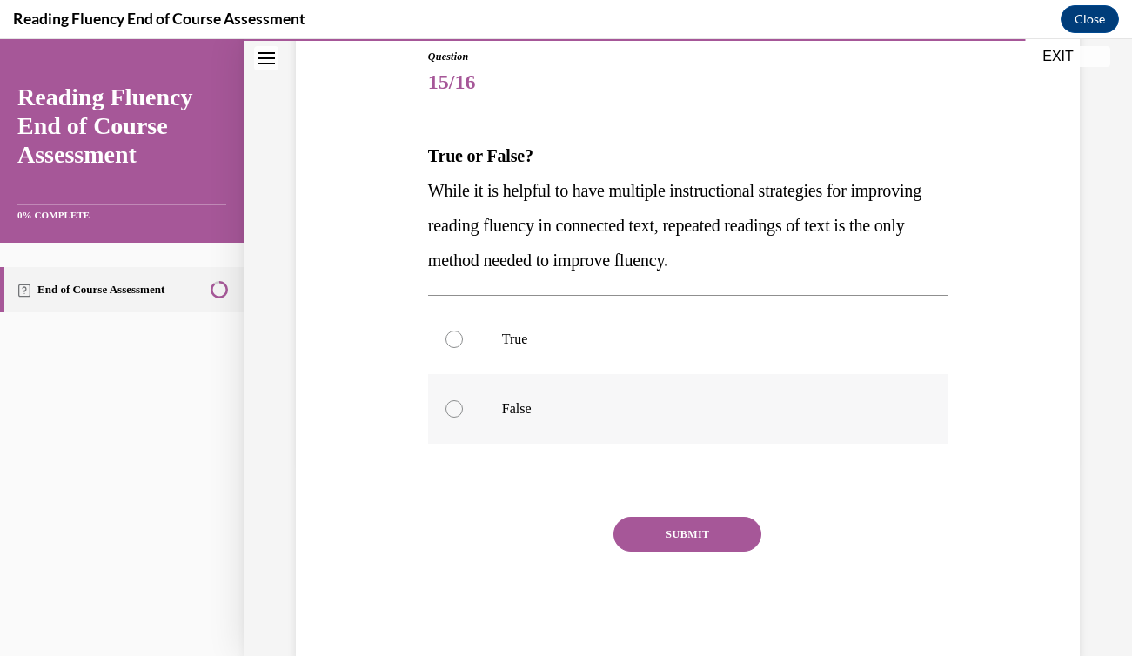
click at [456, 403] on div at bounding box center [454, 408] width 17 height 17
click at [456, 403] on input "False" at bounding box center [454, 408] width 17 height 17
radio input "true"
click at [662, 521] on button "SUBMIT" at bounding box center [688, 534] width 148 height 35
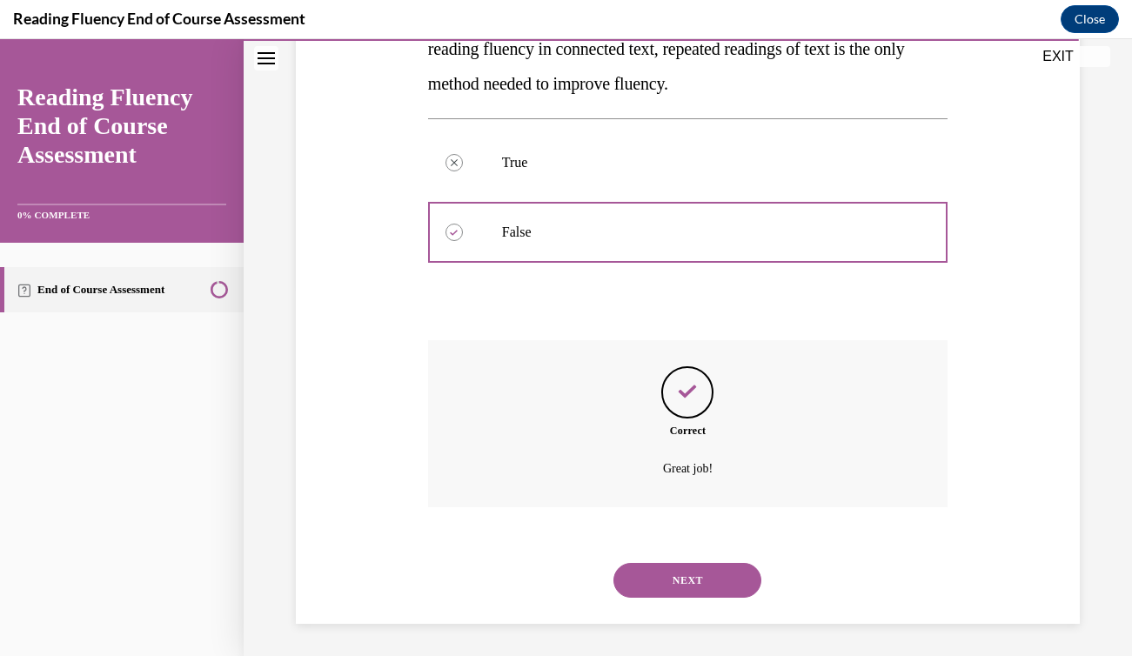
scroll to position [372, 0]
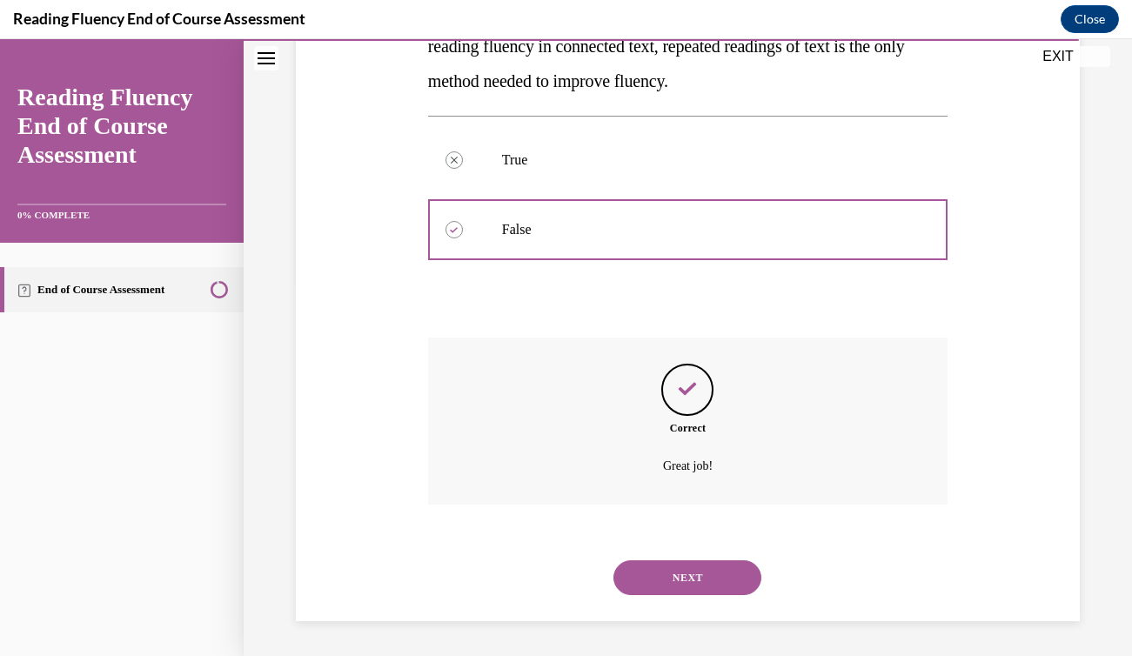
click at [676, 582] on button "NEXT" at bounding box center [688, 577] width 148 height 35
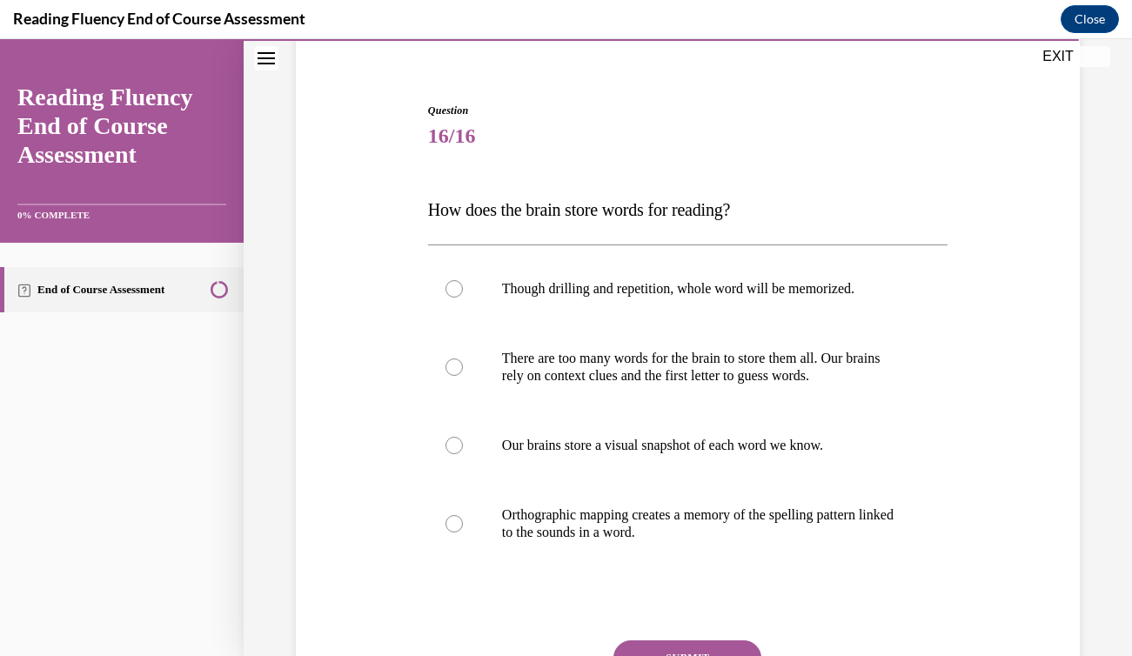
scroll to position [140, 0]
click at [442, 517] on label "Orthographic mapping creates a memory of the spelling pattern linked to the sou…" at bounding box center [688, 523] width 520 height 87
click at [446, 517] on input "Orthographic mapping creates a memory of the spelling pattern linked to the sou…" at bounding box center [454, 522] width 17 height 17
radio input "true"
click at [645, 651] on button "SUBMIT" at bounding box center [688, 657] width 148 height 35
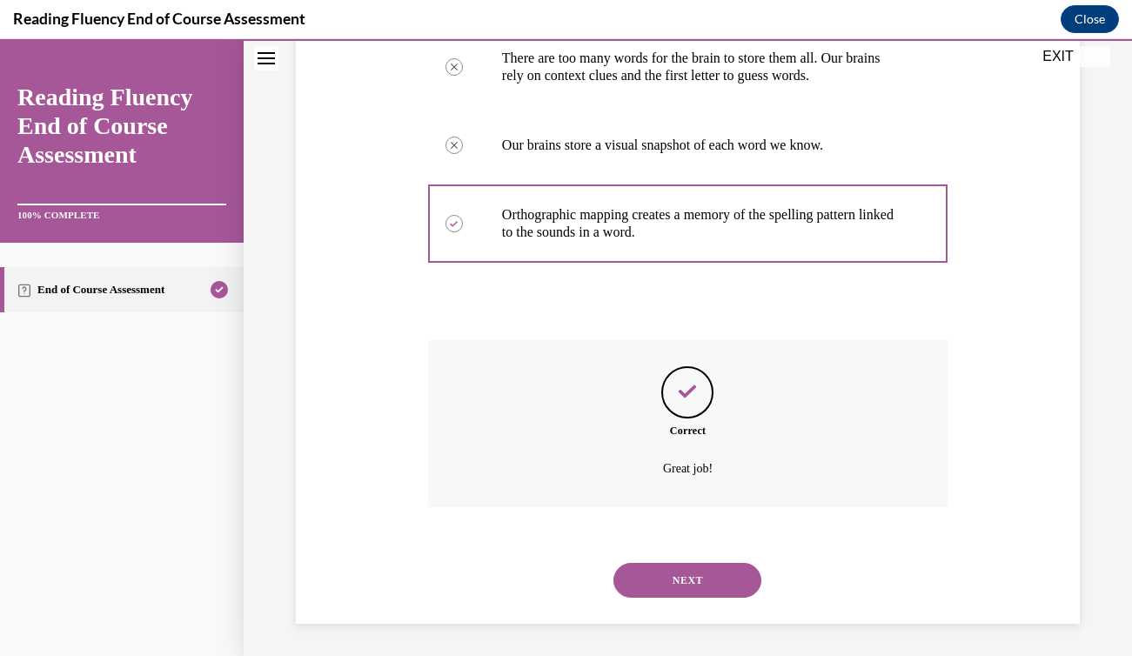
scroll to position [442, 0]
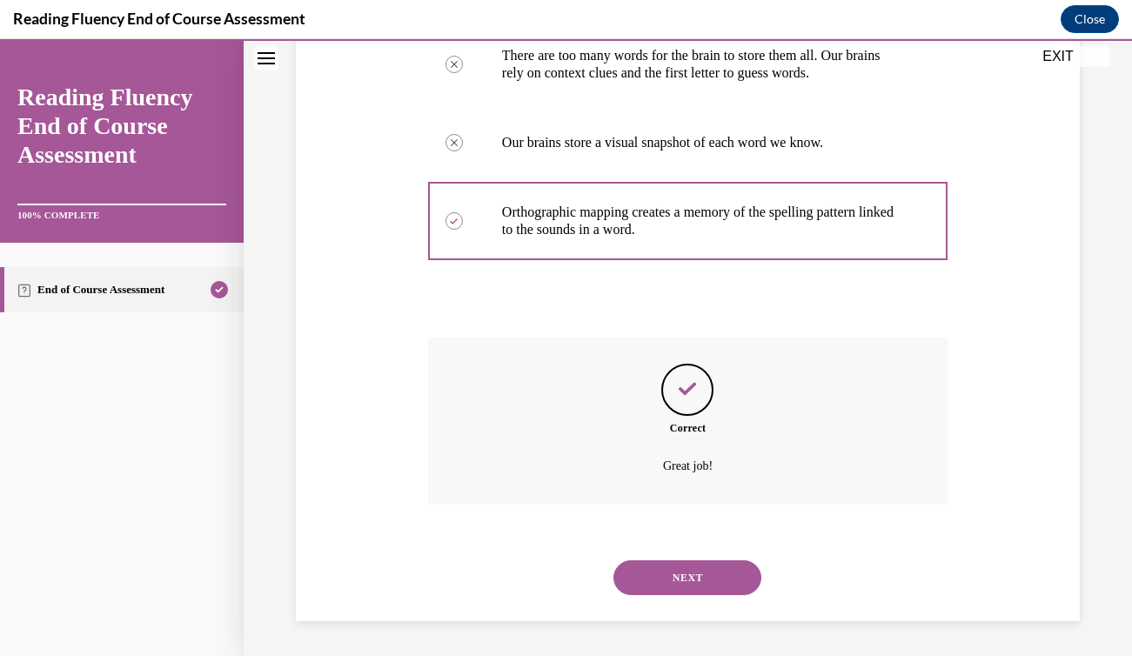
click at [650, 575] on button "NEXT" at bounding box center [688, 577] width 148 height 35
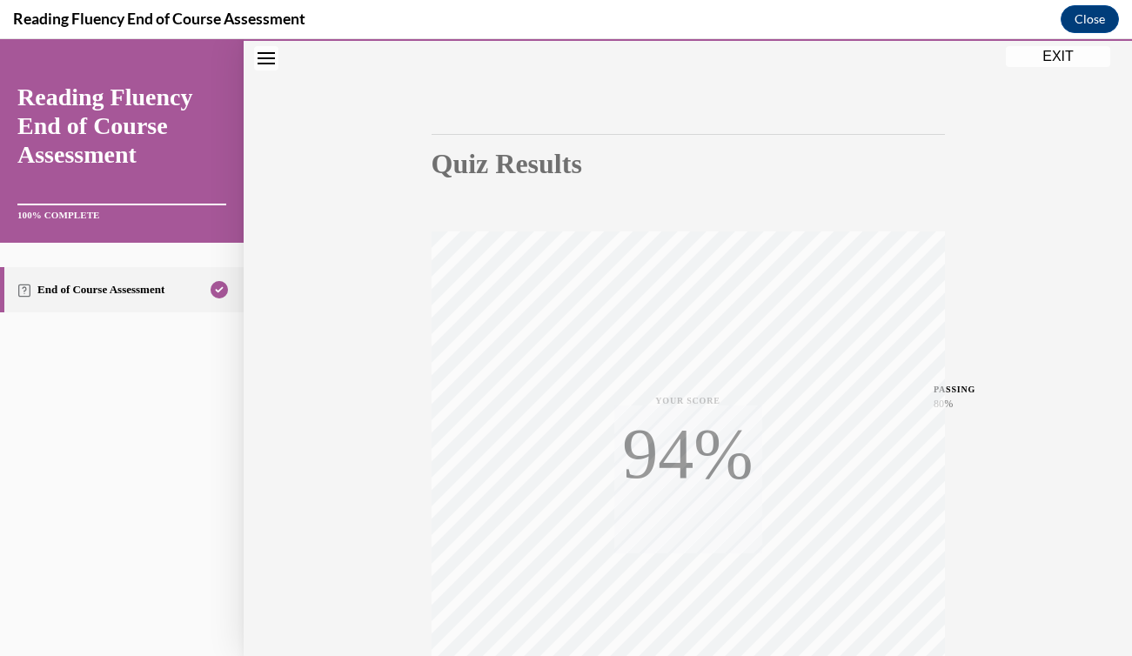
scroll to position [275, 0]
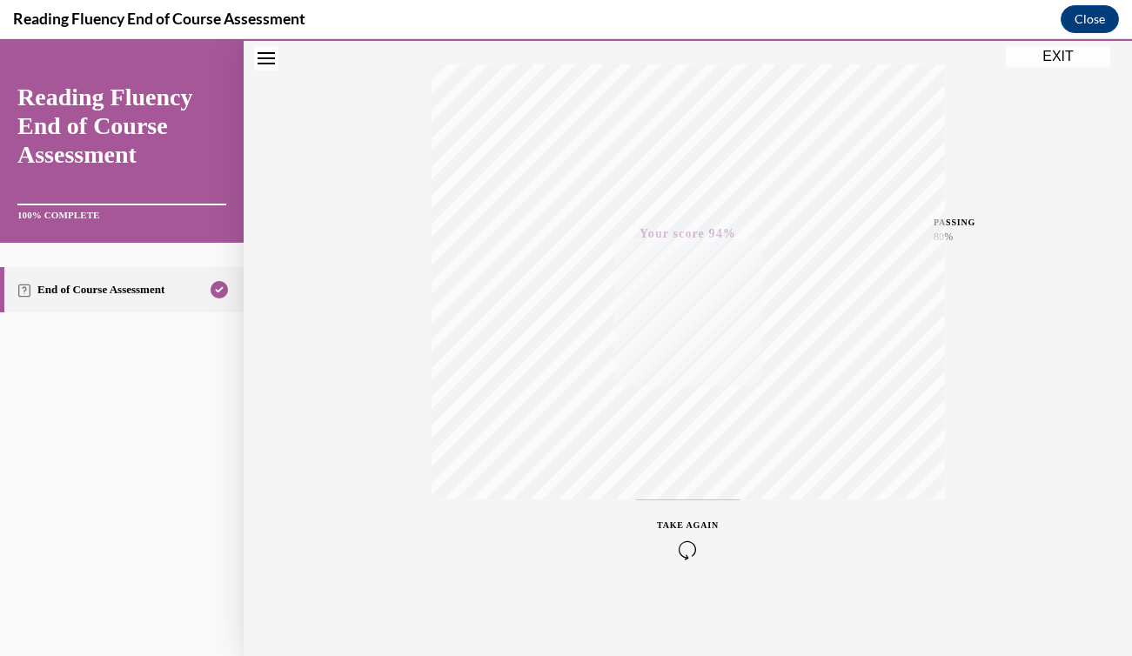
click at [1055, 56] on button "EXIT" at bounding box center [1058, 56] width 104 height 21
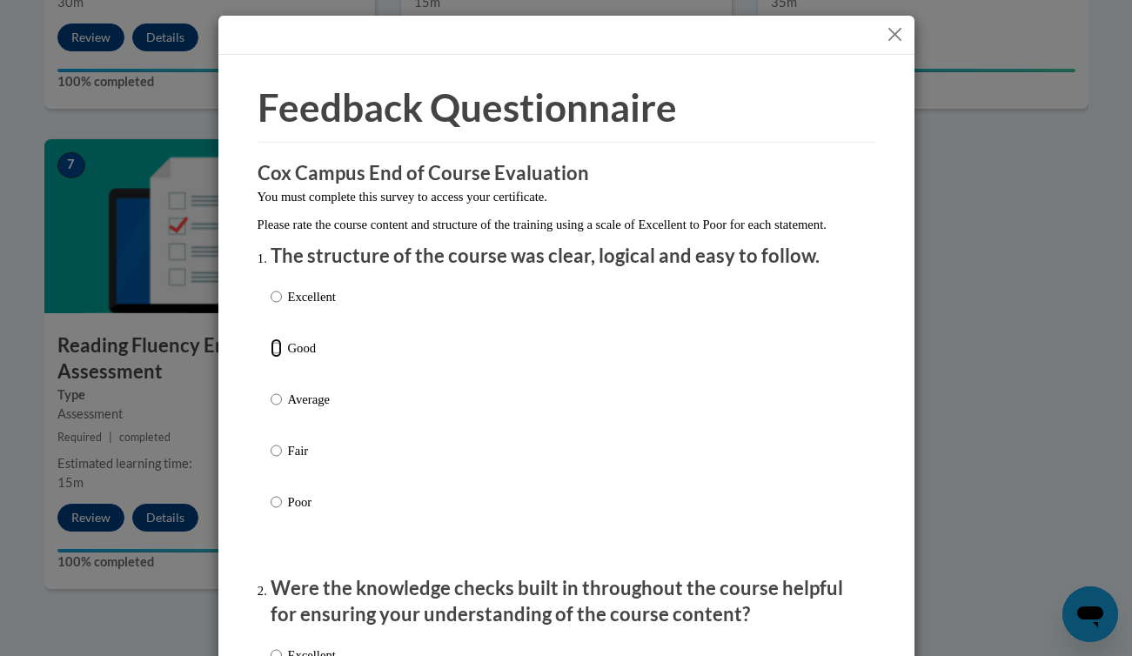
click at [279, 358] on input "Good" at bounding box center [276, 348] width 11 height 19
radio input "true"
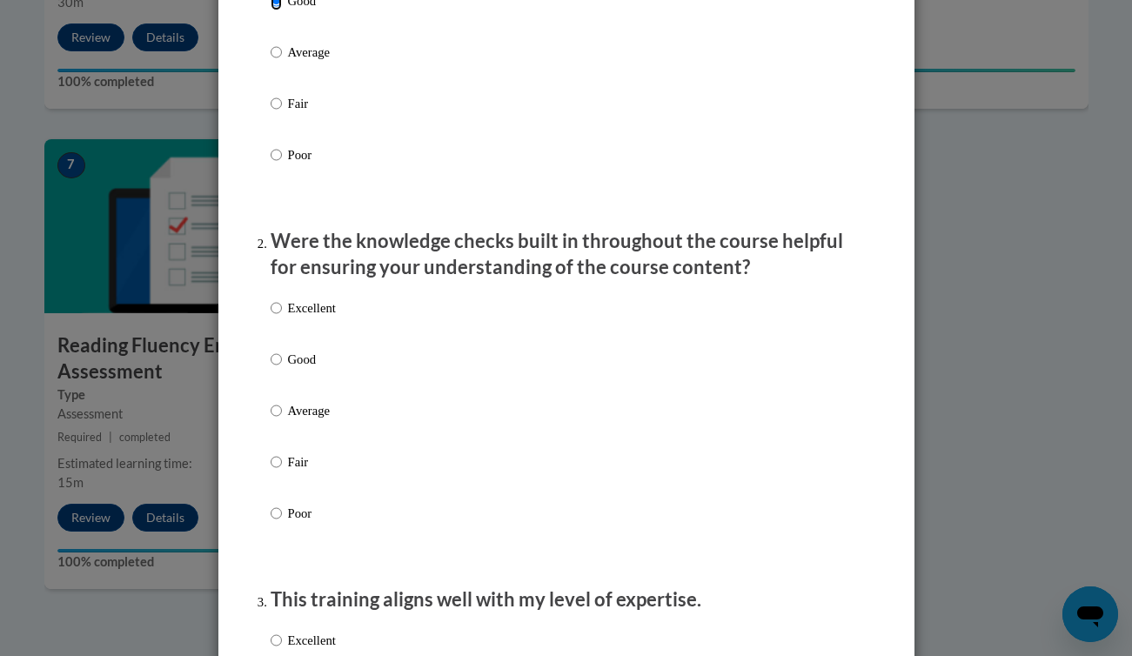
scroll to position [371, 0]
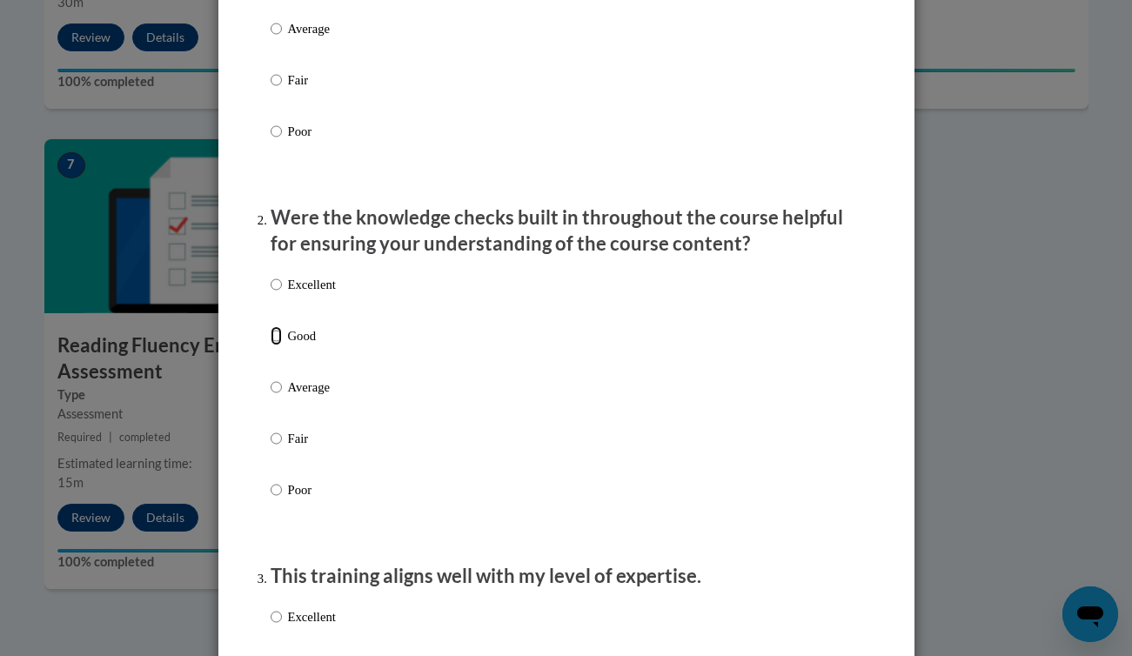
click at [276, 346] on input "Good" at bounding box center [276, 335] width 11 height 19
radio input "true"
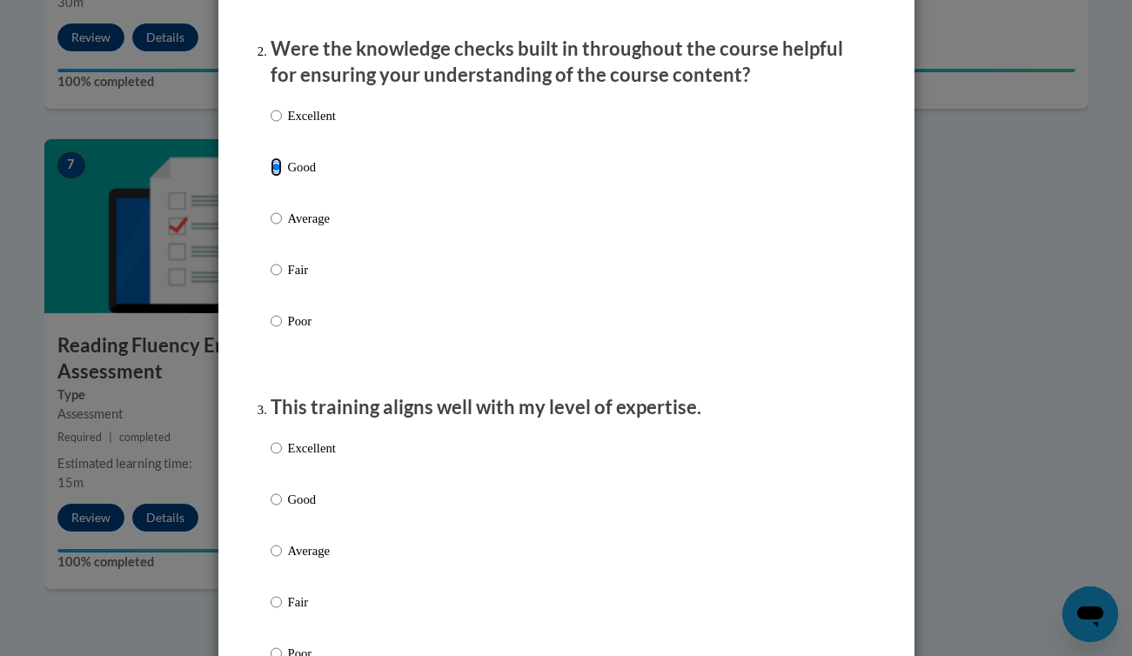
scroll to position [543, 0]
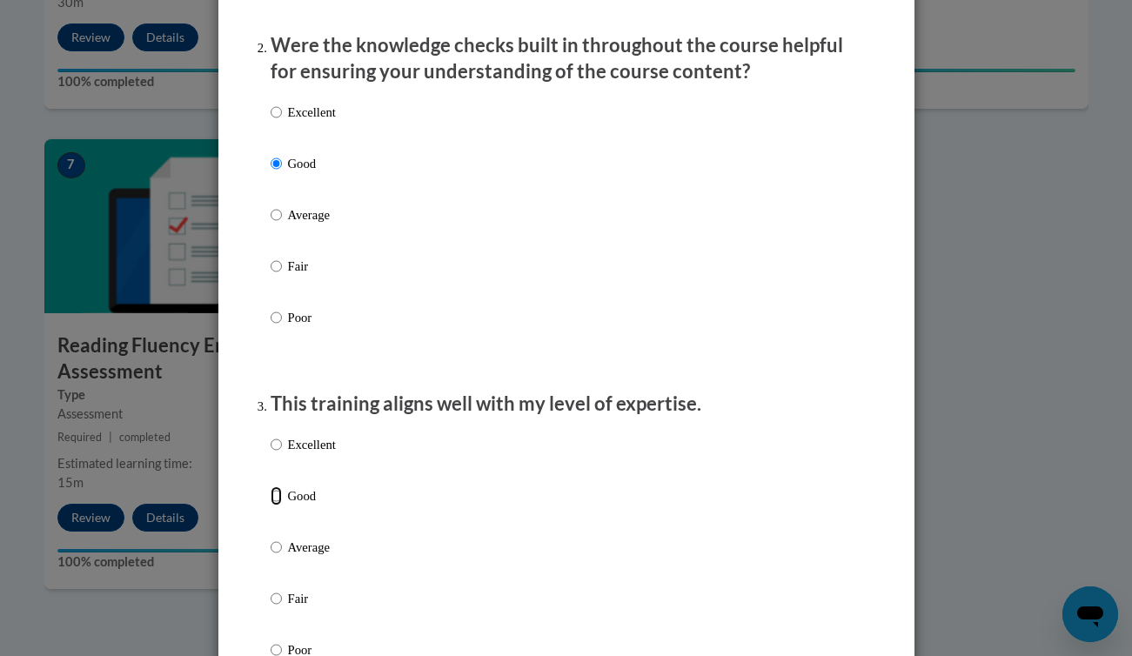
click at [277, 506] on input "Good" at bounding box center [276, 496] width 11 height 19
radio input "true"
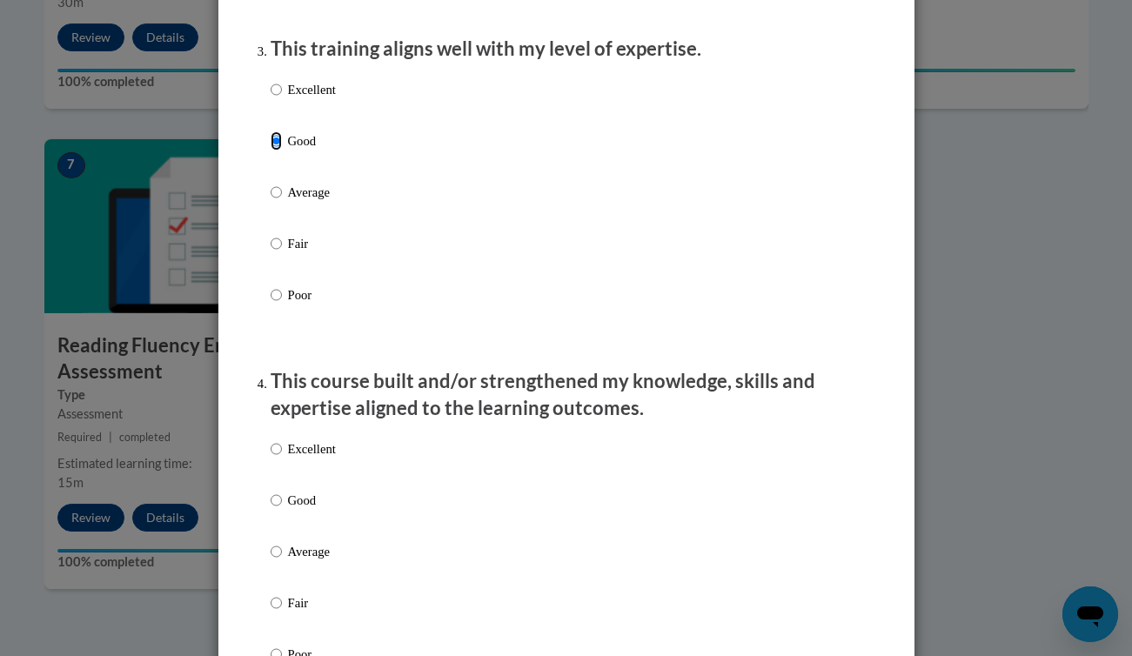
scroll to position [903, 0]
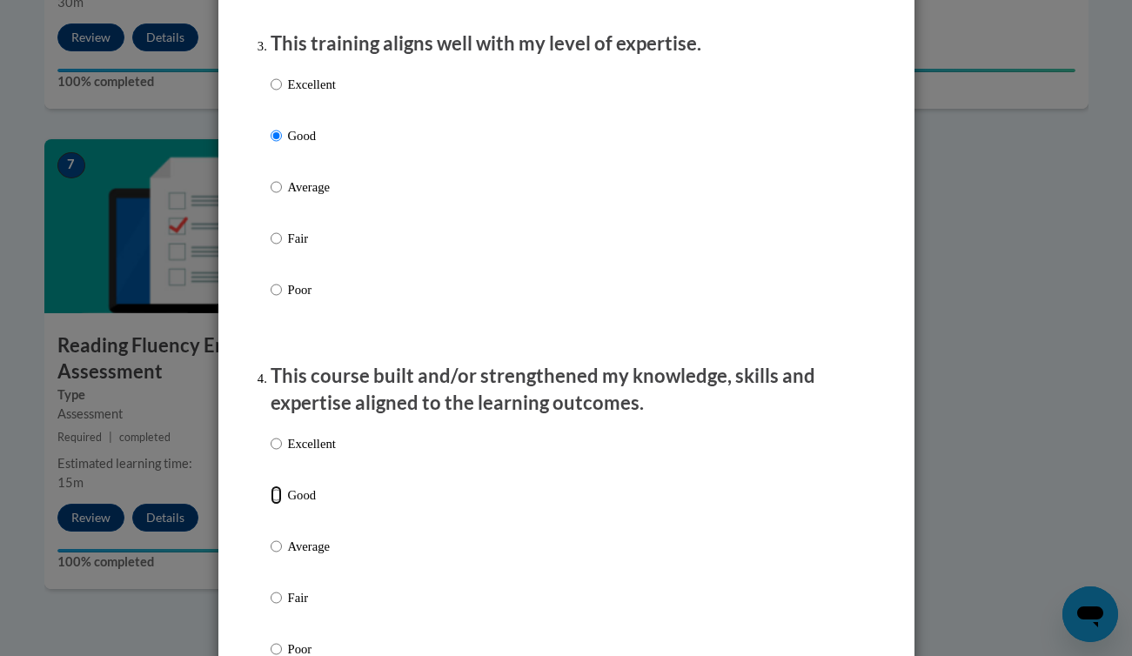
click at [276, 505] on input "Good" at bounding box center [276, 495] width 11 height 19
radio input "true"
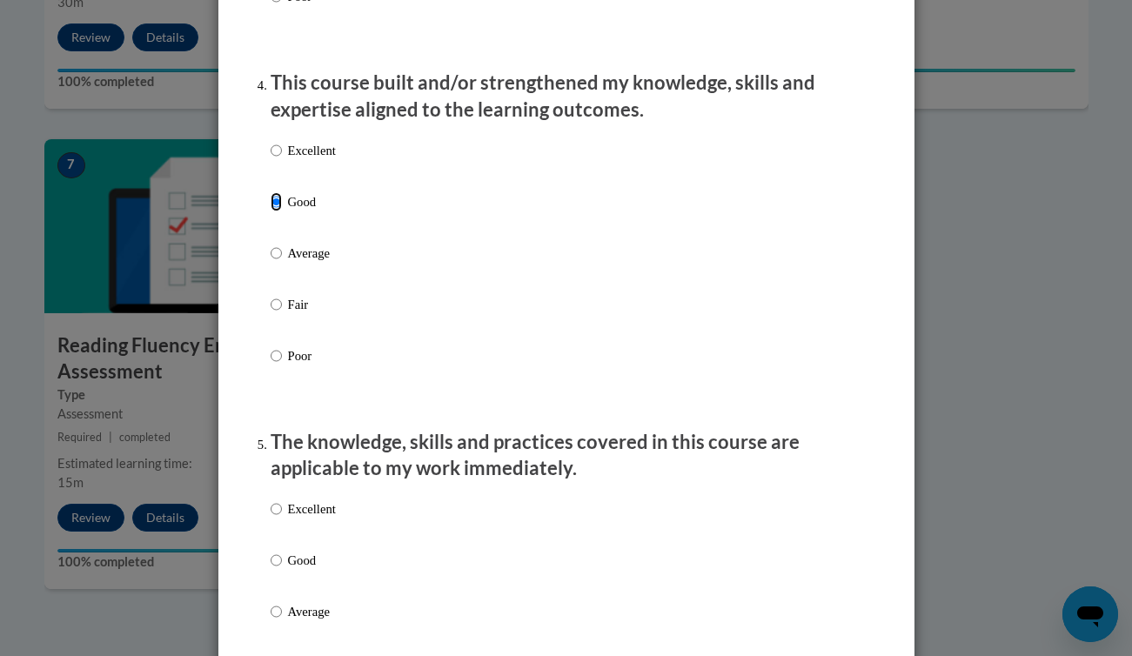
scroll to position [1242, 0]
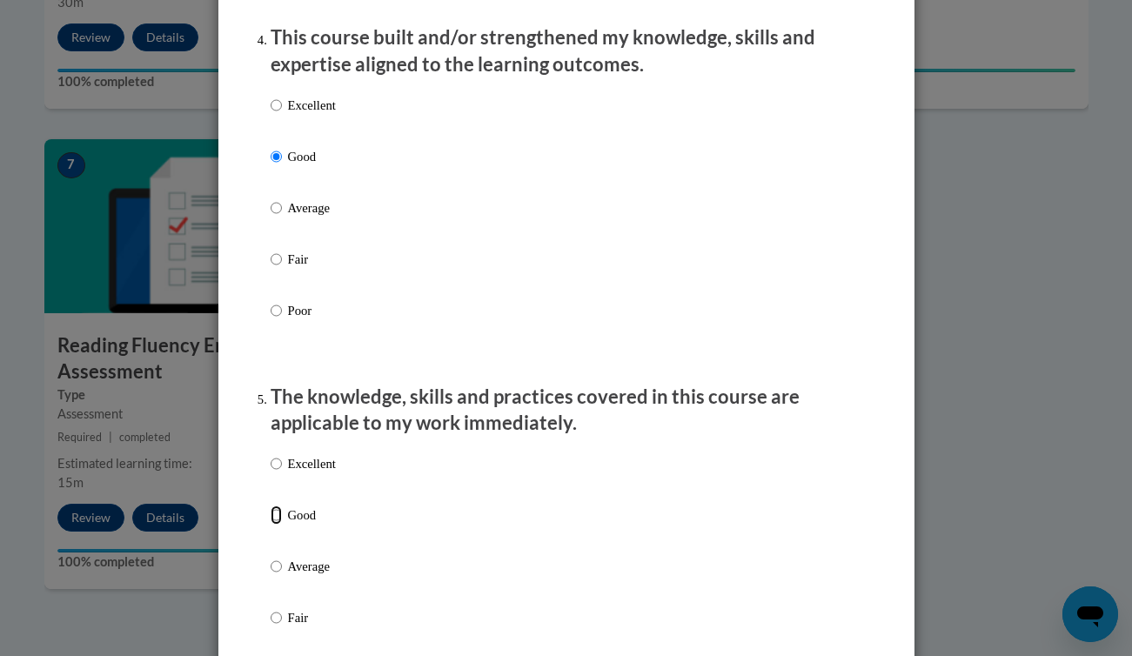
click at [276, 525] on input "Good" at bounding box center [276, 515] width 11 height 19
radio input "true"
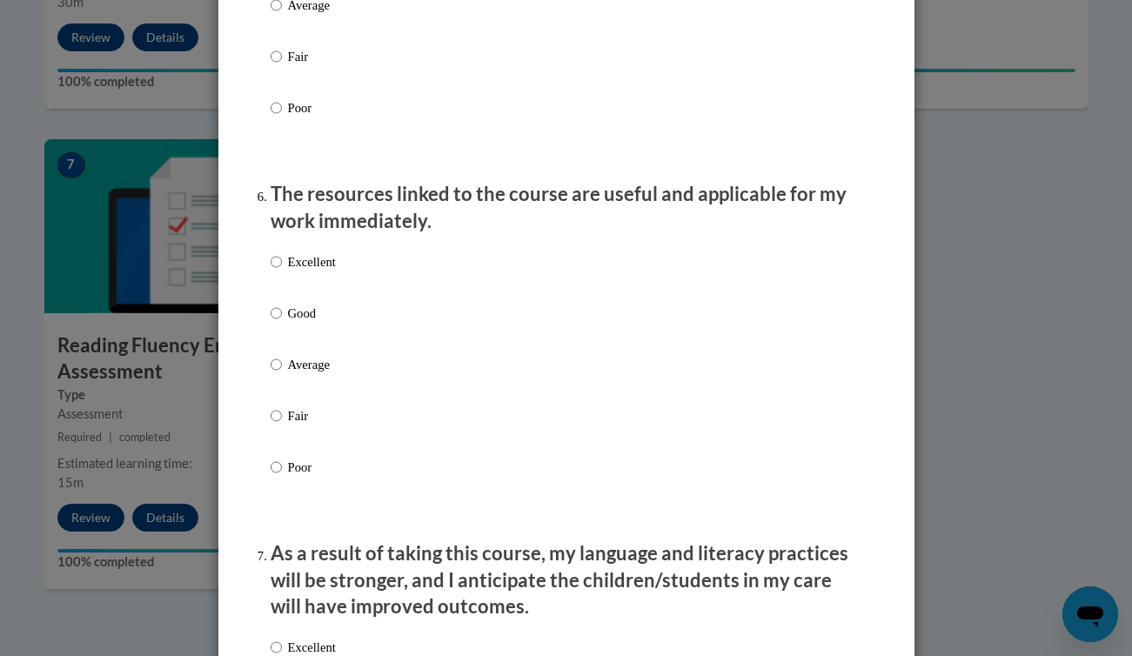
scroll to position [1807, 0]
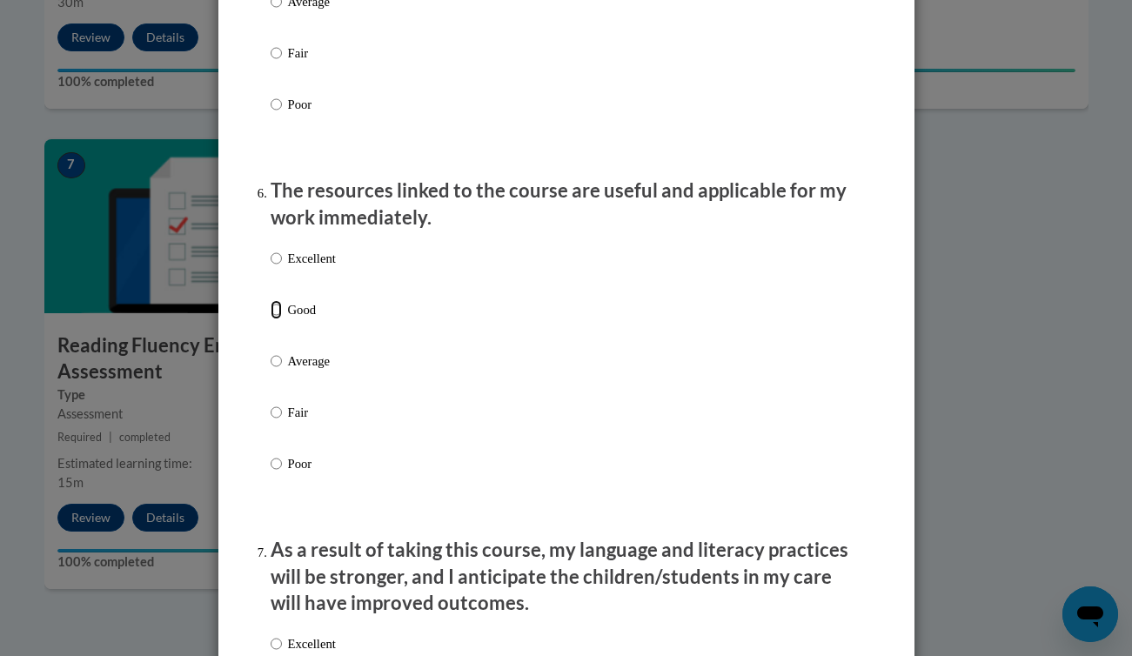
click at [274, 319] on input "Good" at bounding box center [276, 309] width 11 height 19
radio input "true"
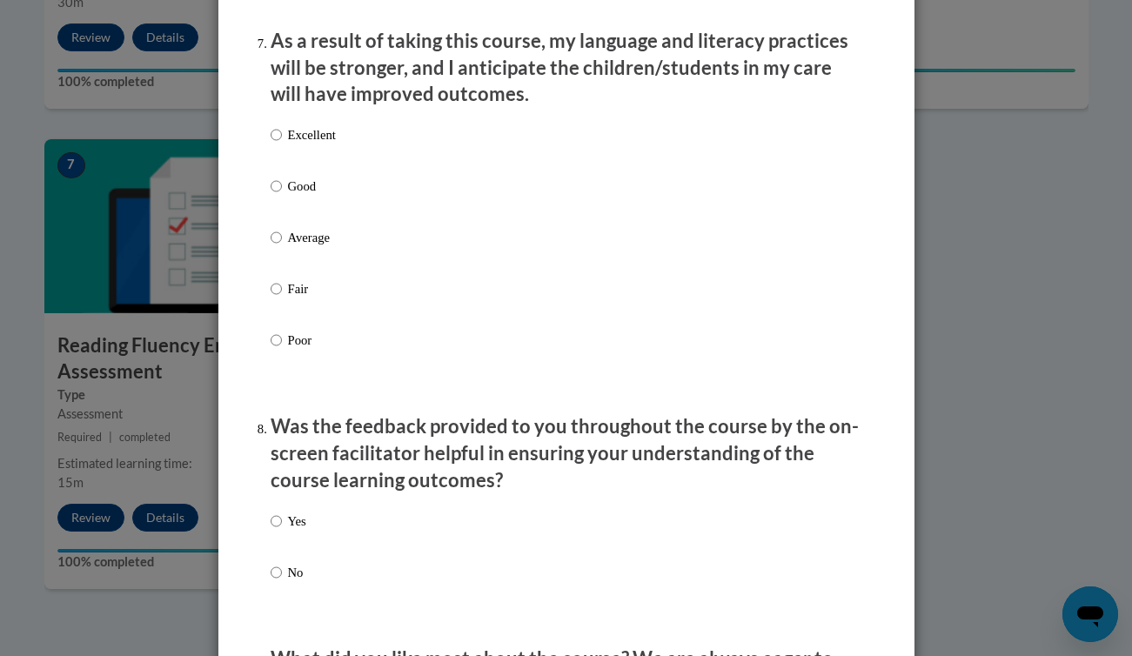
scroll to position [2401, 0]
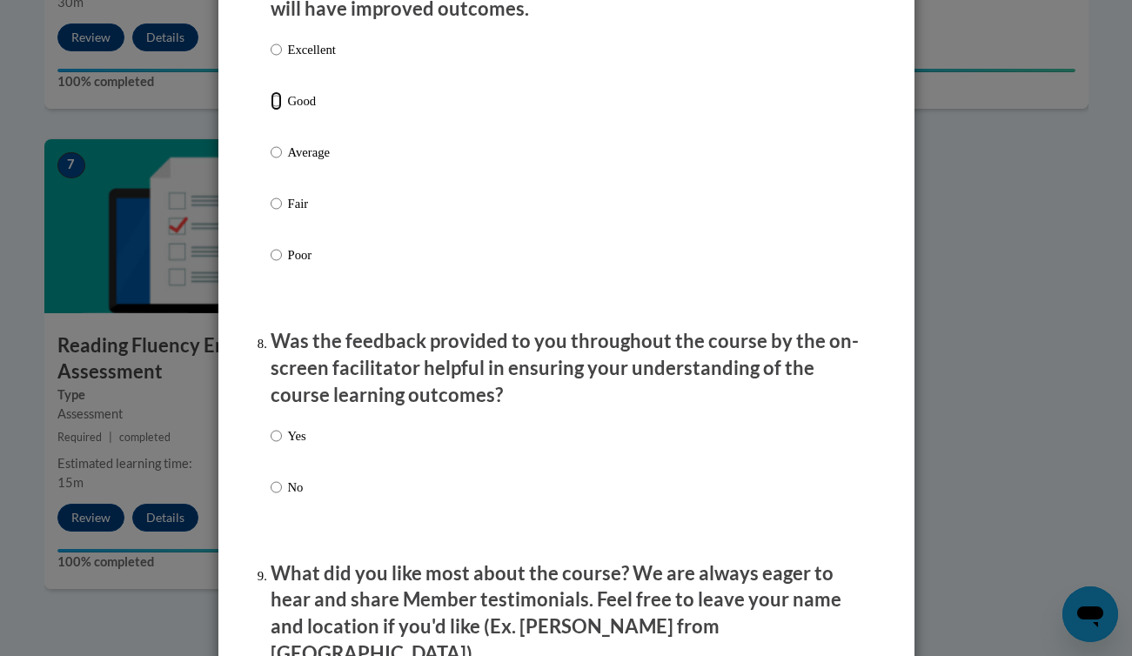
click at [279, 111] on input "Good" at bounding box center [276, 100] width 11 height 19
radio input "true"
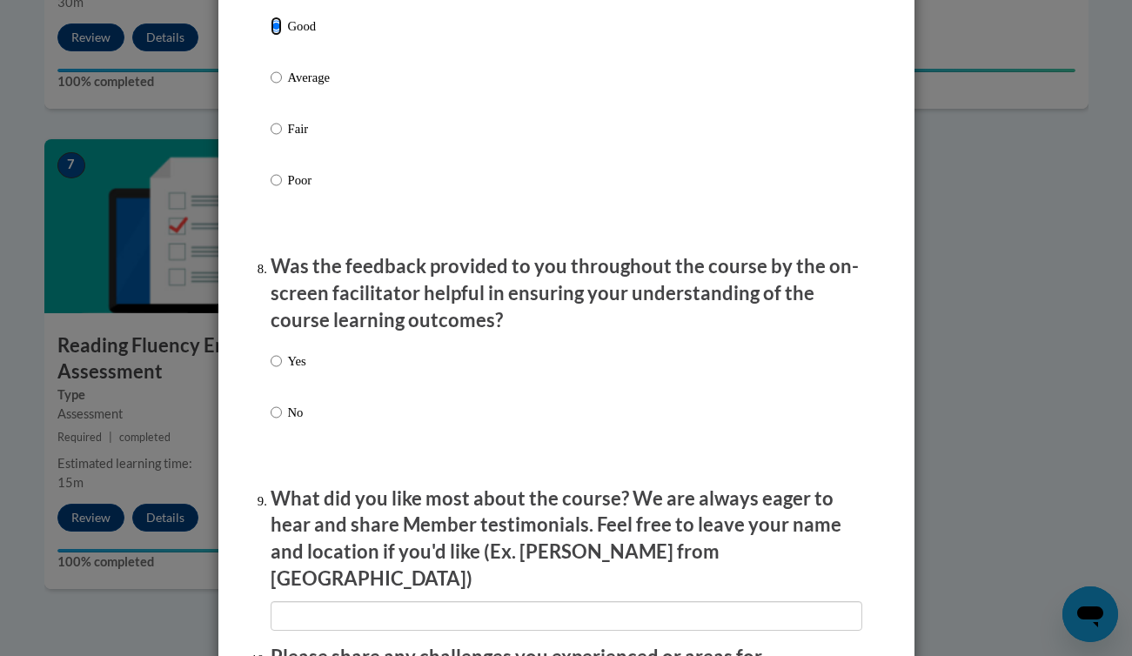
scroll to position [2480, 0]
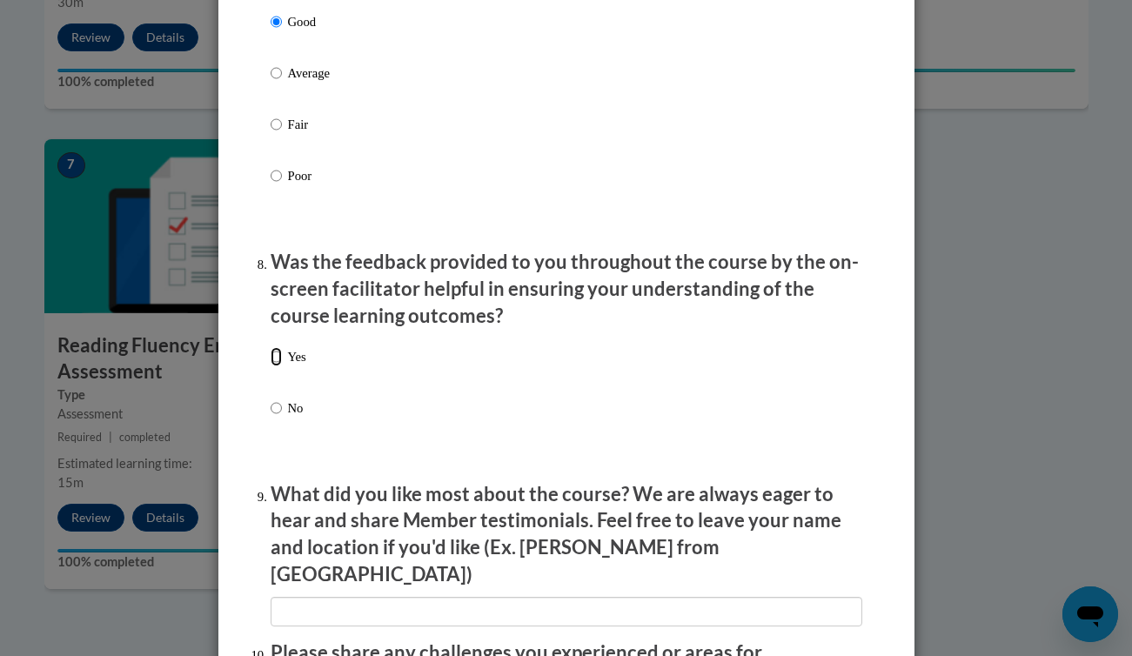
click at [276, 366] on input "Yes" at bounding box center [276, 356] width 11 height 19
radio input "true"
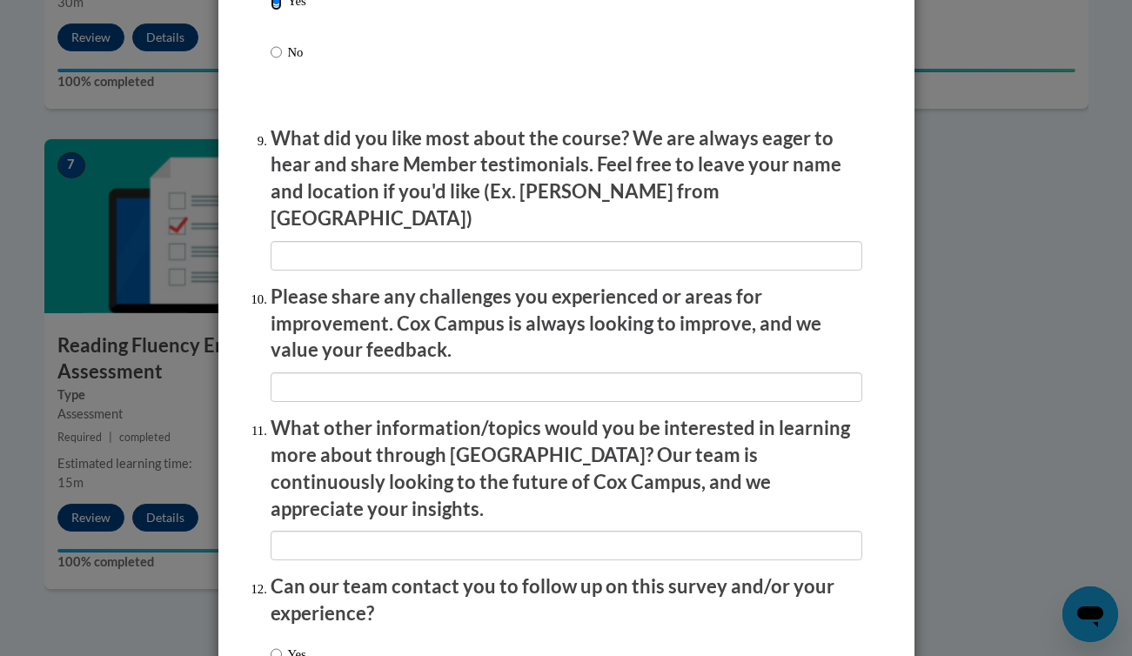
scroll to position [2964, 0]
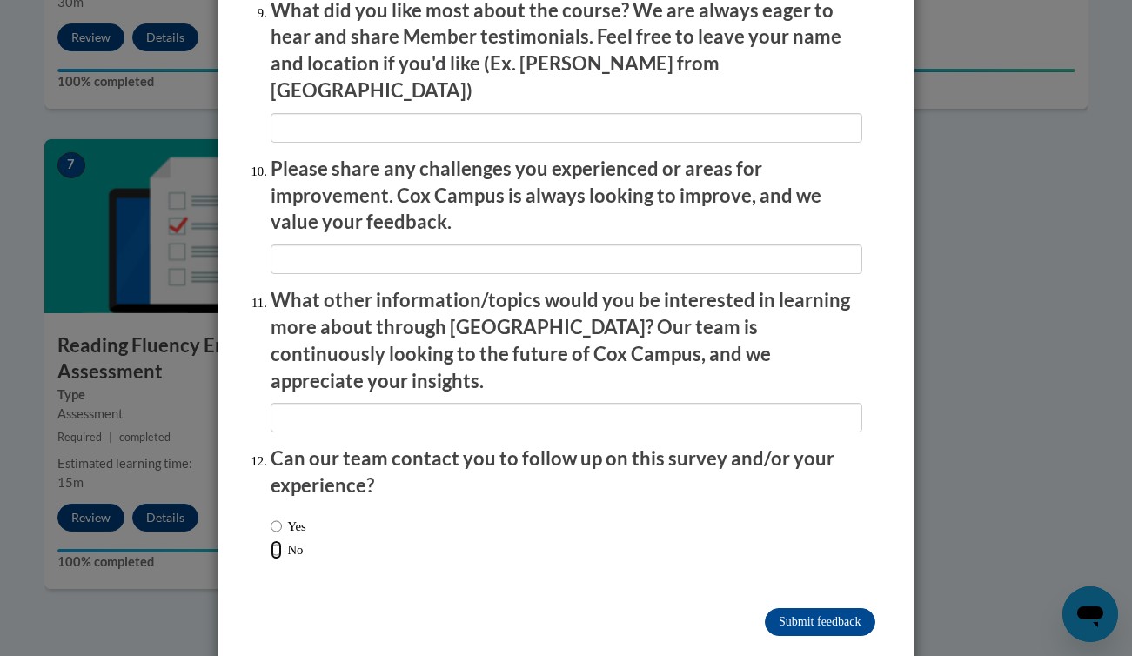
click at [278, 540] on input "No" at bounding box center [276, 549] width 11 height 19
radio input "true"
click at [789, 608] on input "Submit feedback" at bounding box center [820, 622] width 110 height 28
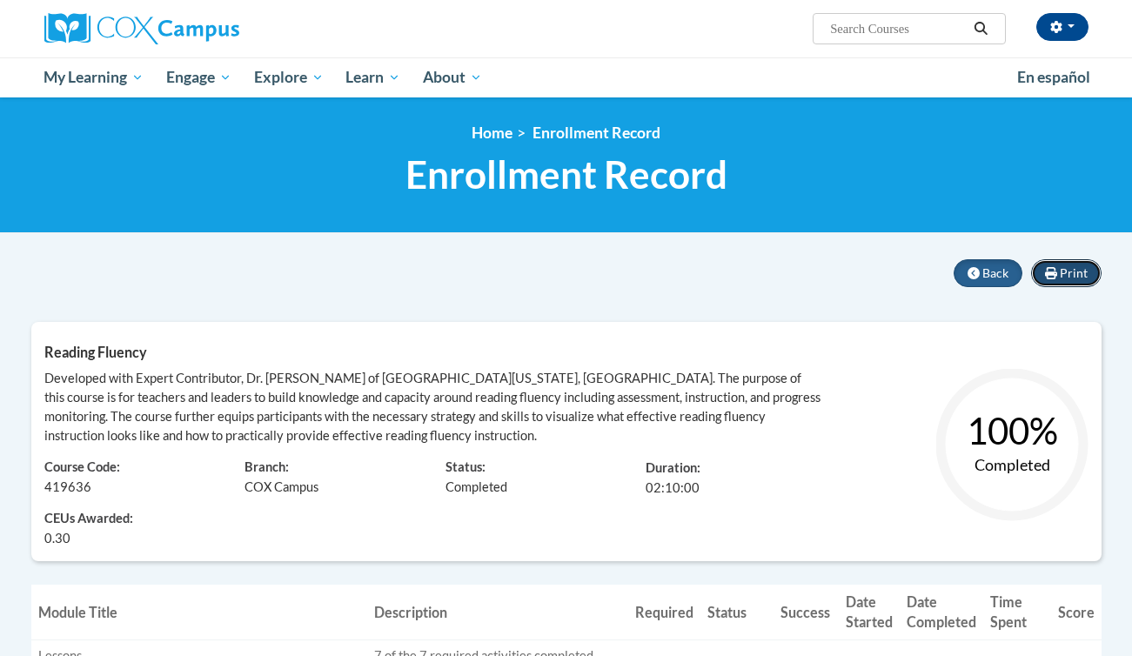
click at [1061, 274] on span "Print" at bounding box center [1074, 272] width 28 height 15
click at [990, 272] on span "Back" at bounding box center [996, 272] width 26 height 15
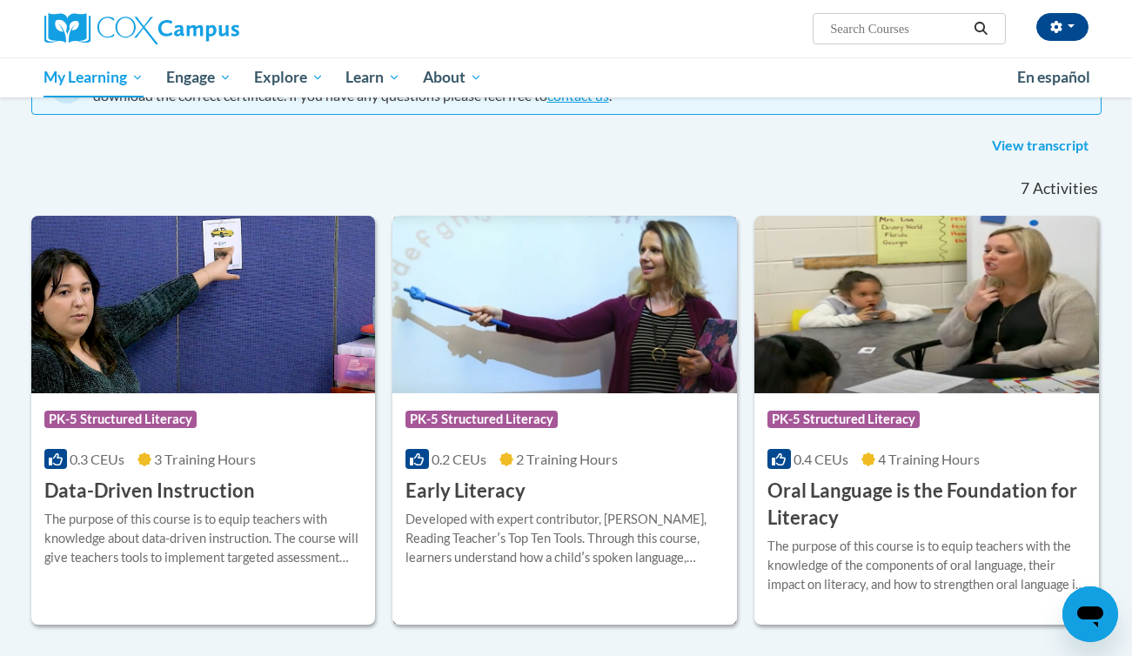
scroll to position [140, 0]
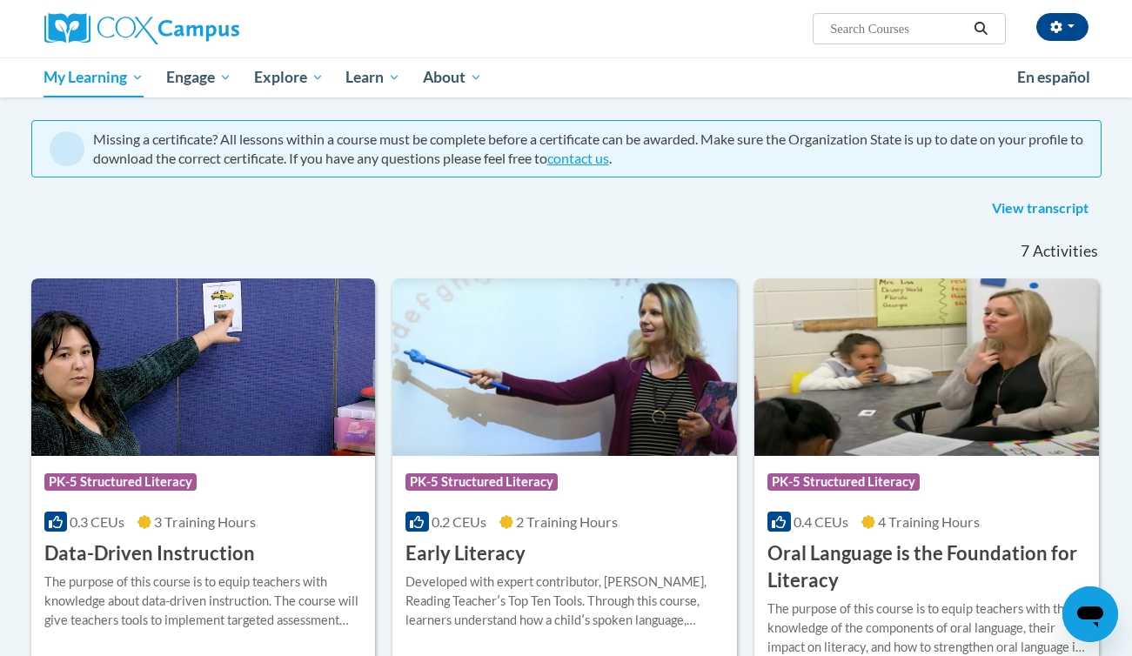
click at [180, 448] on img at bounding box center [203, 368] width 345 height 178
